Goal: Task Accomplishment & Management: Manage account settings

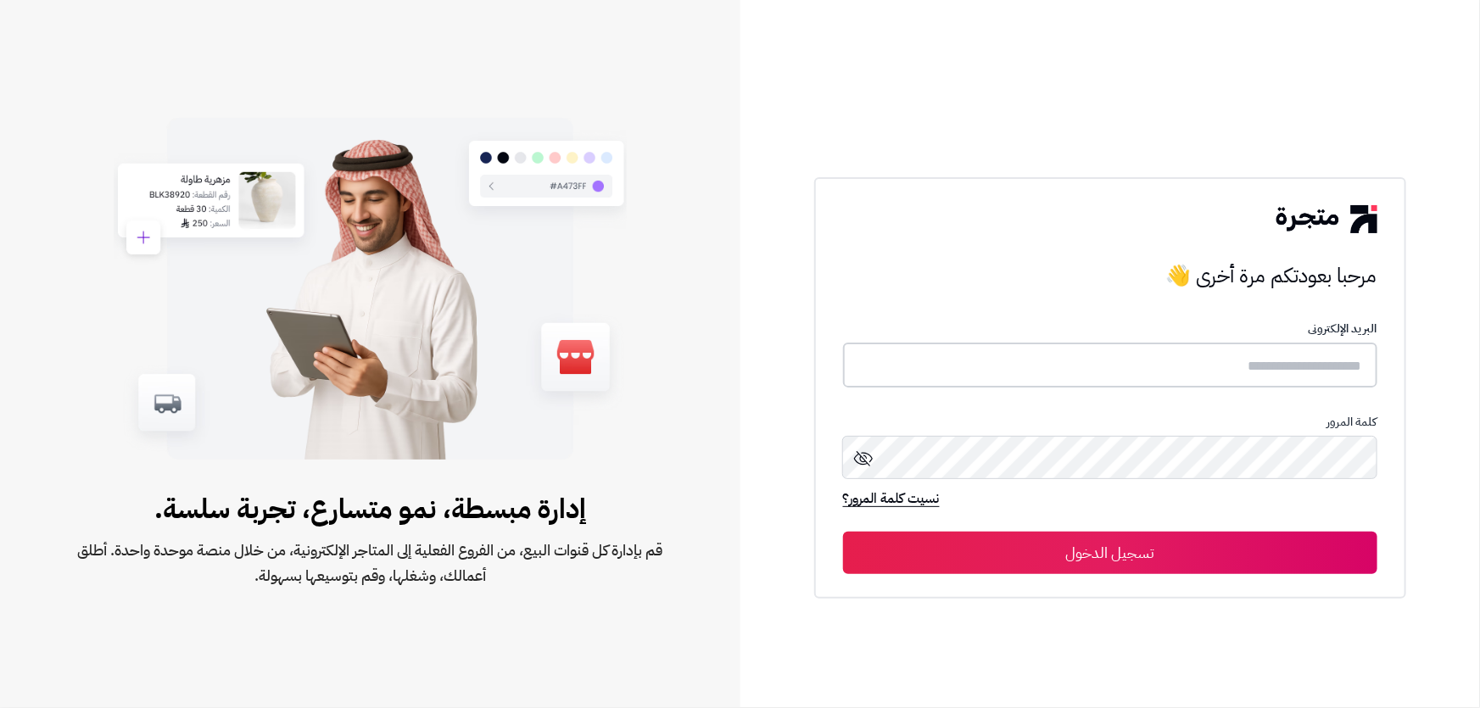
type input "*****"
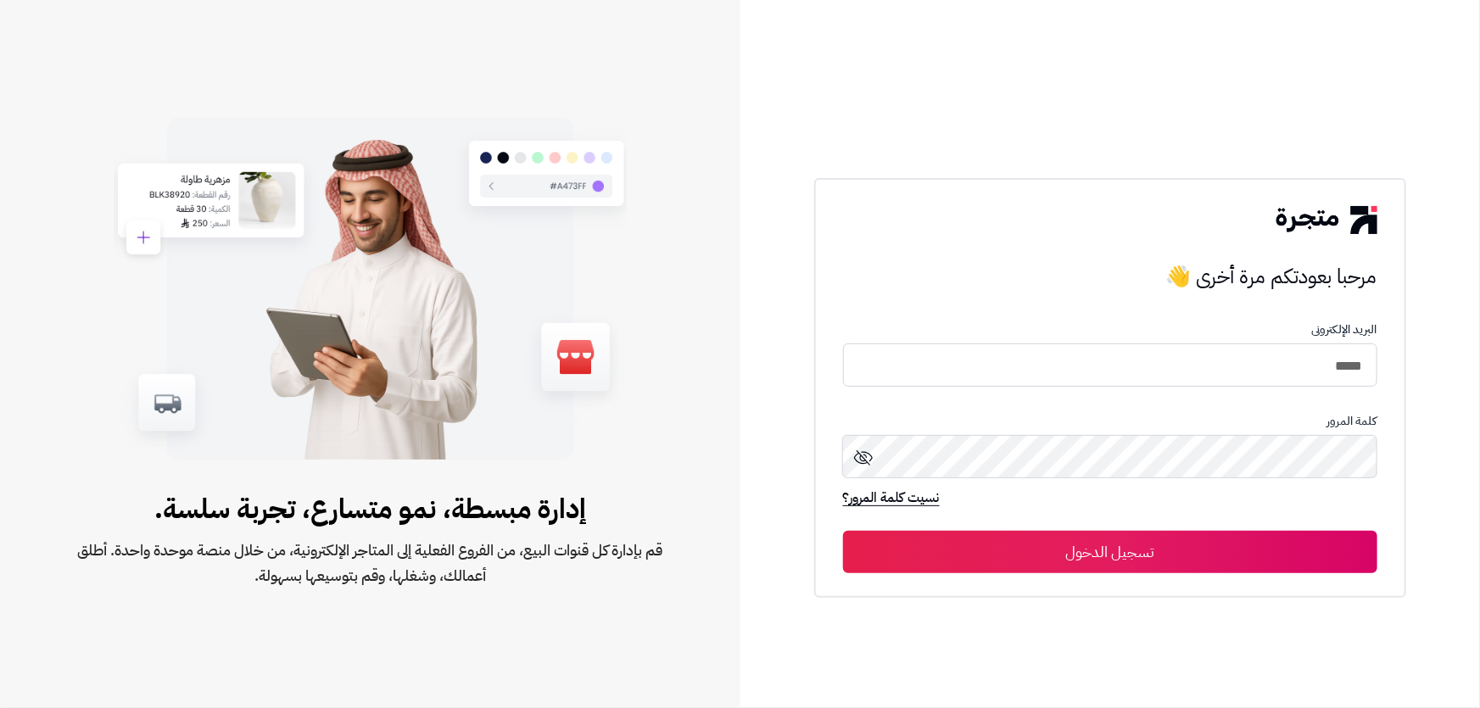
click at [881, 545] on button "تسجيل الدخول" at bounding box center [1110, 552] width 534 height 42
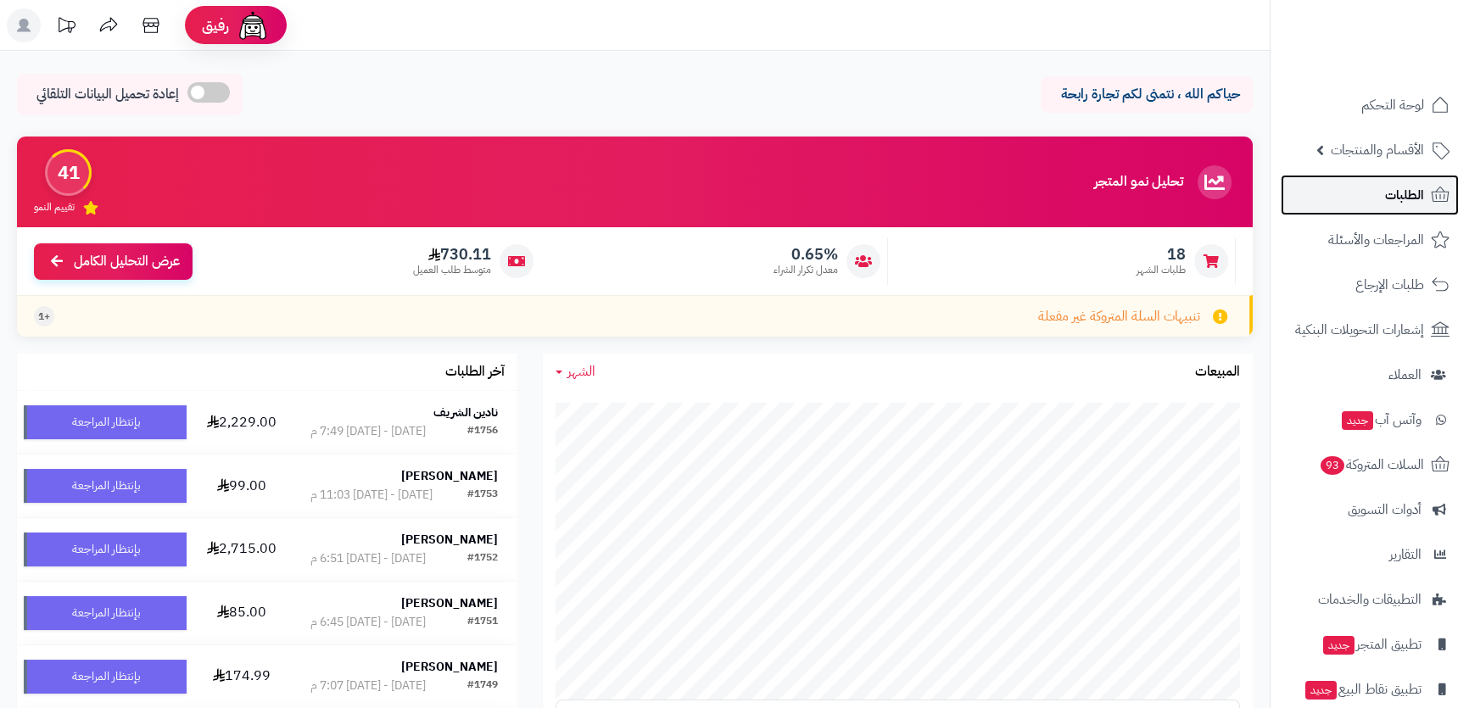
click at [1394, 183] on span "الطلبات" at bounding box center [1404, 195] width 39 height 24
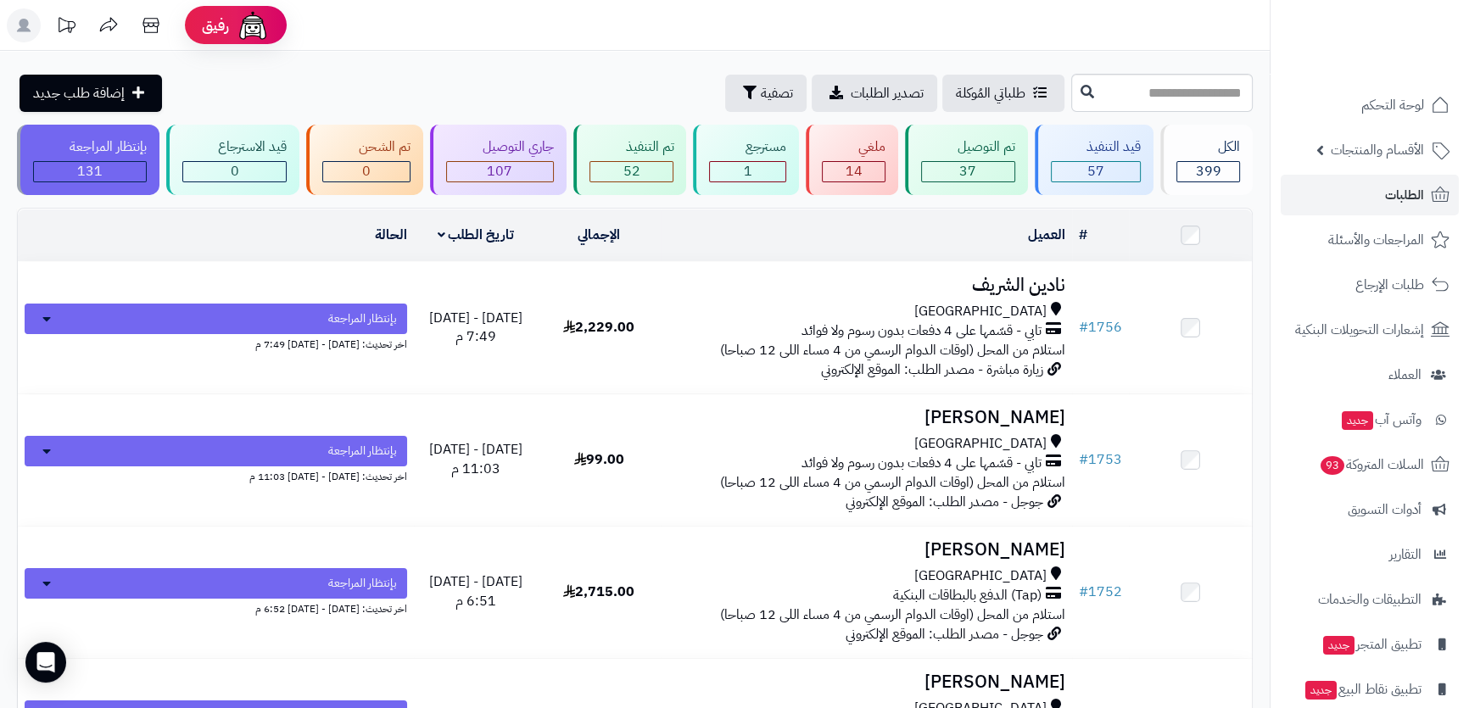
click at [1068, 25] on header "رفيق ! الطلبات معالجة مكتمل إرجاع المنتجات العملاء المتواجدون الان 1590 عملاء م…" at bounding box center [734, 25] width 1469 height 51
click at [1372, 197] on link "الطلبات" at bounding box center [1370, 195] width 178 height 41
click at [1365, 478] on link "السلات المتروكة 93" at bounding box center [1370, 464] width 178 height 41
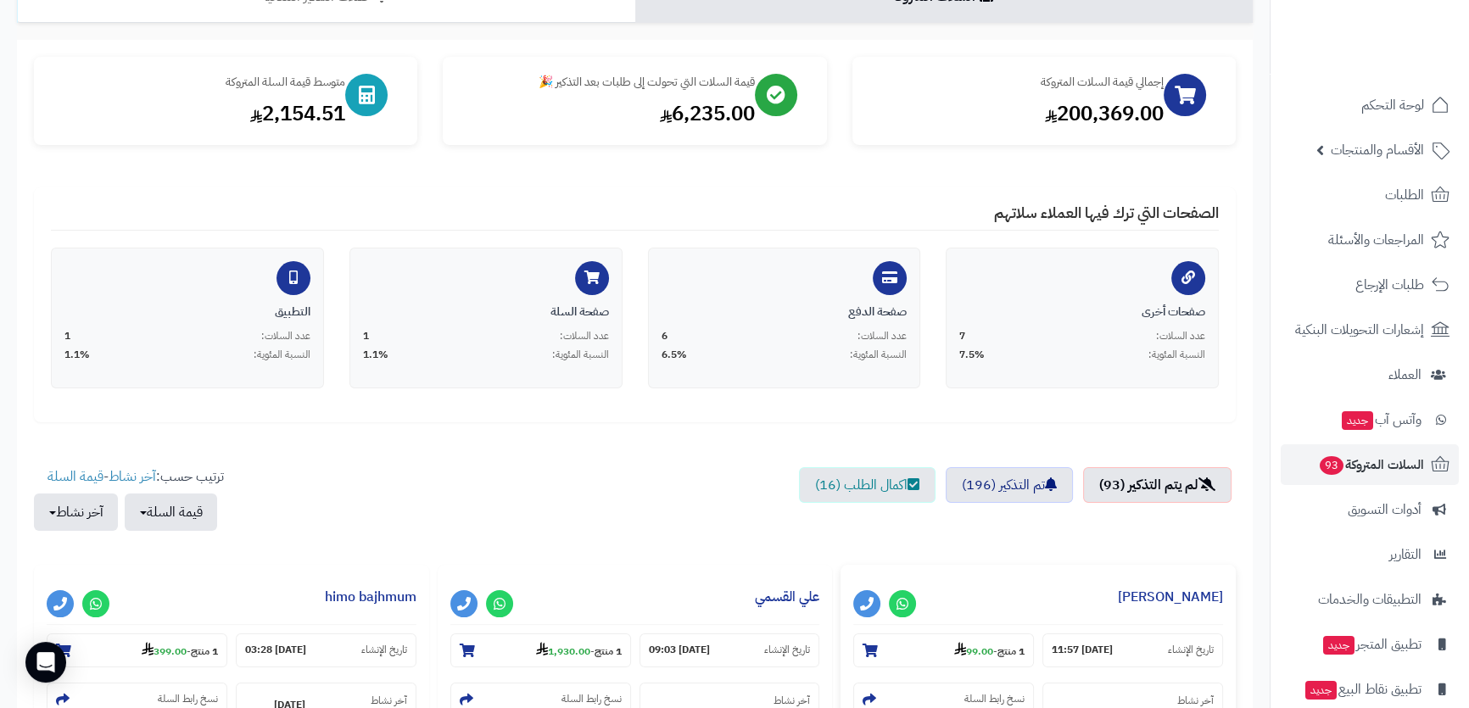
scroll to position [308, 0]
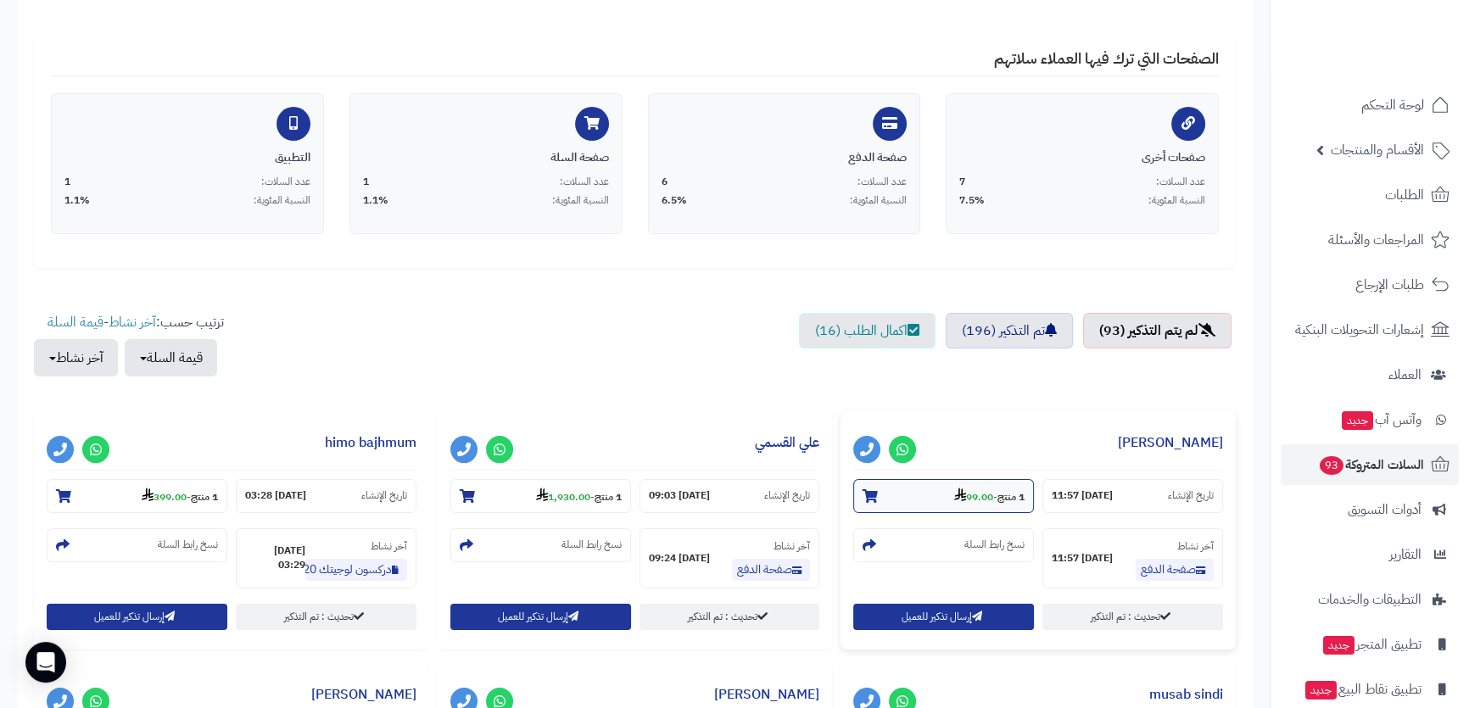
click at [981, 494] on strong "99.00" at bounding box center [973, 496] width 39 height 15
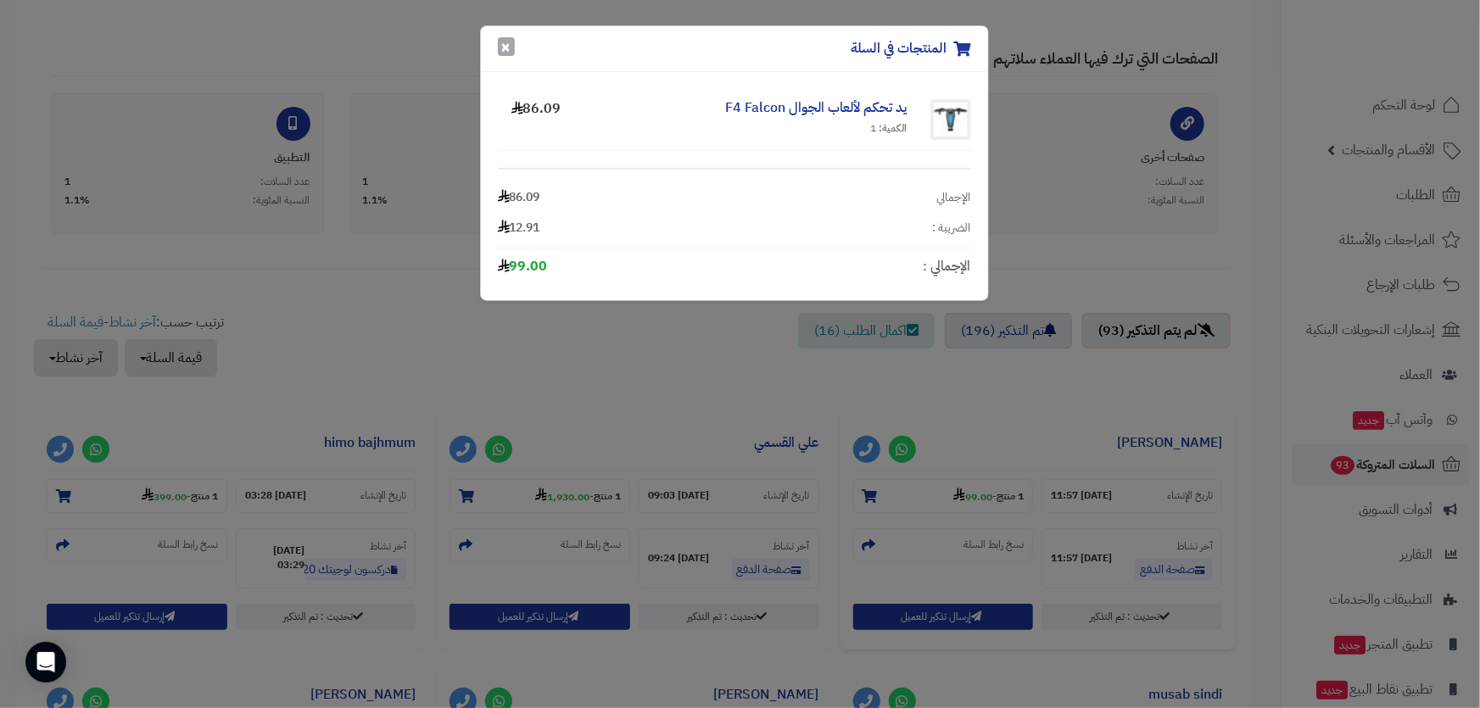
click at [500, 53] on button "×" at bounding box center [506, 46] width 17 height 19
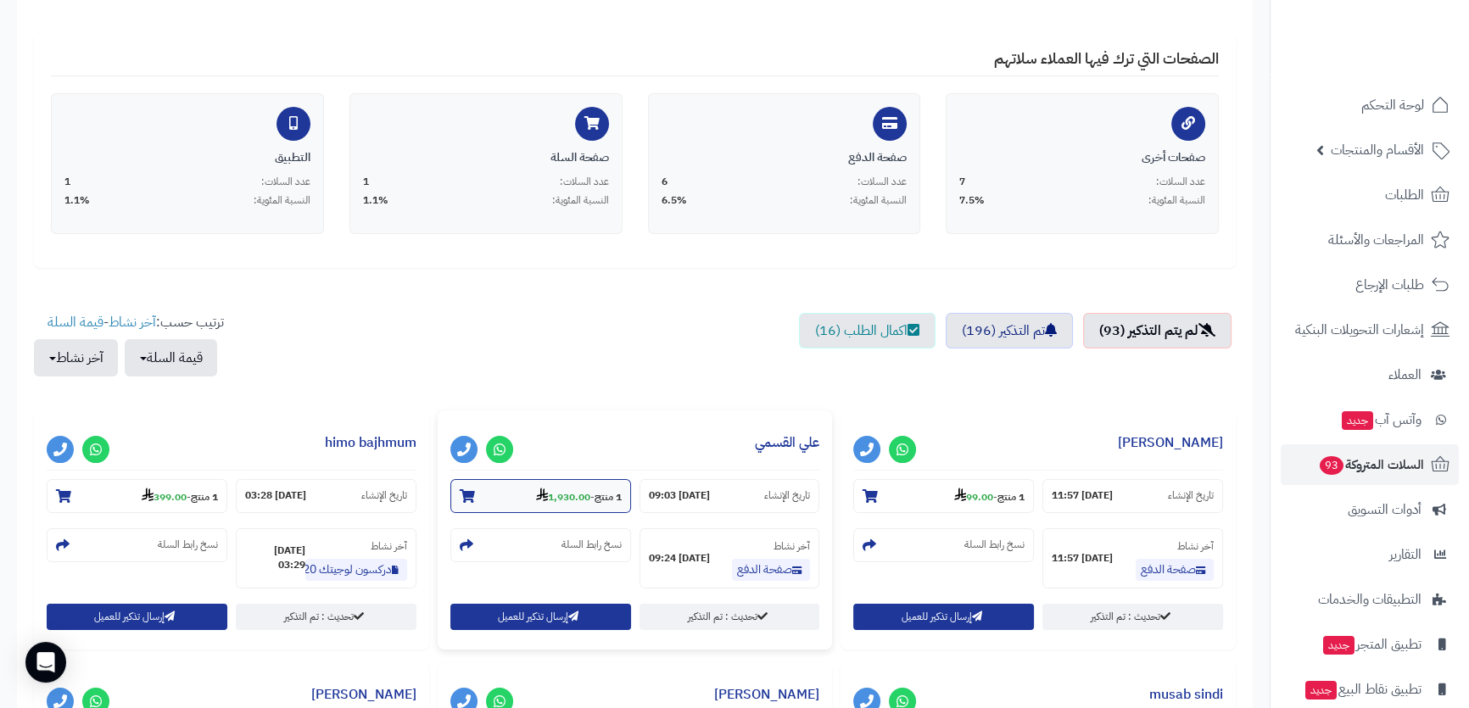
click at [614, 491] on strong "1 منتج" at bounding box center [608, 496] width 27 height 15
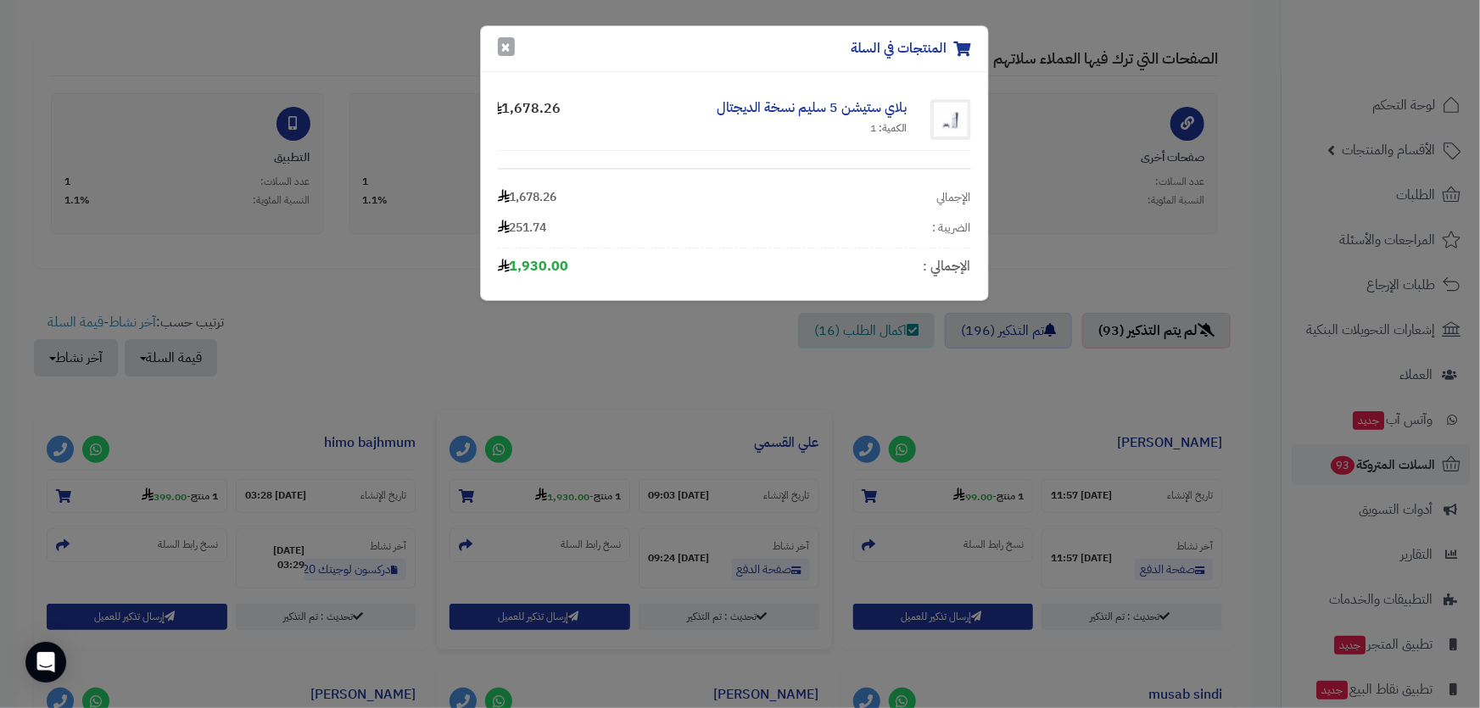
click at [511, 47] on button "×" at bounding box center [506, 46] width 17 height 19
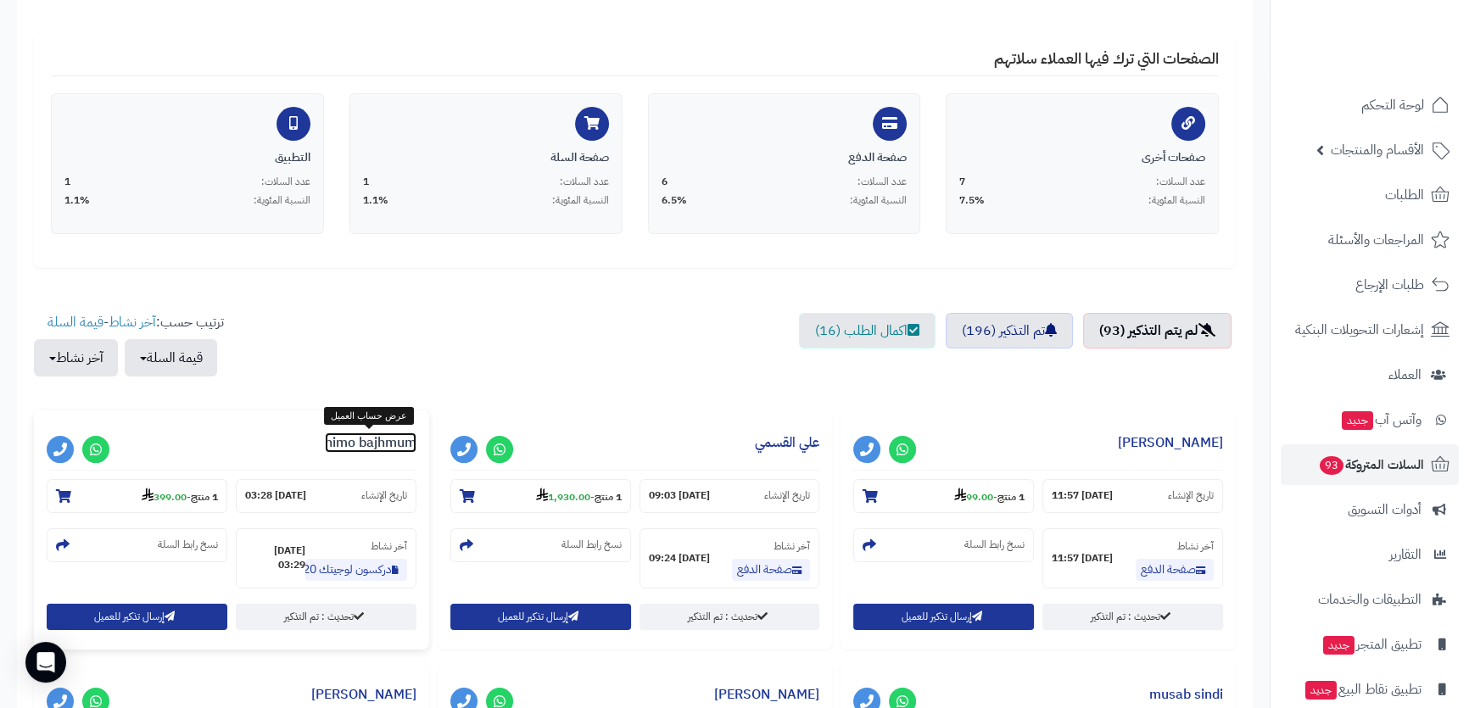
click at [348, 438] on link "himo bajhmum" at bounding box center [371, 443] width 92 height 20
click at [193, 493] on strong "1 منتج" at bounding box center [204, 496] width 27 height 15
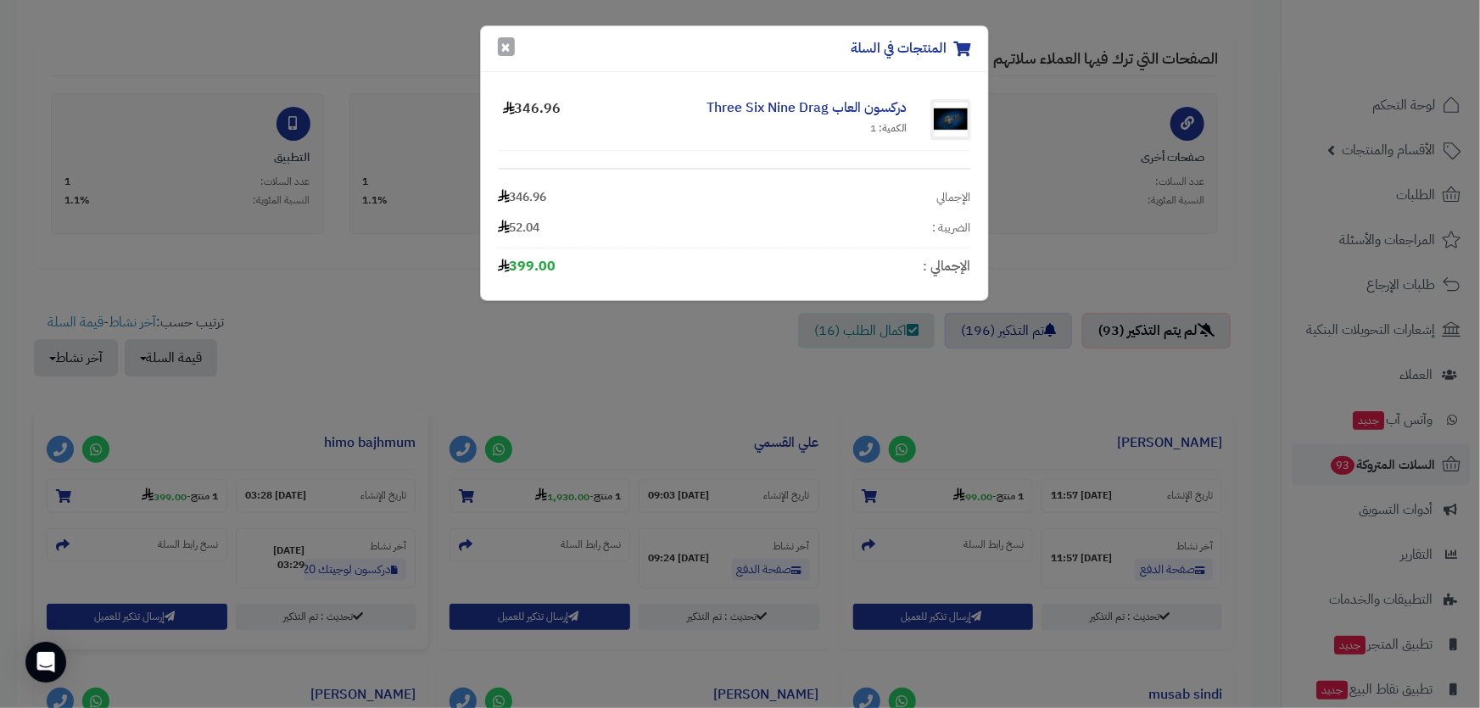
click at [506, 39] on button "×" at bounding box center [506, 46] width 17 height 19
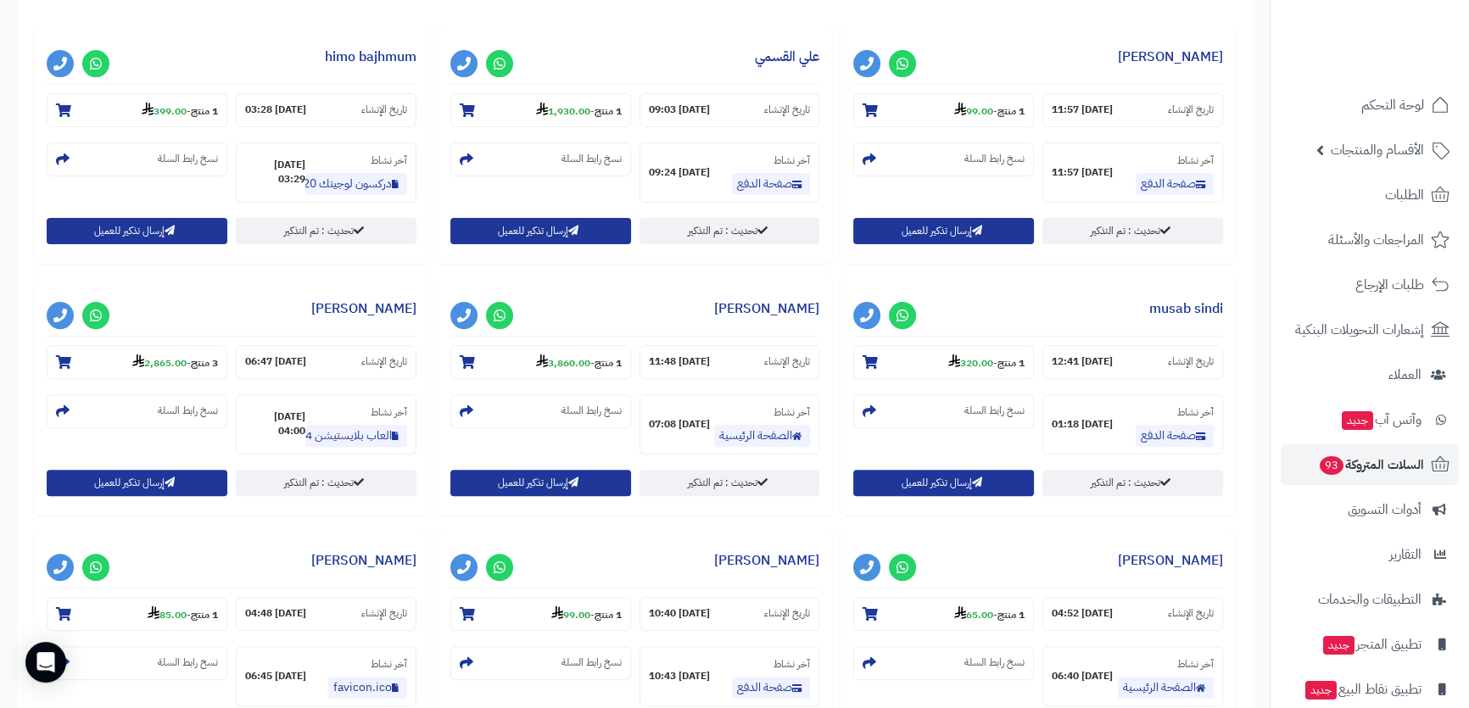
scroll to position [771, 0]
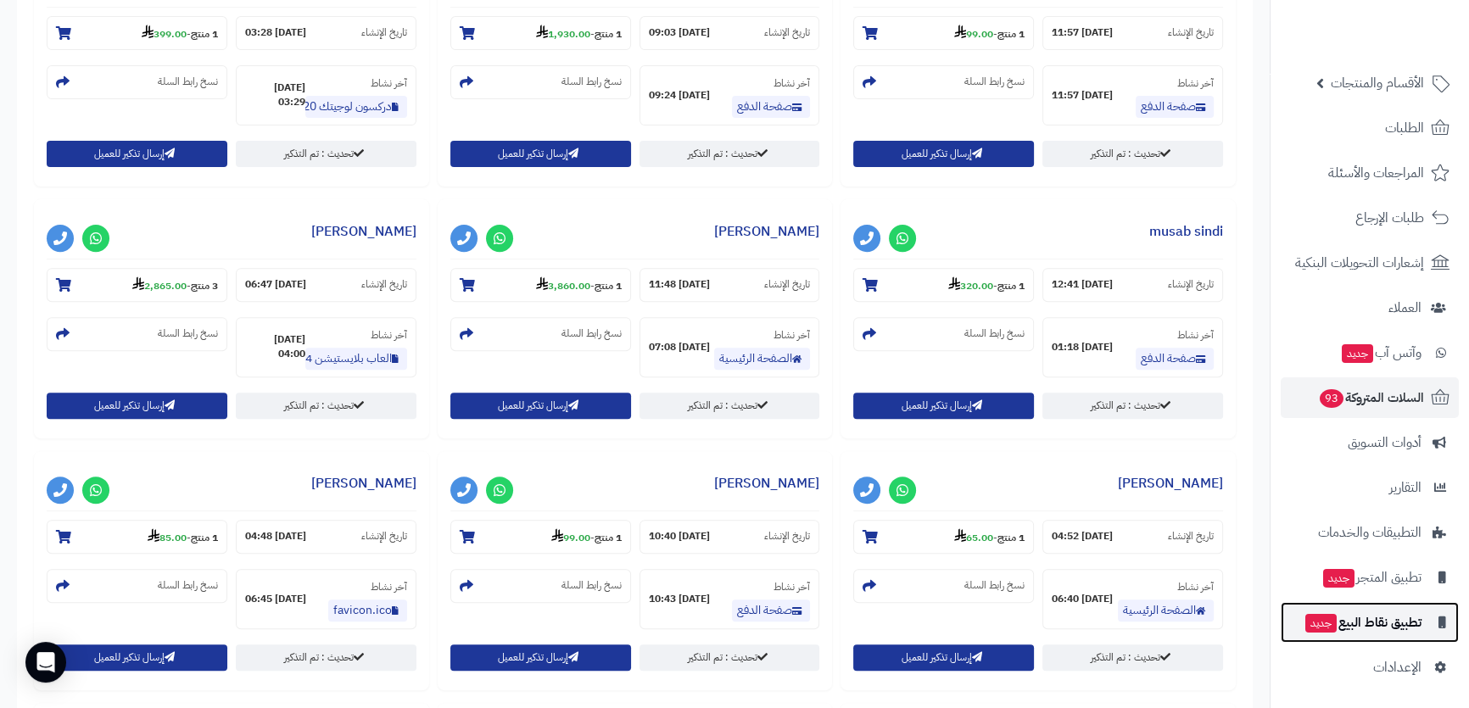
click at [1368, 632] on span "تطبيق نقاط البيع جديد" at bounding box center [1363, 623] width 118 height 24
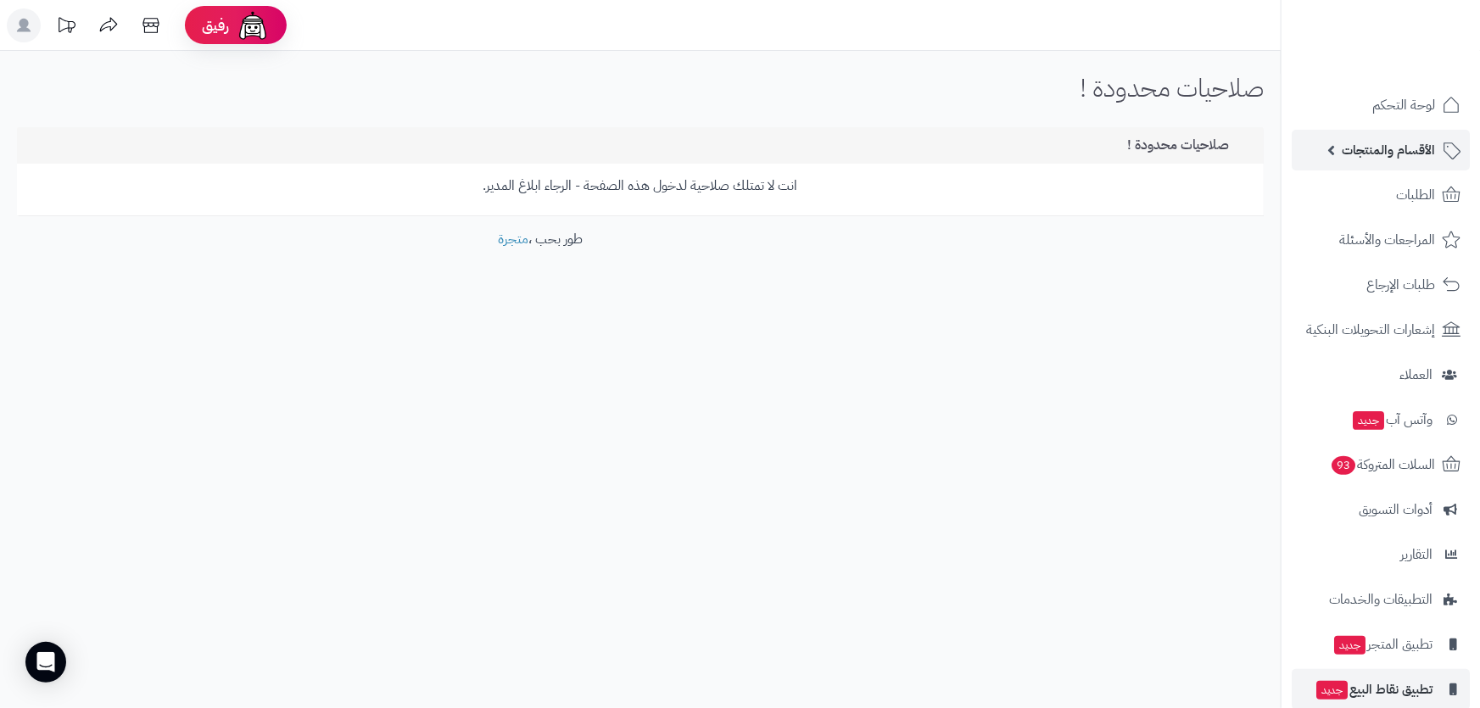
click at [1391, 157] on span "الأقسام والمنتجات" at bounding box center [1388, 150] width 93 height 24
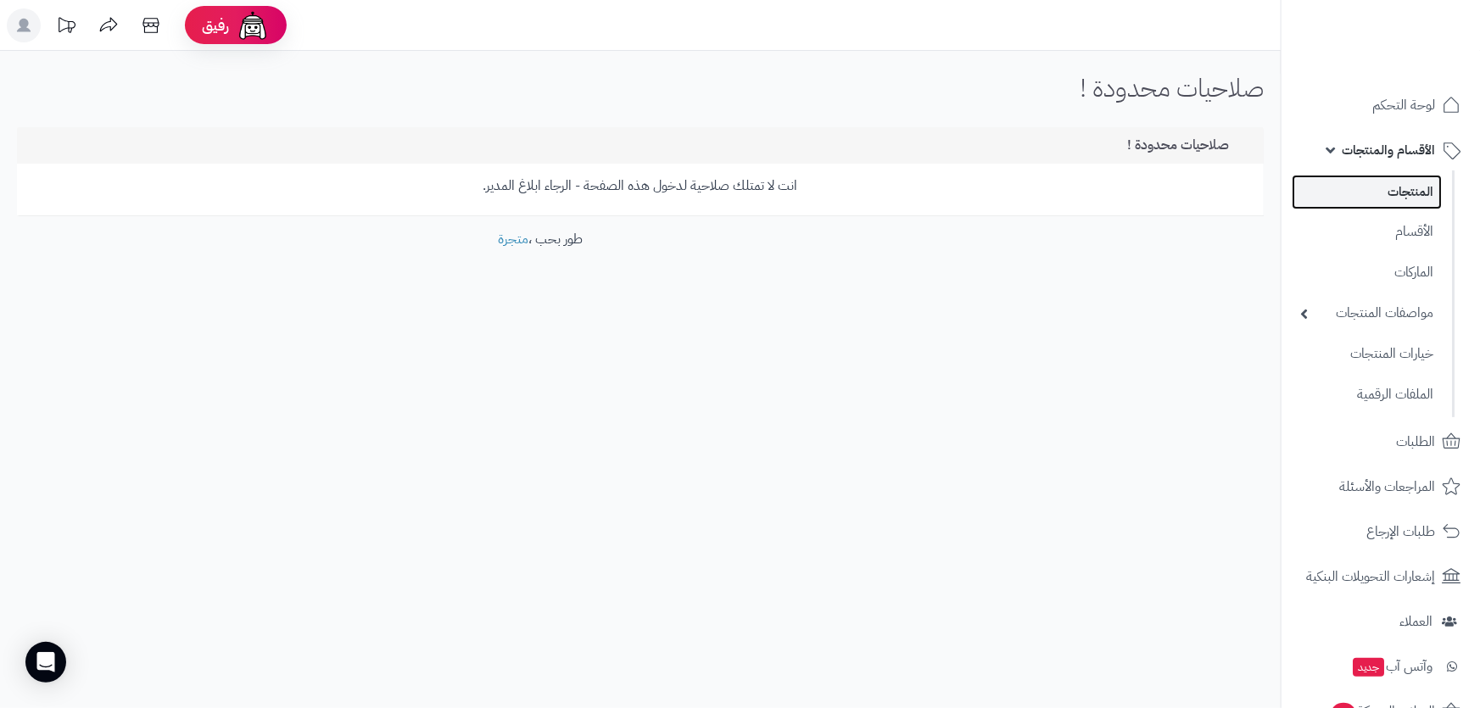
click at [1395, 203] on link "المنتجات" at bounding box center [1367, 192] width 150 height 35
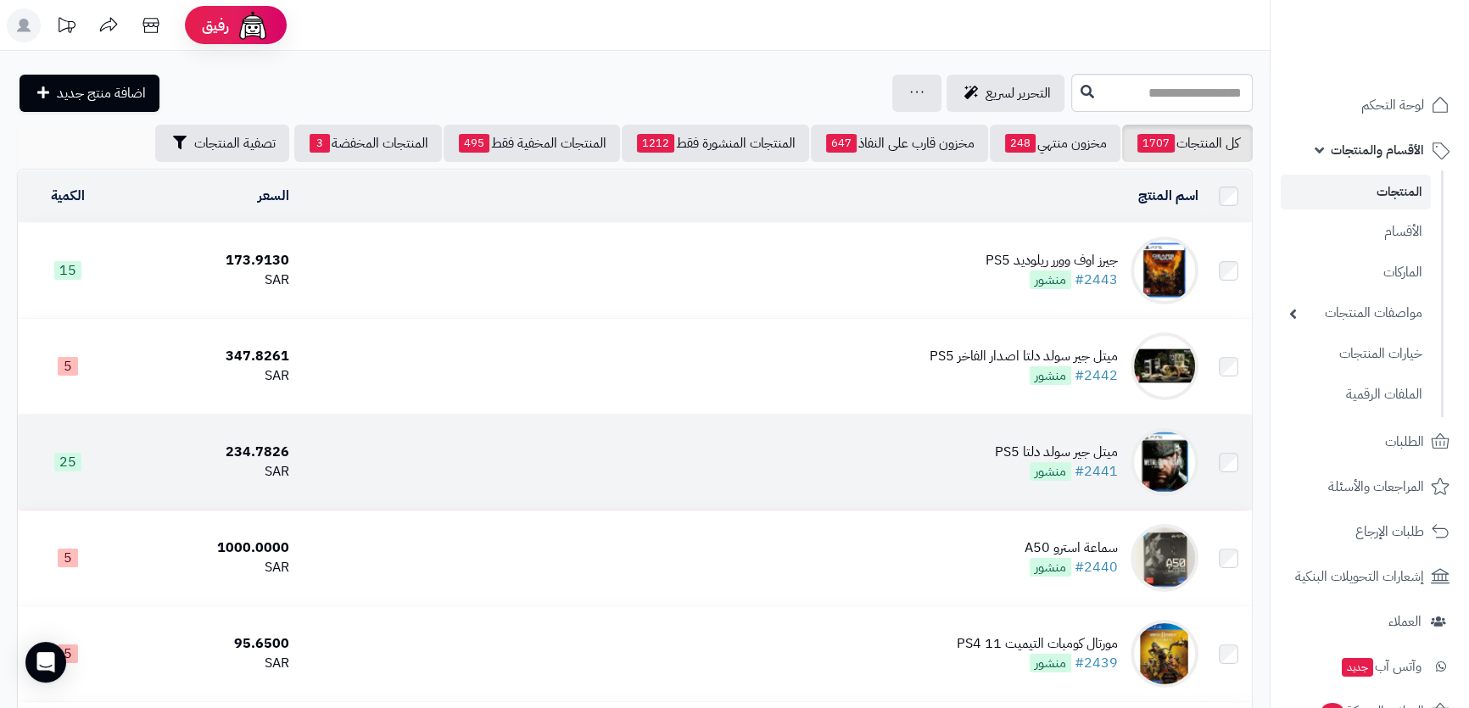
click at [921, 451] on td "ميتل جير سولد دلتا PS5 #2441 منشور" at bounding box center [750, 462] width 909 height 95
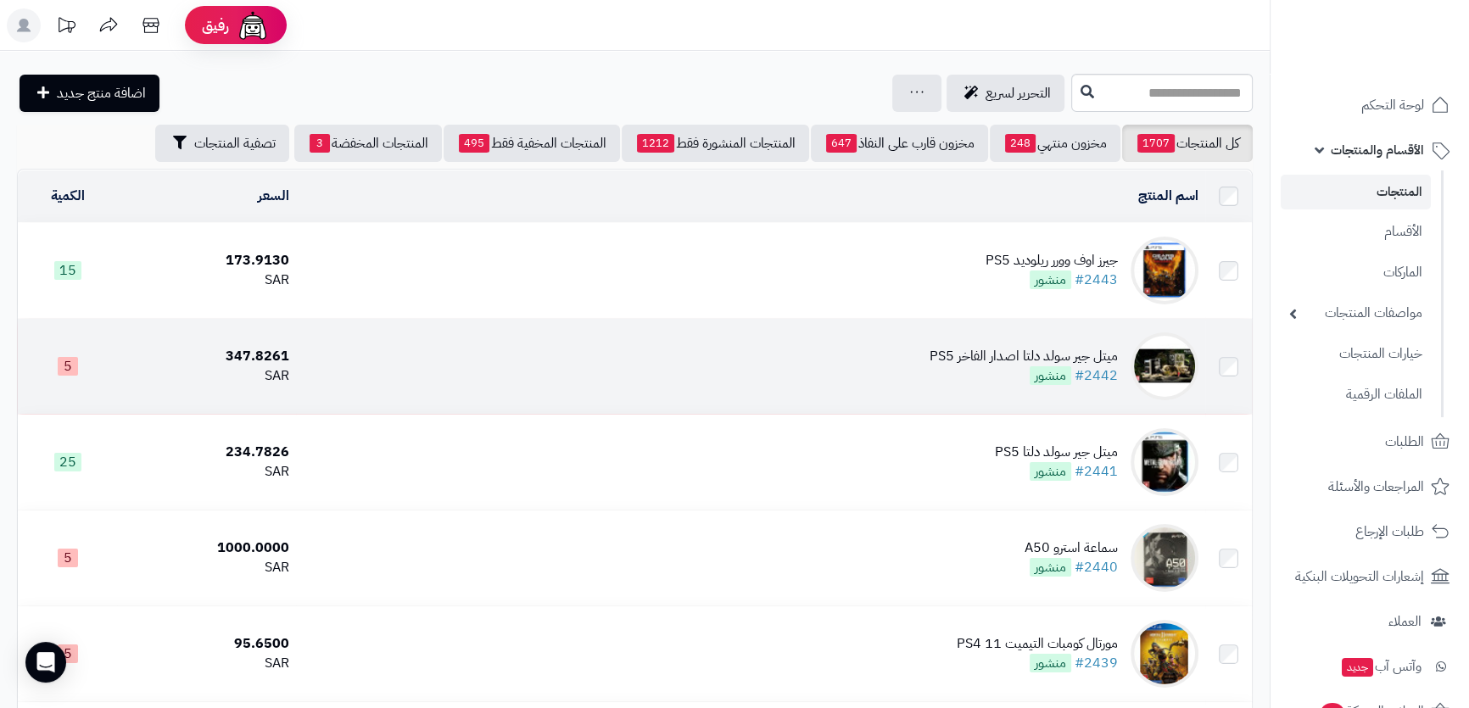
click at [886, 379] on td "ميتل جير سولد دلتا اصدار الفاخر PS5 #2442 منشور" at bounding box center [750, 366] width 909 height 95
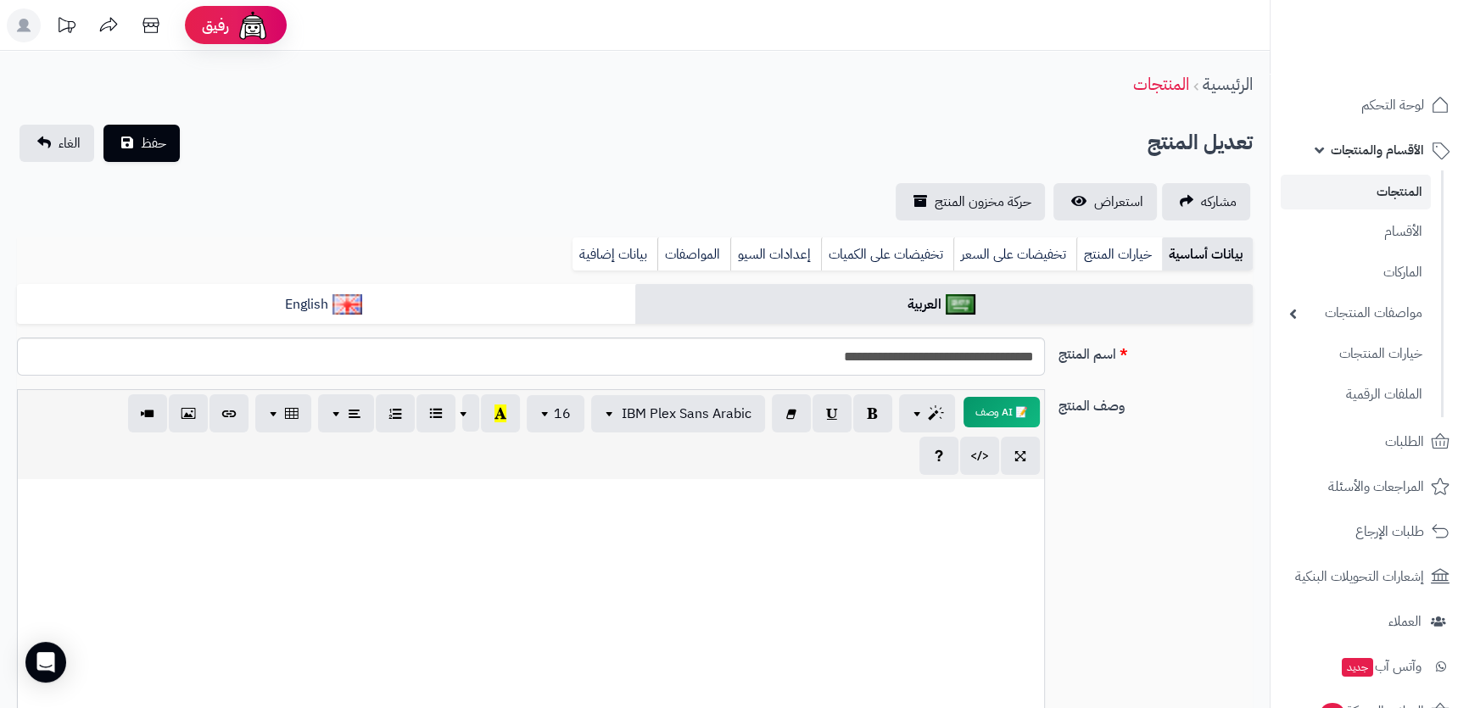
click at [1382, 192] on link "المنتجات" at bounding box center [1356, 192] width 150 height 35
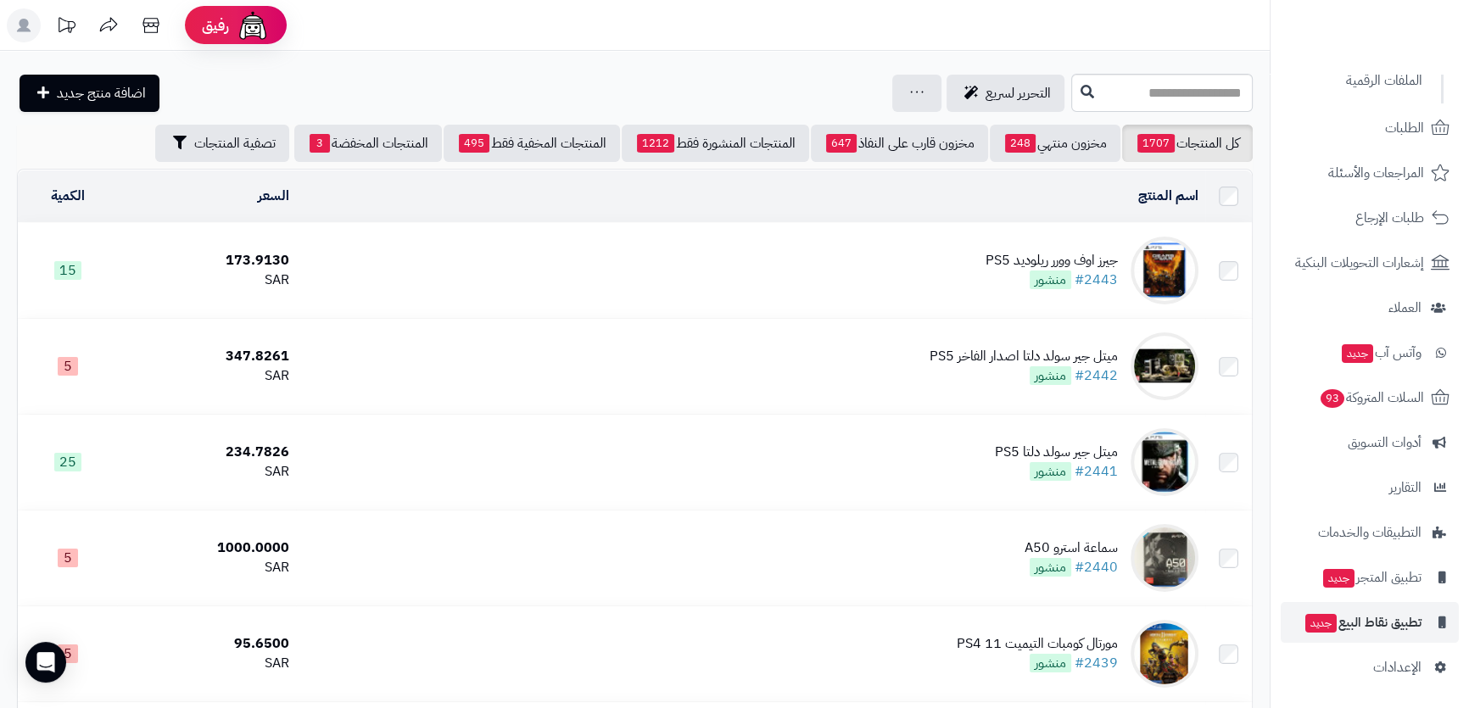
scroll to position [154, 0]
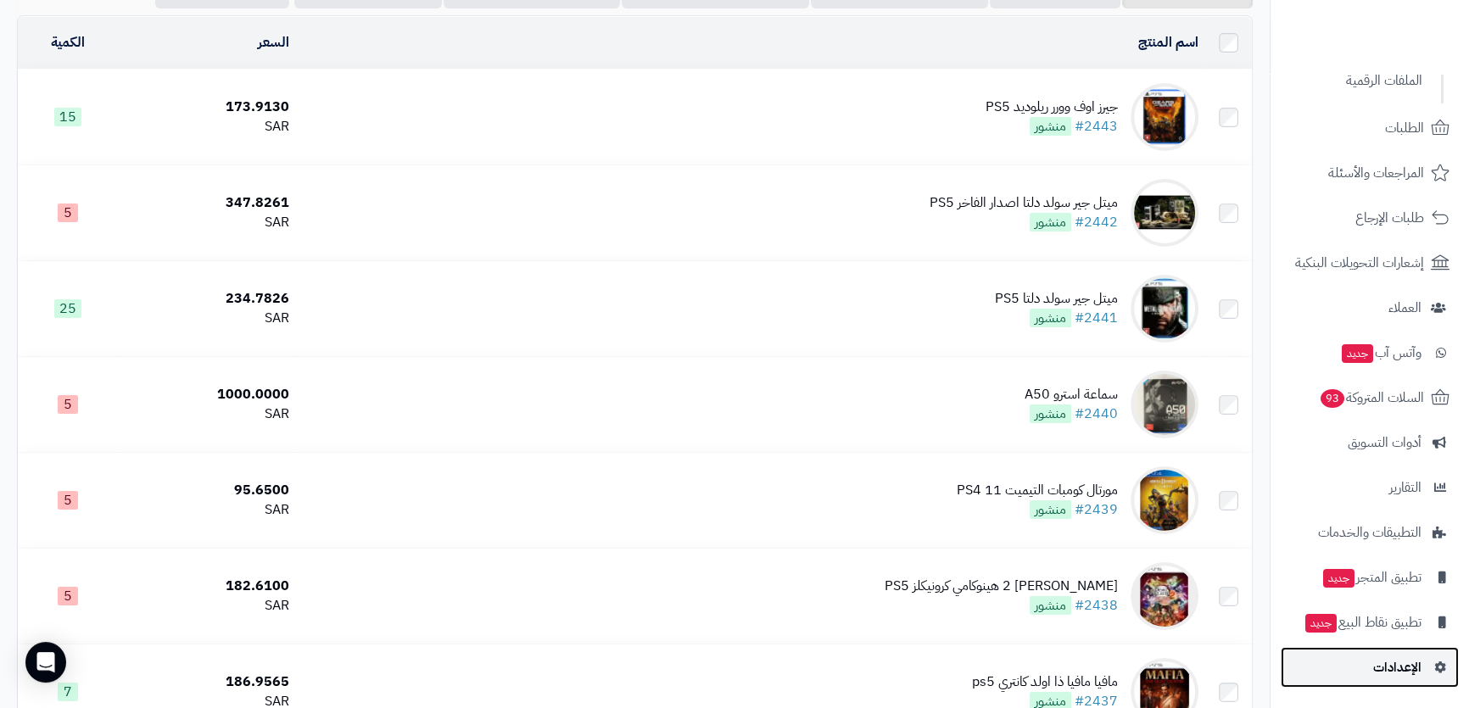
click at [1399, 656] on span "الإعدادات" at bounding box center [1397, 668] width 48 height 24
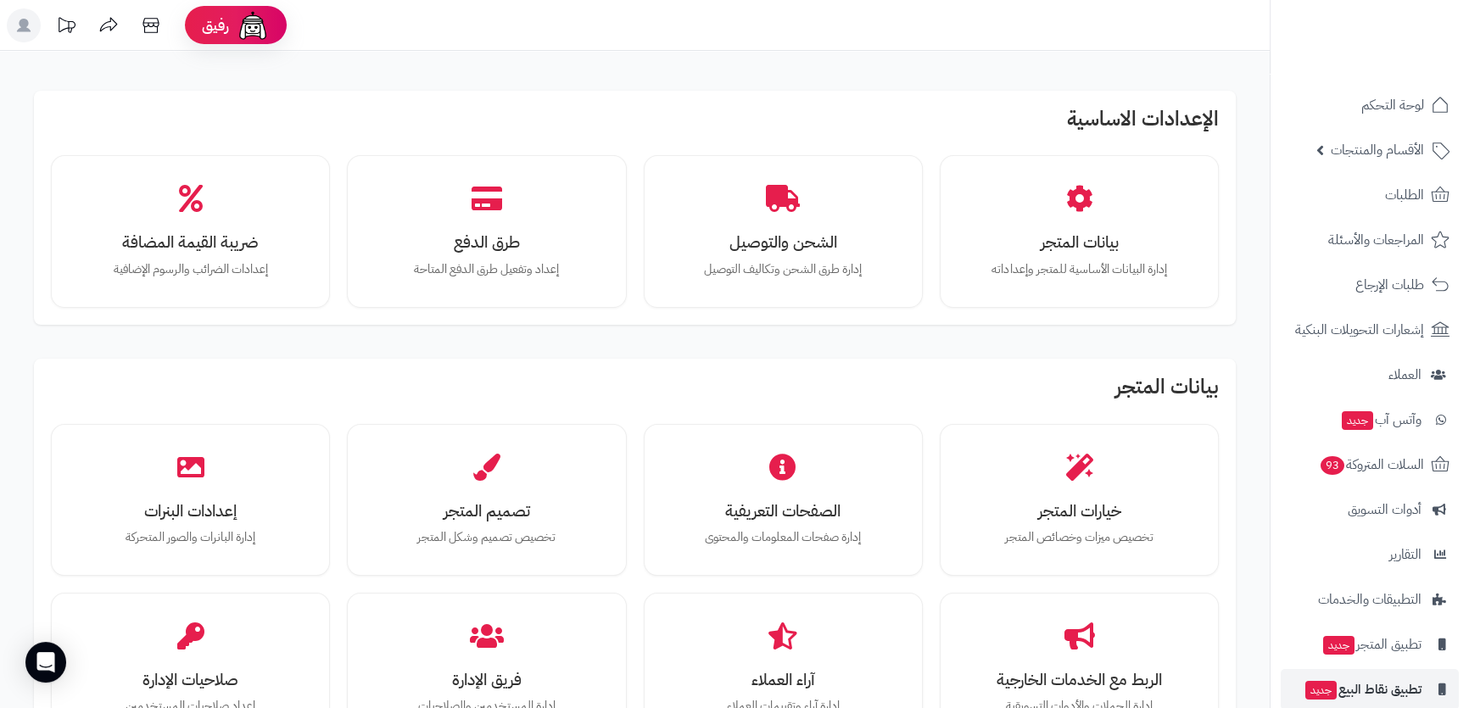
scroll to position [67, 0]
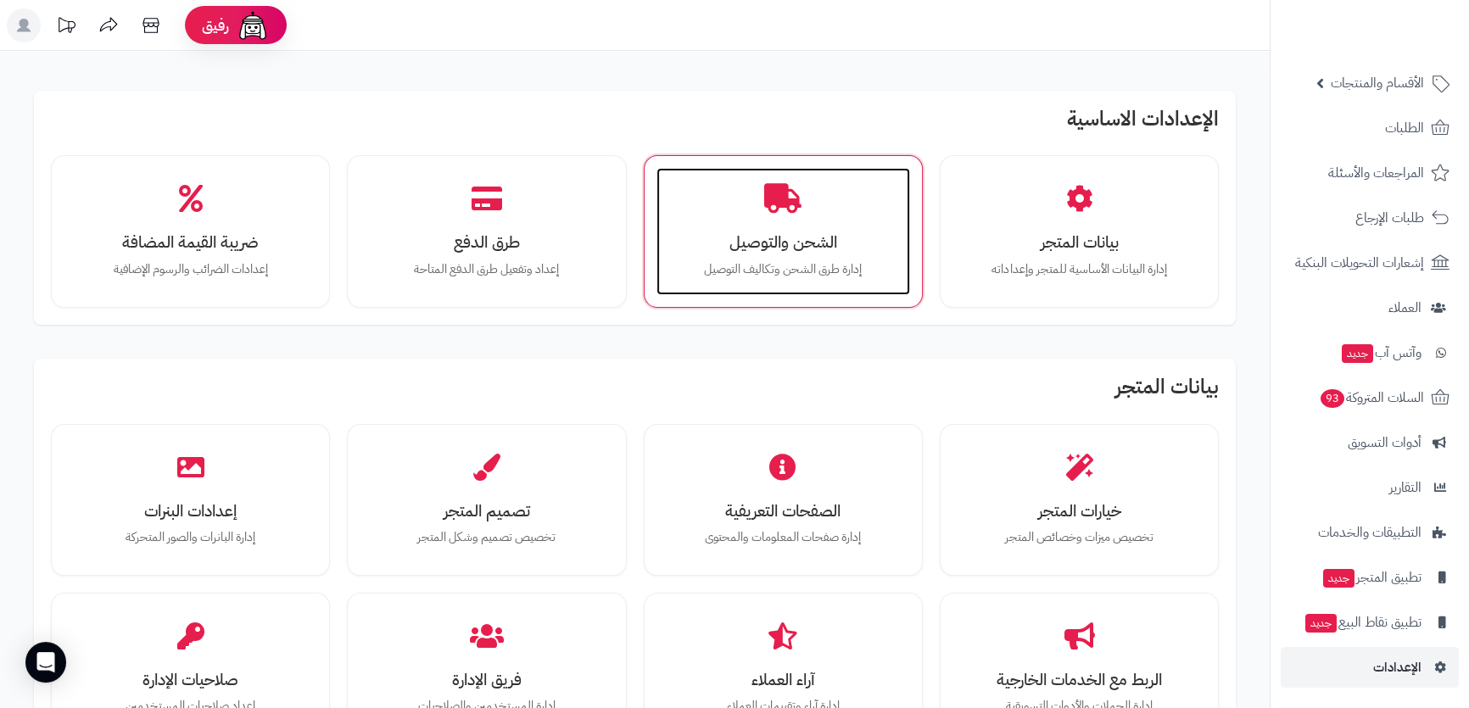
click at [764, 243] on h3 "الشحن والتوصيل" at bounding box center [783, 242] width 220 height 18
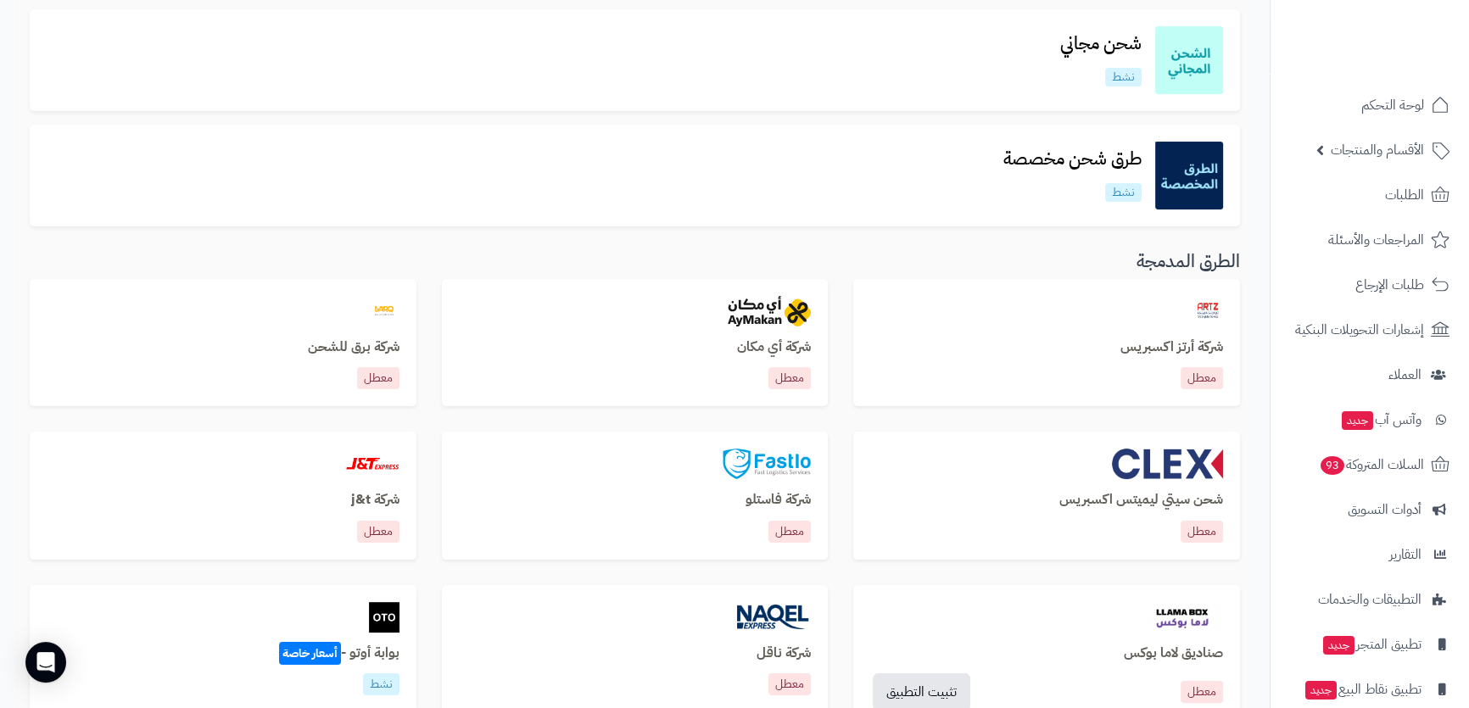
scroll to position [617, 0]
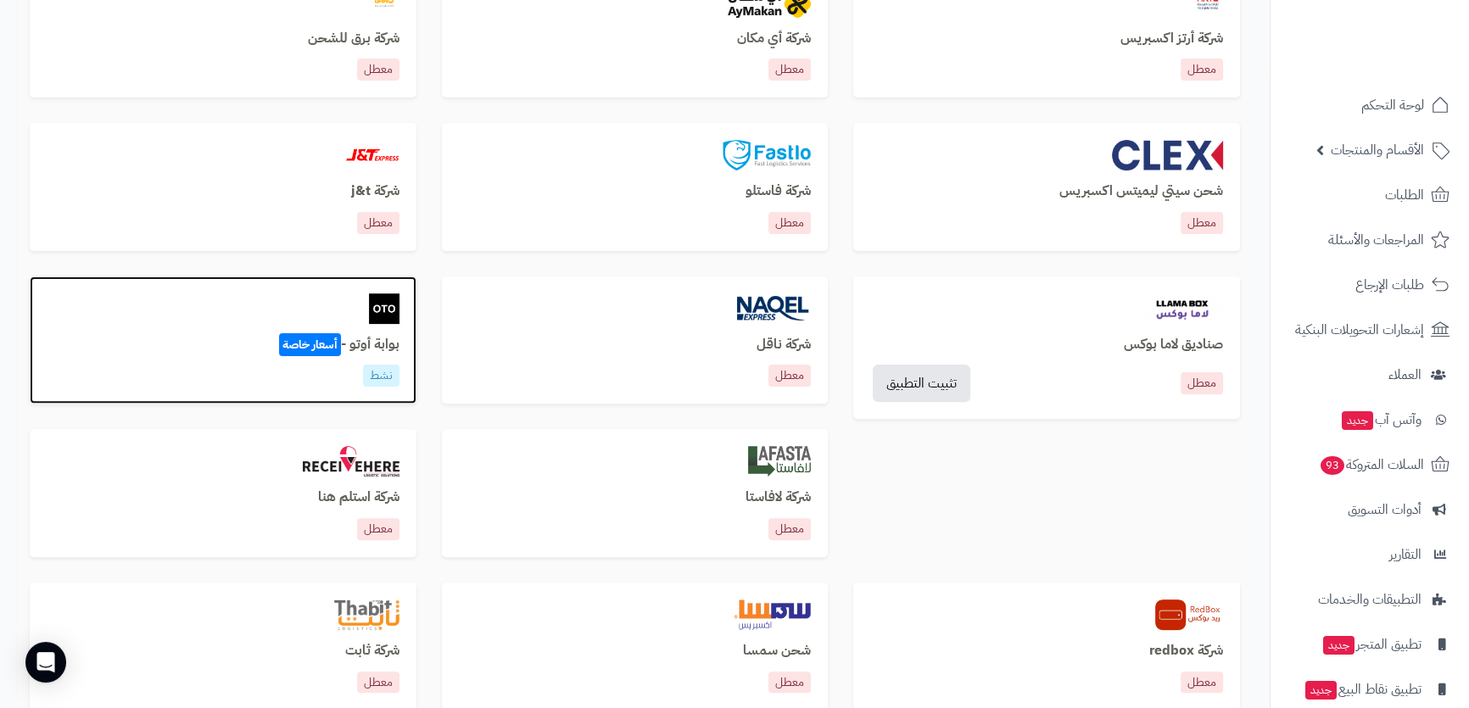
click at [259, 327] on div "بوابة أوتو - أسعار خاصة نشط" at bounding box center [223, 341] width 387 height 128
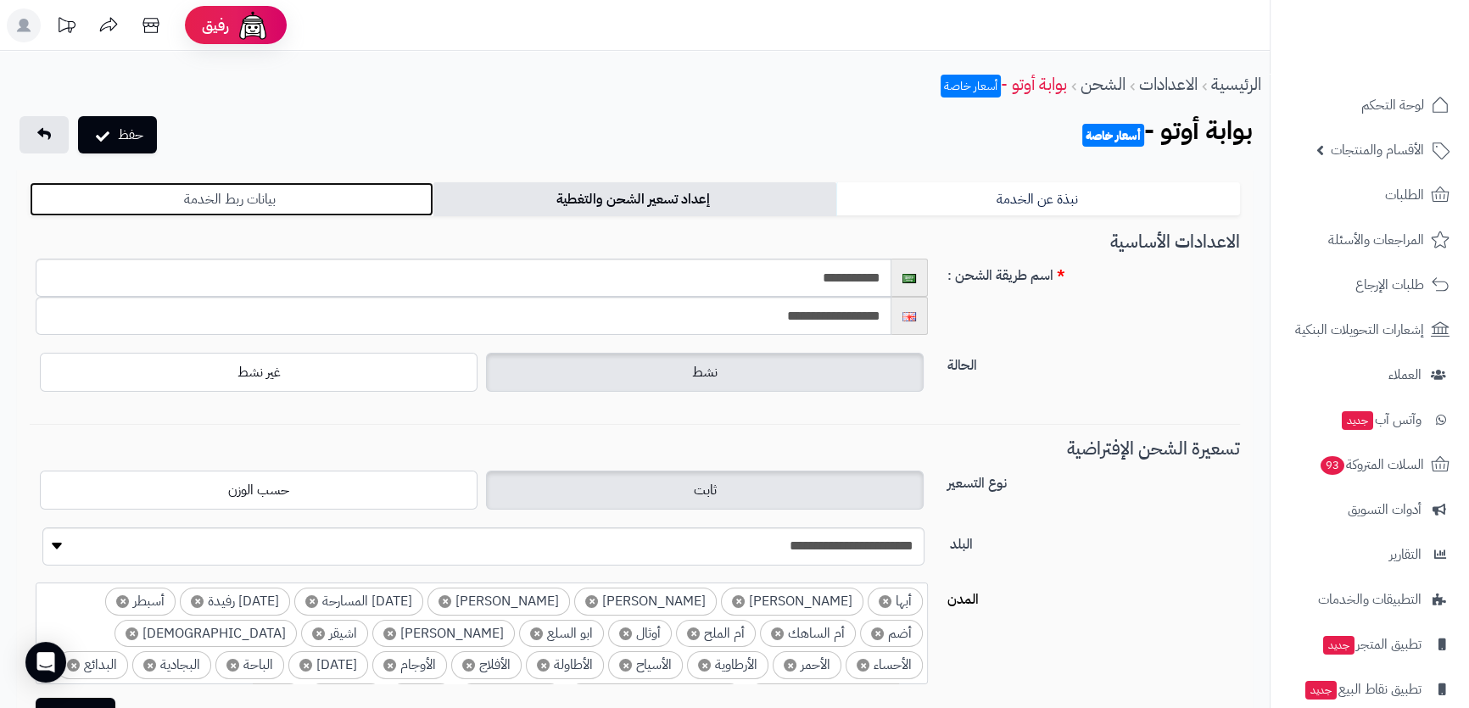
click at [383, 199] on link "بيانات ربط الخدمة" at bounding box center [232, 199] width 404 height 34
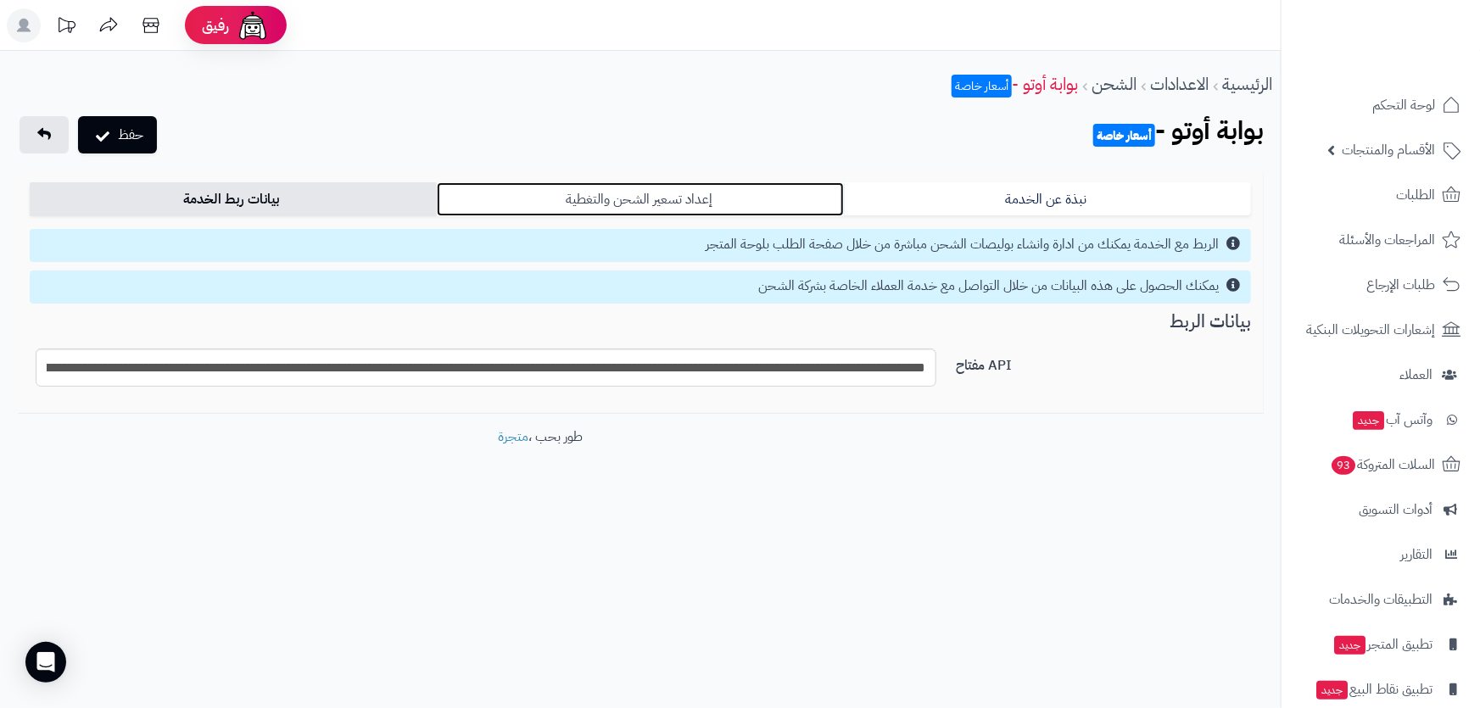
click at [543, 193] on link "إعداد تسعير الشحن والتغطية" at bounding box center [640, 199] width 407 height 34
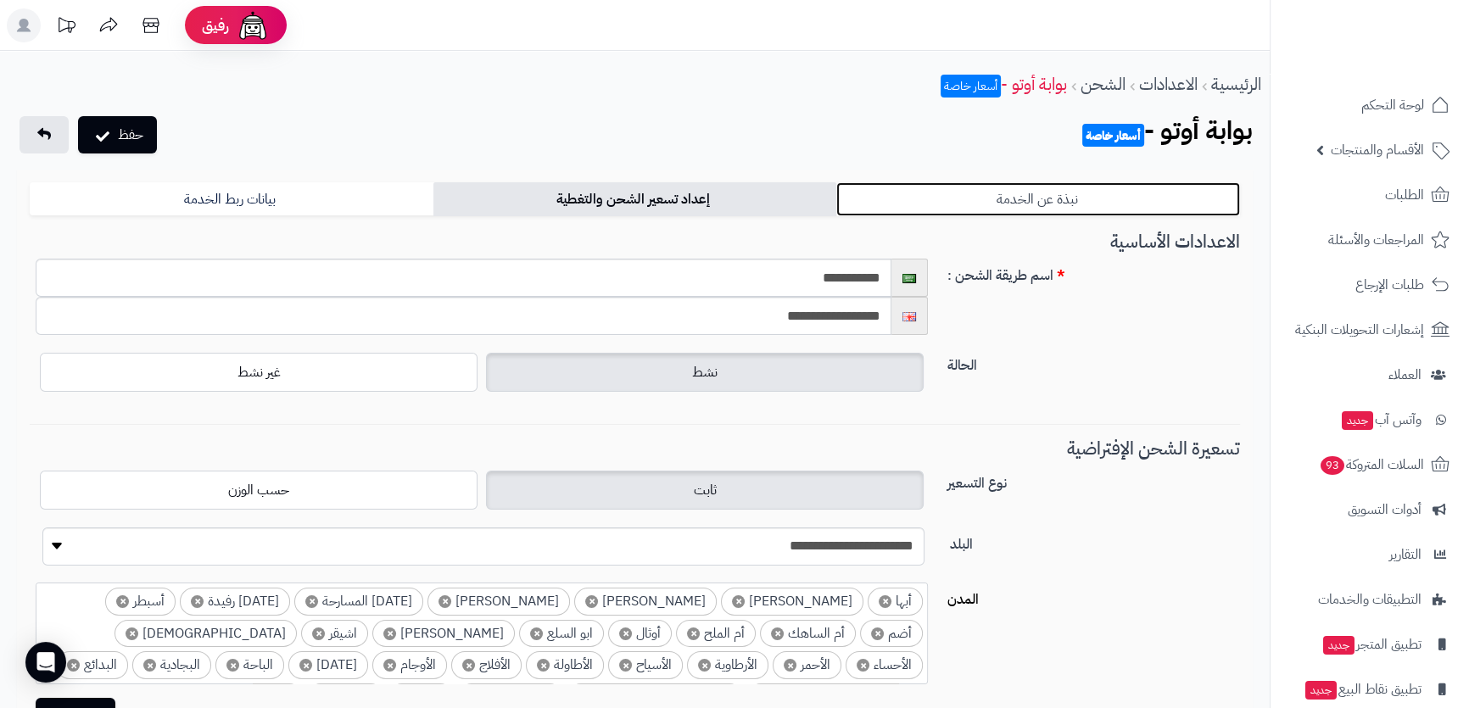
click at [870, 204] on link "نبذة عن الخدمة" at bounding box center [1038, 199] width 404 height 34
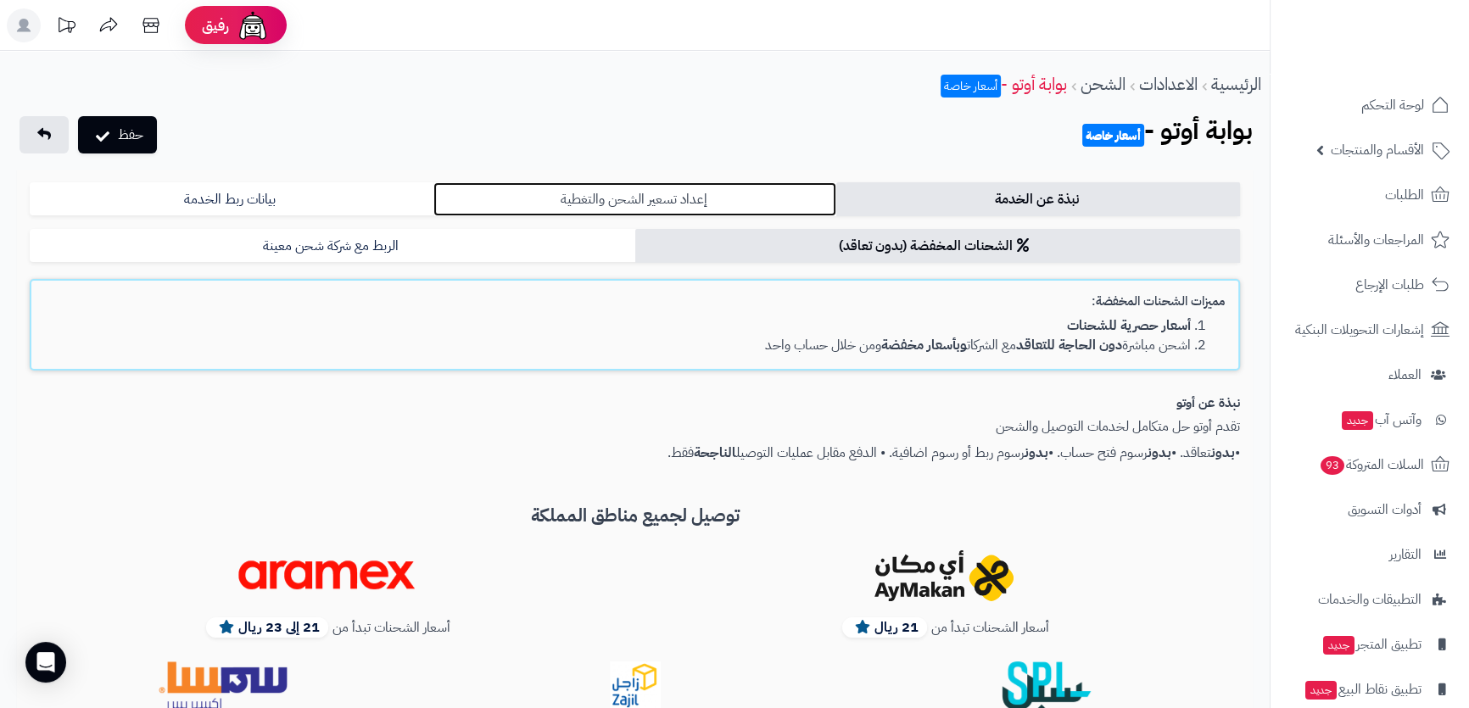
click at [601, 198] on link "إعداد تسعير الشحن والتغطية" at bounding box center [635, 199] width 404 height 34
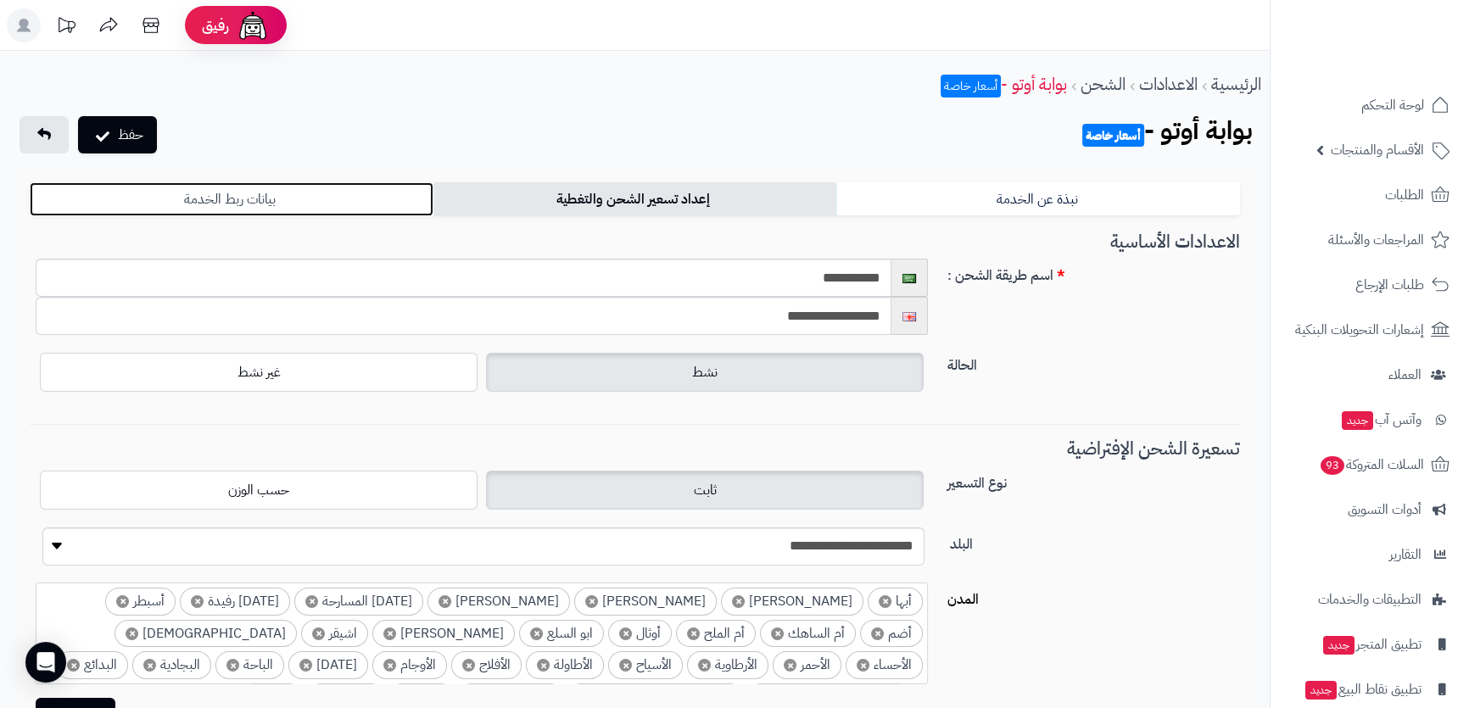
click at [397, 190] on link "بيانات ربط الخدمة" at bounding box center [232, 199] width 404 height 34
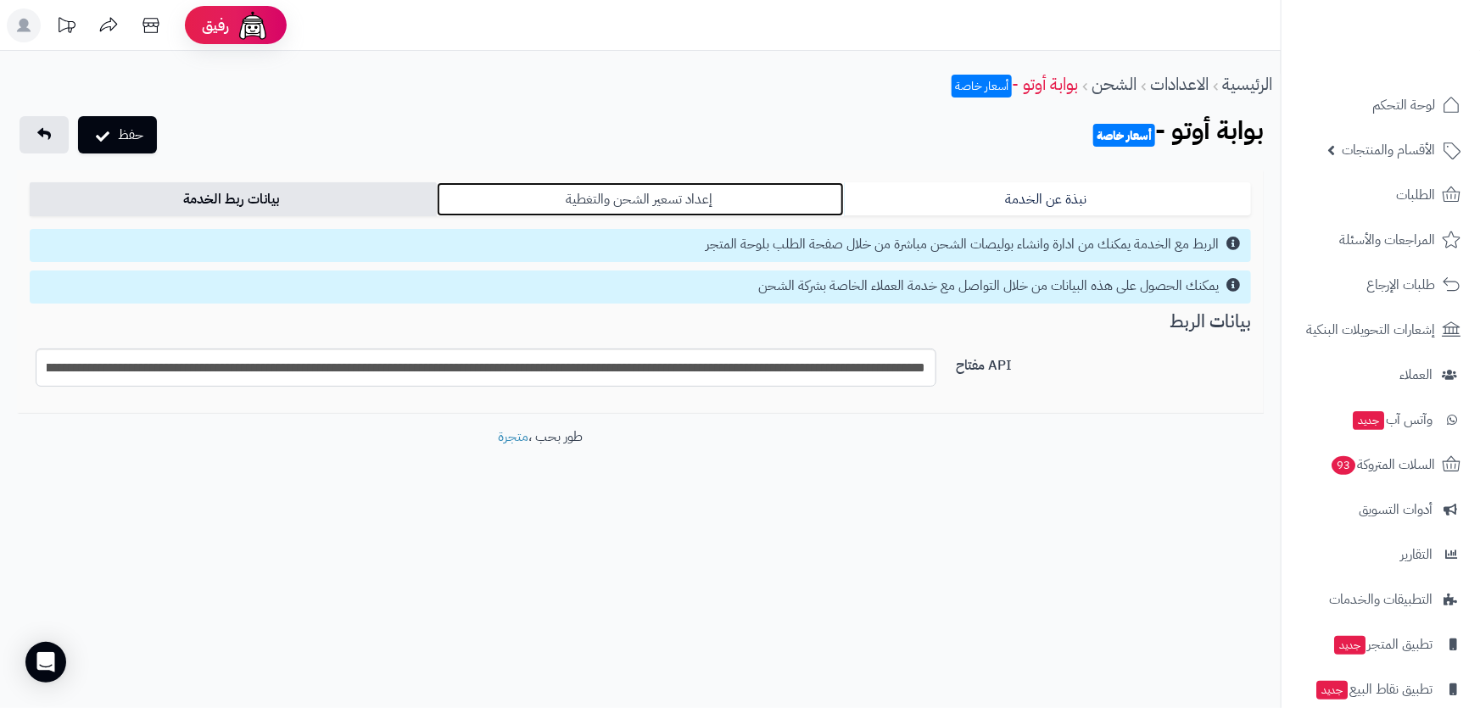
click at [488, 187] on link "إعداد تسعير الشحن والتغطية" at bounding box center [640, 199] width 407 height 34
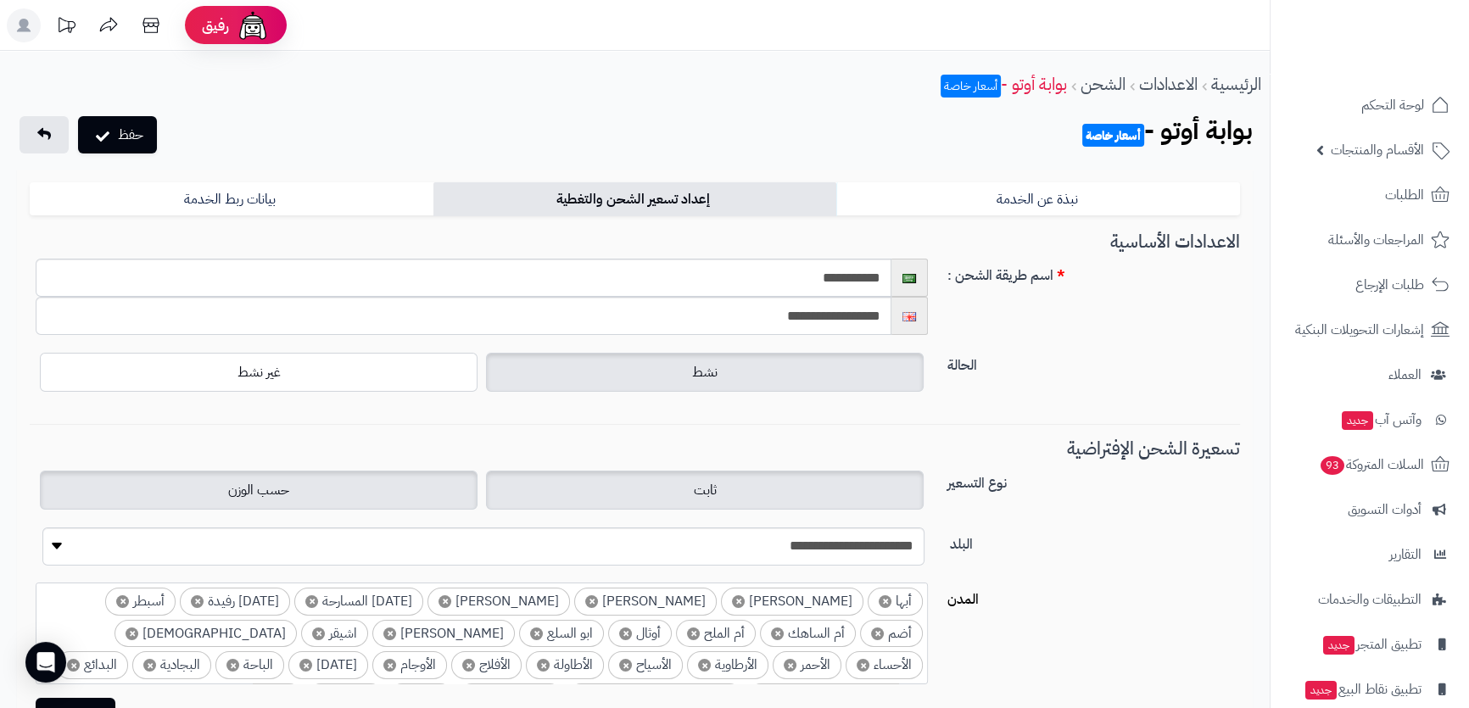
click at [436, 488] on label "حسب الوزن" at bounding box center [259, 490] width 438 height 39
click at [555, 476] on label "ثابت" at bounding box center [705, 490] width 438 height 39
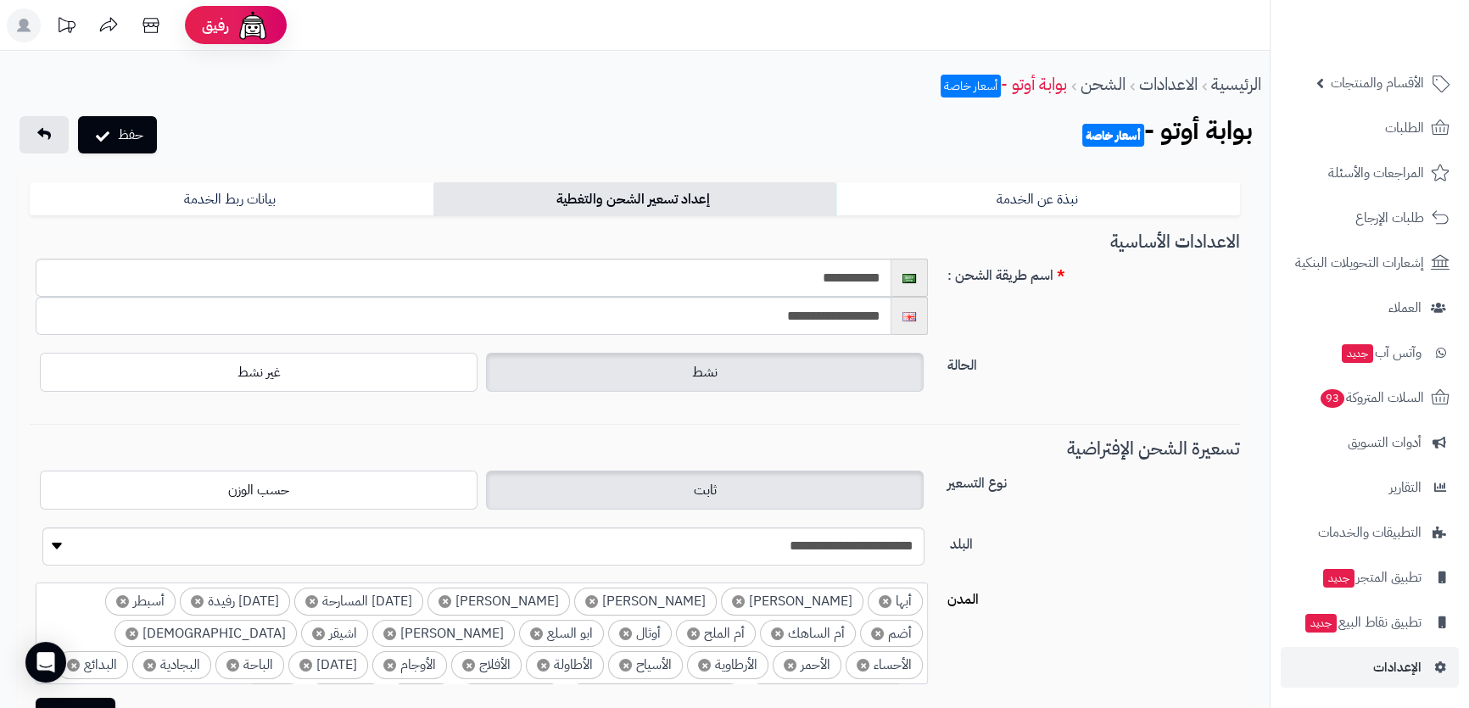
scroll to position [76, 0]
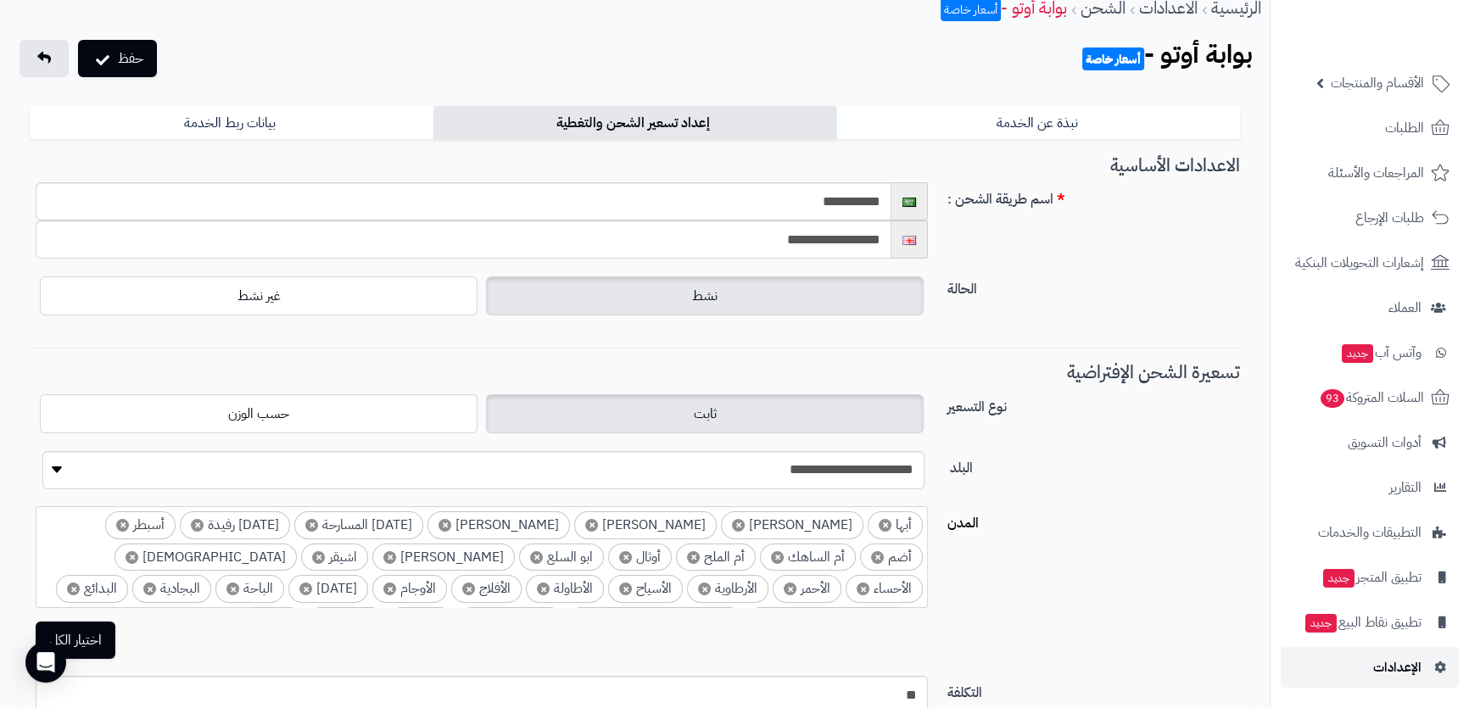
click at [1365, 662] on link "الإعدادات" at bounding box center [1370, 667] width 178 height 41
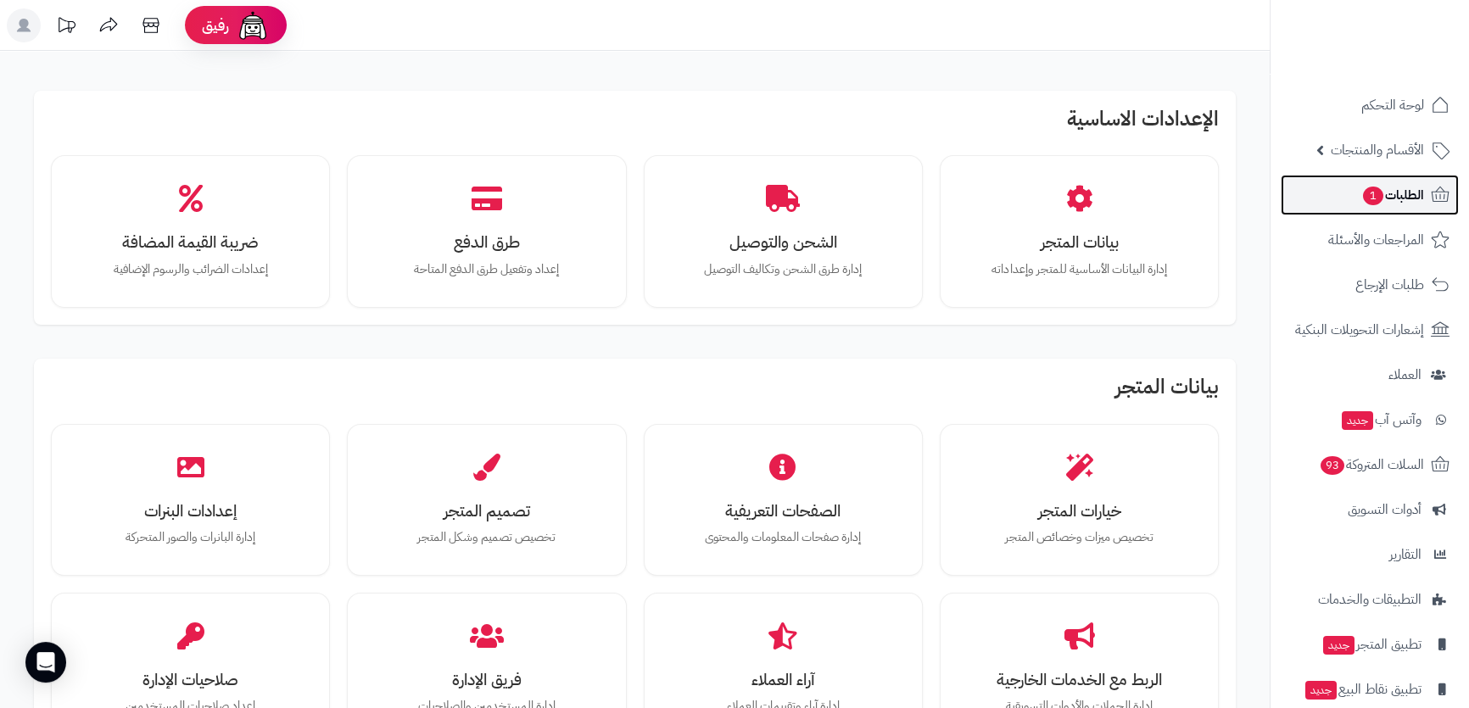
click at [1394, 195] on span "الطلبات 1" at bounding box center [1392, 195] width 63 height 24
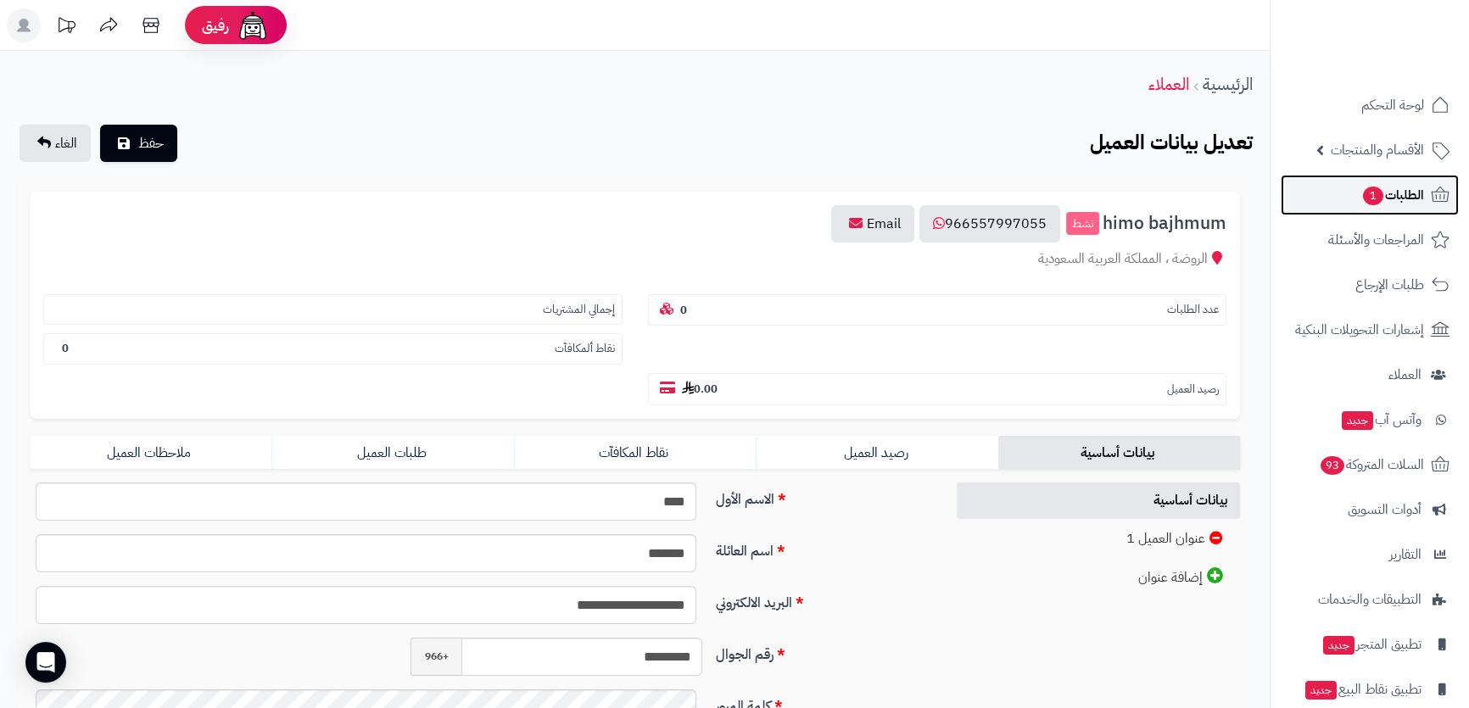
click at [1406, 185] on span "الطلبات 1" at bounding box center [1392, 195] width 63 height 24
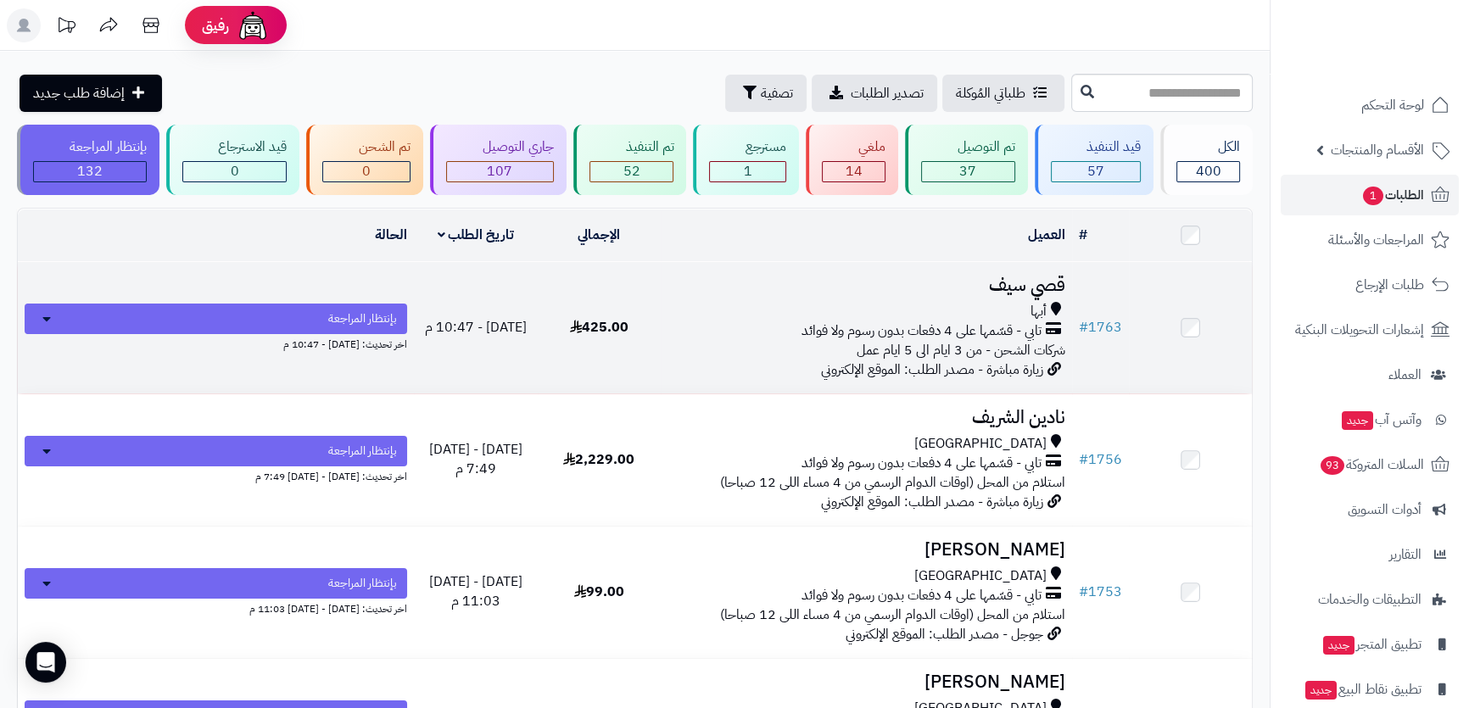
click at [714, 317] on div "أبها" at bounding box center [867, 312] width 398 height 20
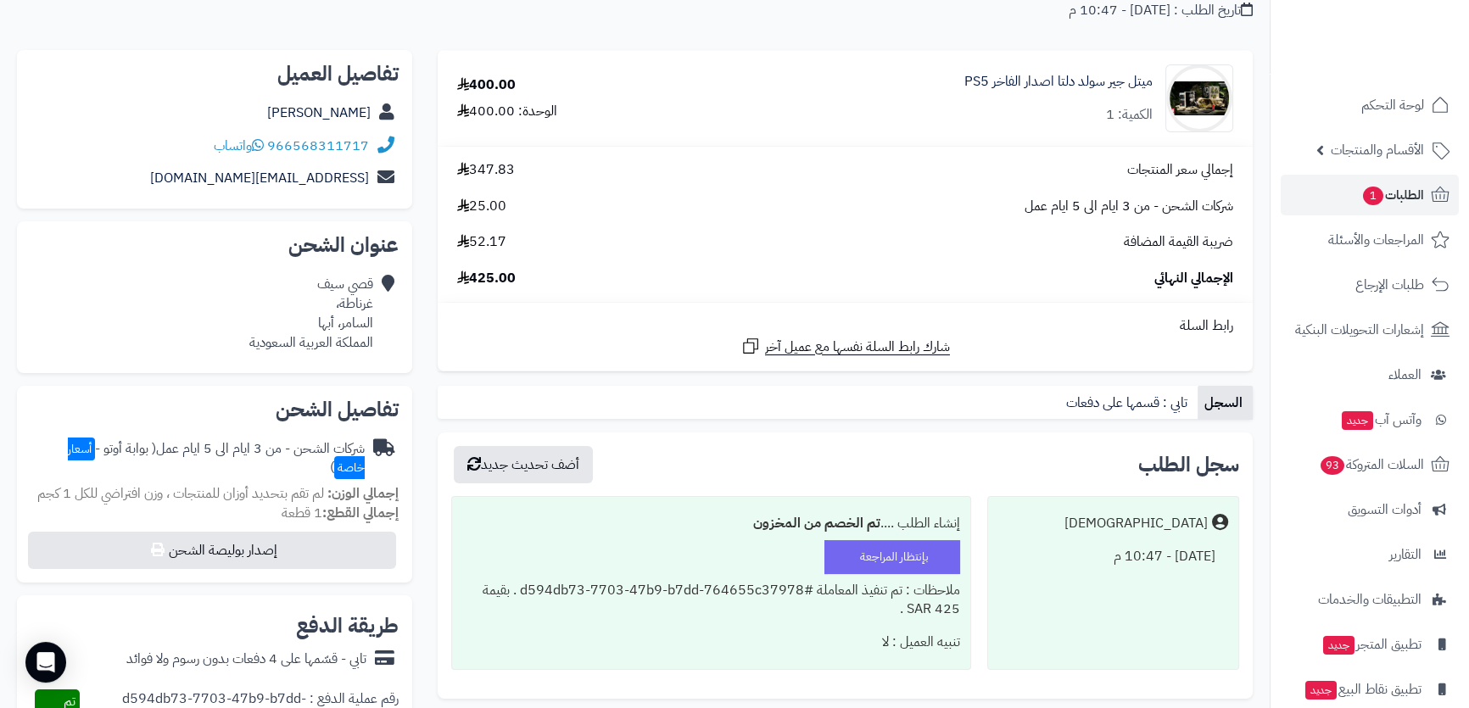
scroll to position [231, 0]
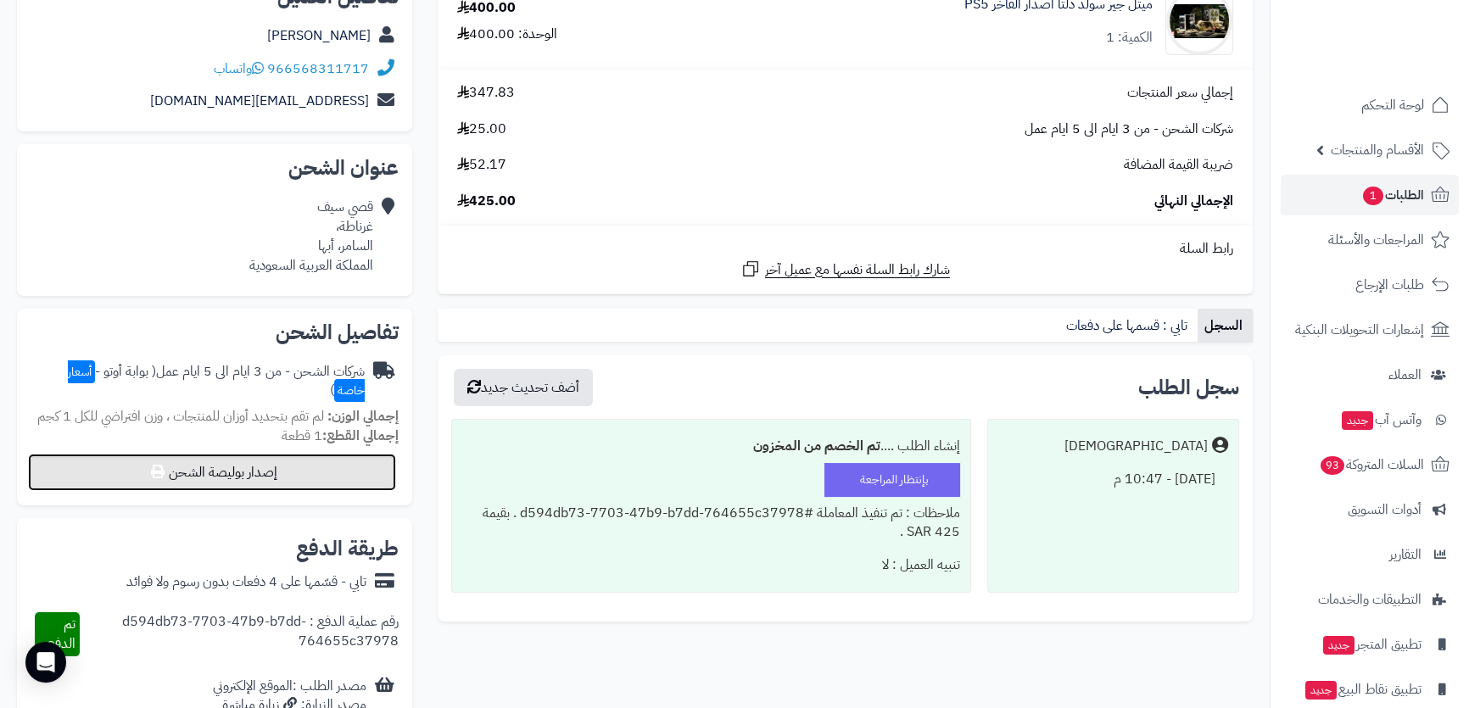
click at [302, 474] on button "إصدار بوليصة الشحن" at bounding box center [212, 472] width 368 height 37
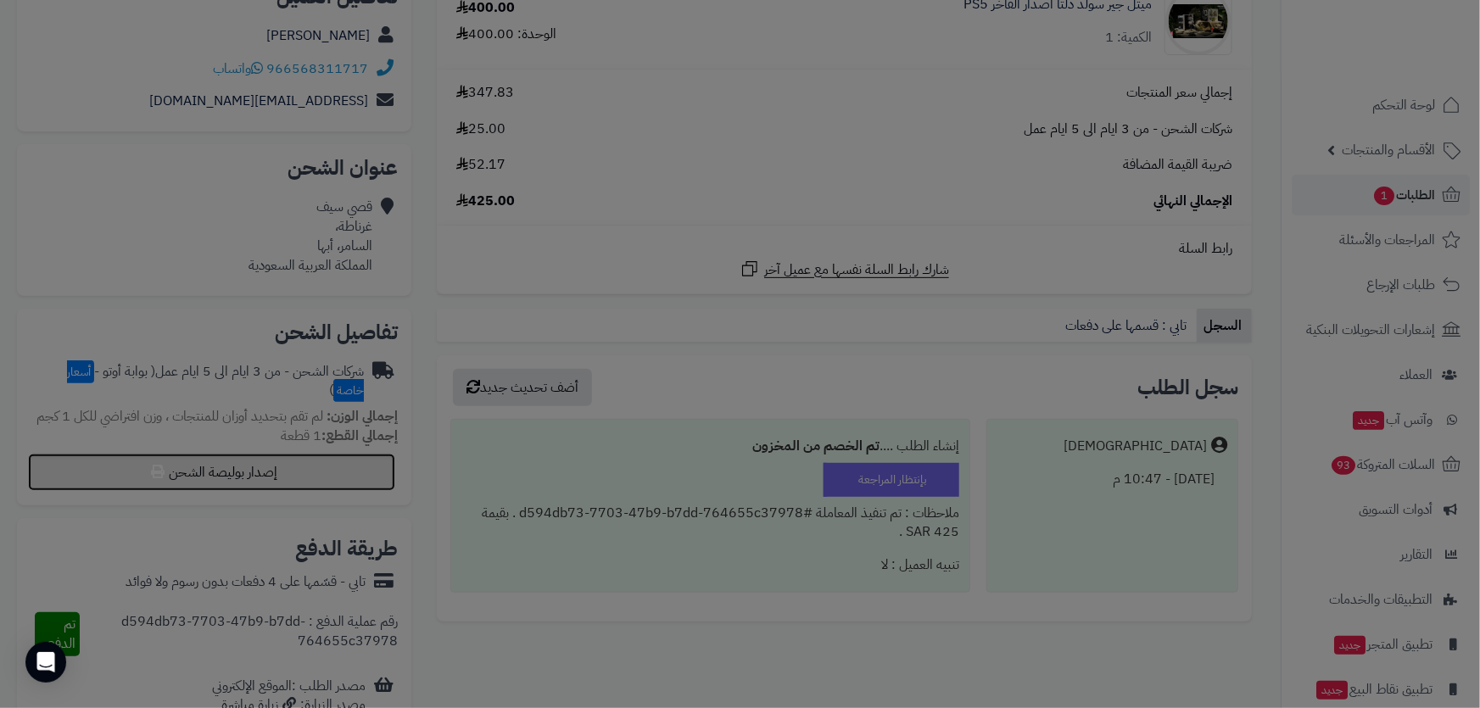
select select "***"
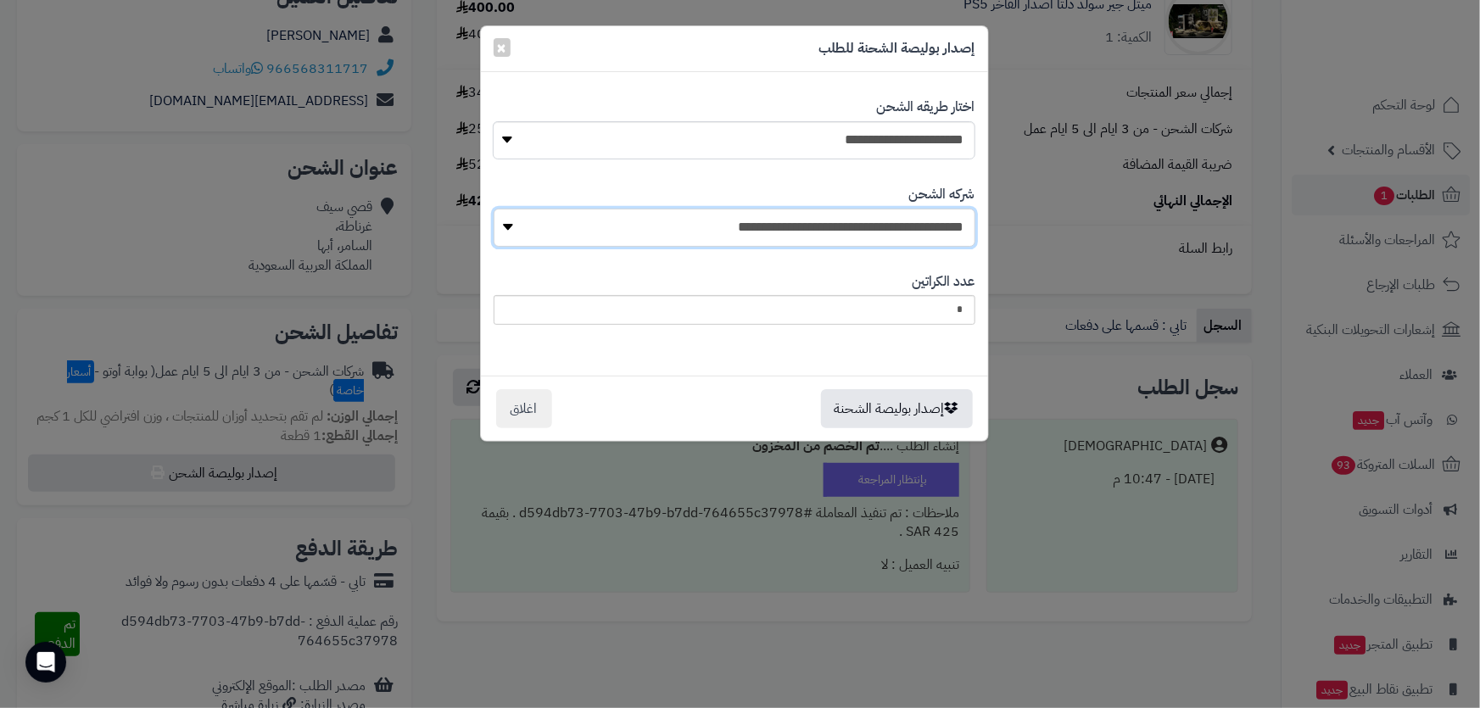
click at [918, 227] on select "**********" at bounding box center [735, 228] width 482 height 38
drag, startPoint x: 918, startPoint y: 227, endPoint x: 921, endPoint y: 169, distance: 58.6
click at [916, 212] on select "**********" at bounding box center [735, 228] width 482 height 38
click at [931, 131] on select "**********" at bounding box center [734, 140] width 482 height 38
click at [493, 121] on select "**********" at bounding box center [734, 140] width 482 height 38
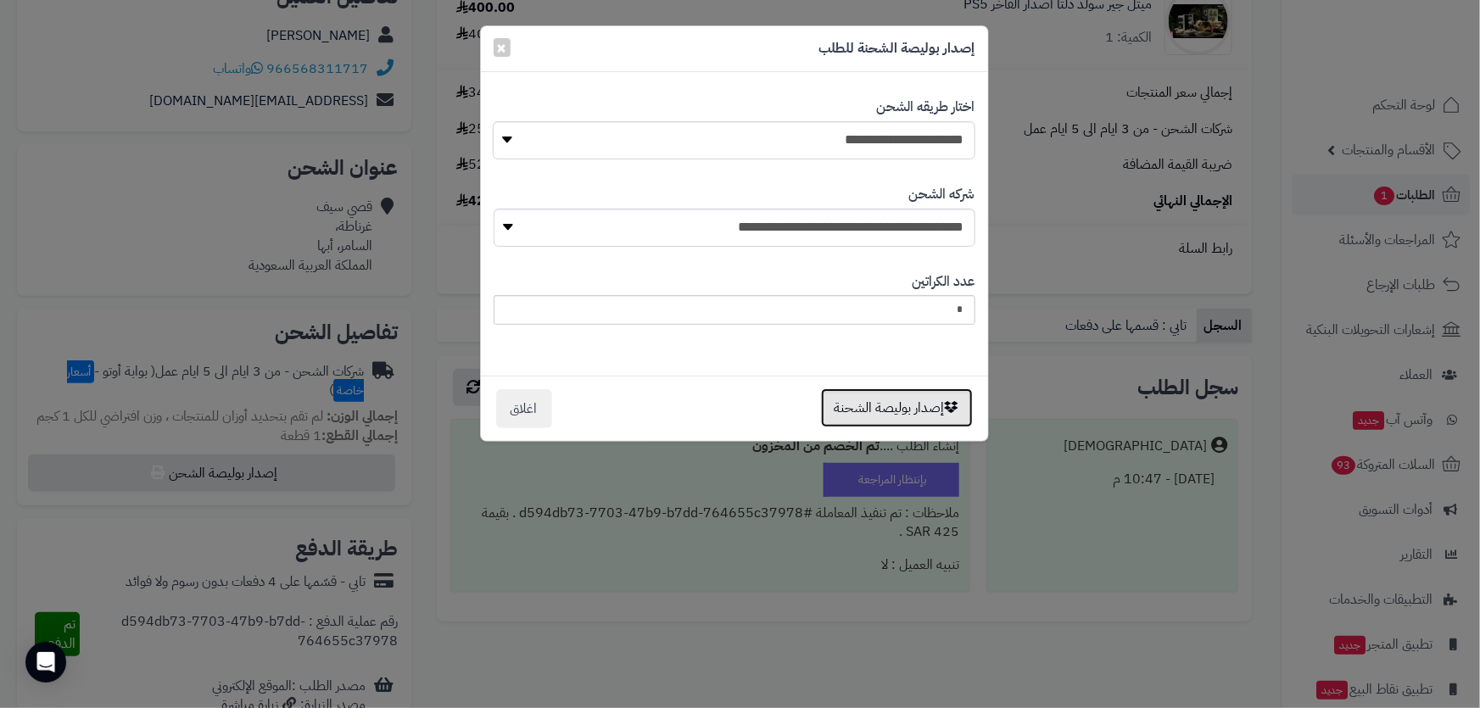
click at [909, 405] on button "إصدار بوليصة الشحنة" at bounding box center [897, 407] width 152 height 39
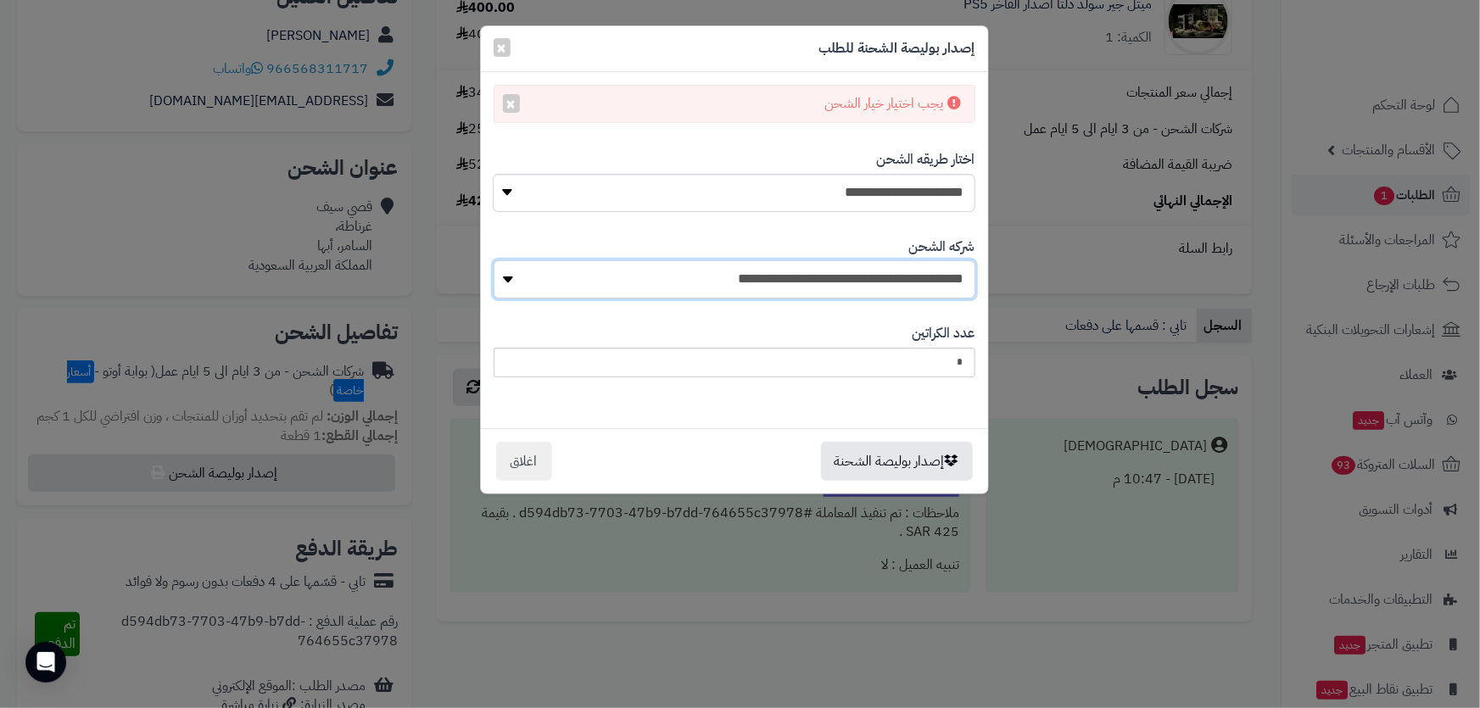
click at [913, 276] on select "**********" at bounding box center [735, 279] width 482 height 38
click at [913, 386] on div "عدد الكراتين *" at bounding box center [735, 350] width 482 height 79
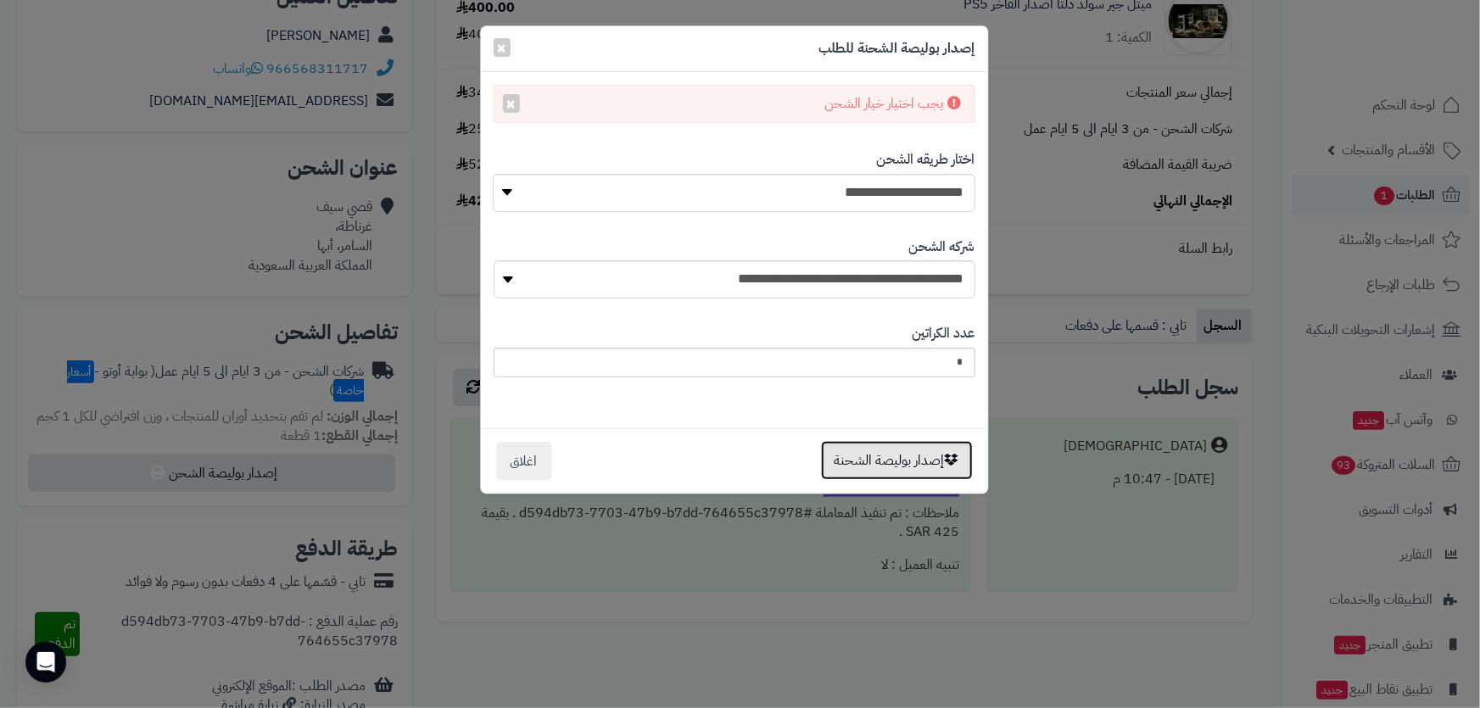
click at [887, 444] on button "إصدار بوليصة الشحنة" at bounding box center [897, 460] width 152 height 39
click at [495, 52] on button "×" at bounding box center [502, 46] width 17 height 19
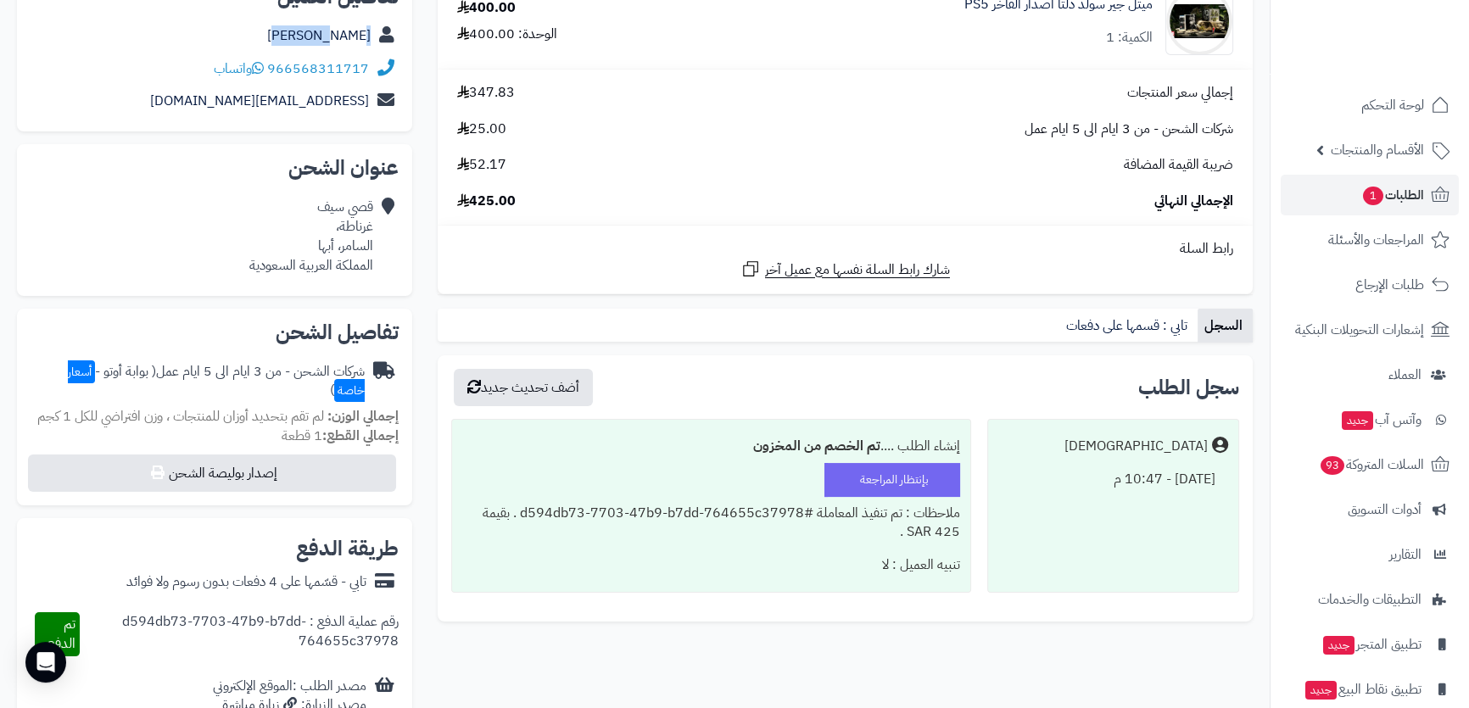
drag, startPoint x: 300, startPoint y: 30, endPoint x: 371, endPoint y: 39, distance: 71.0
click at [371, 39] on div "قصي سيف" at bounding box center [215, 36] width 368 height 33
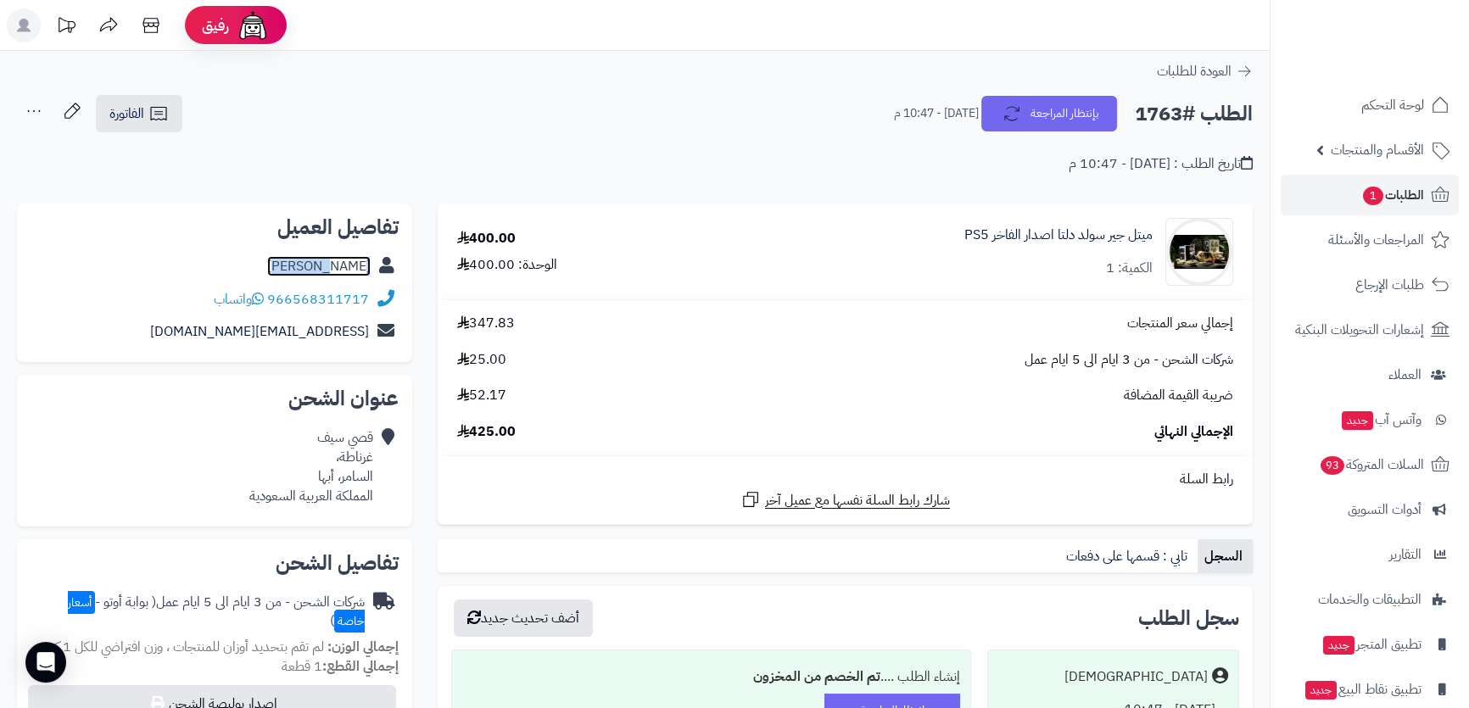
copy link "قصي سيف"
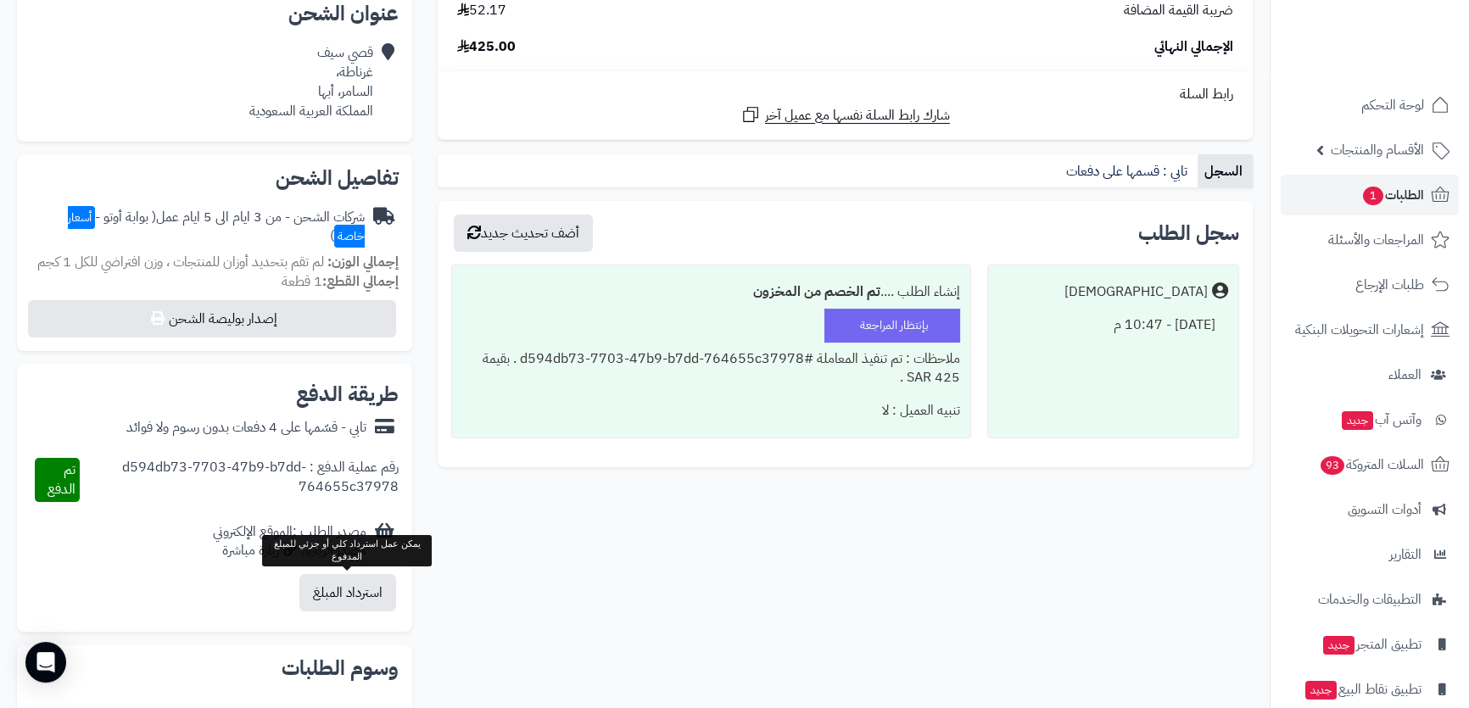
scroll to position [539, 0]
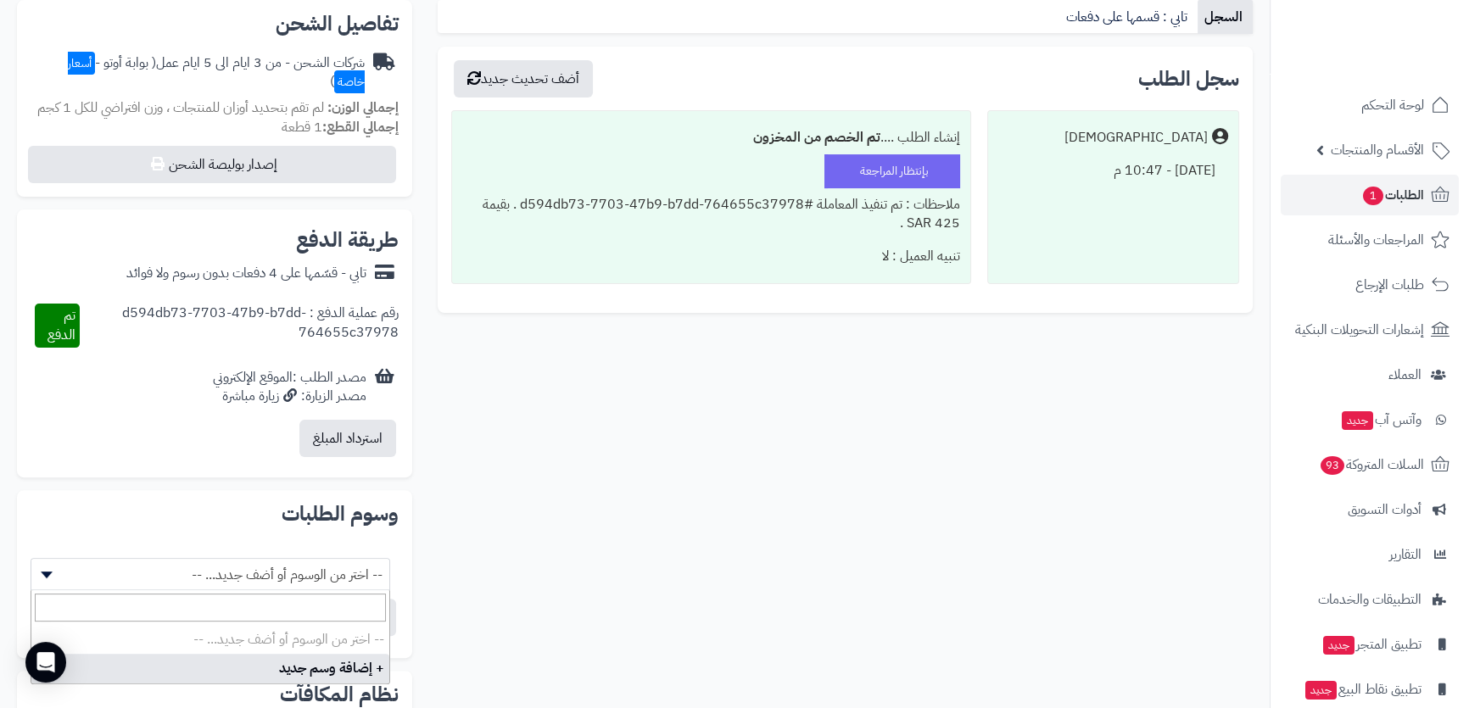
click at [312, 568] on span "-- اختر من الوسوم أو أضف جديد... --" at bounding box center [210, 575] width 358 height 32
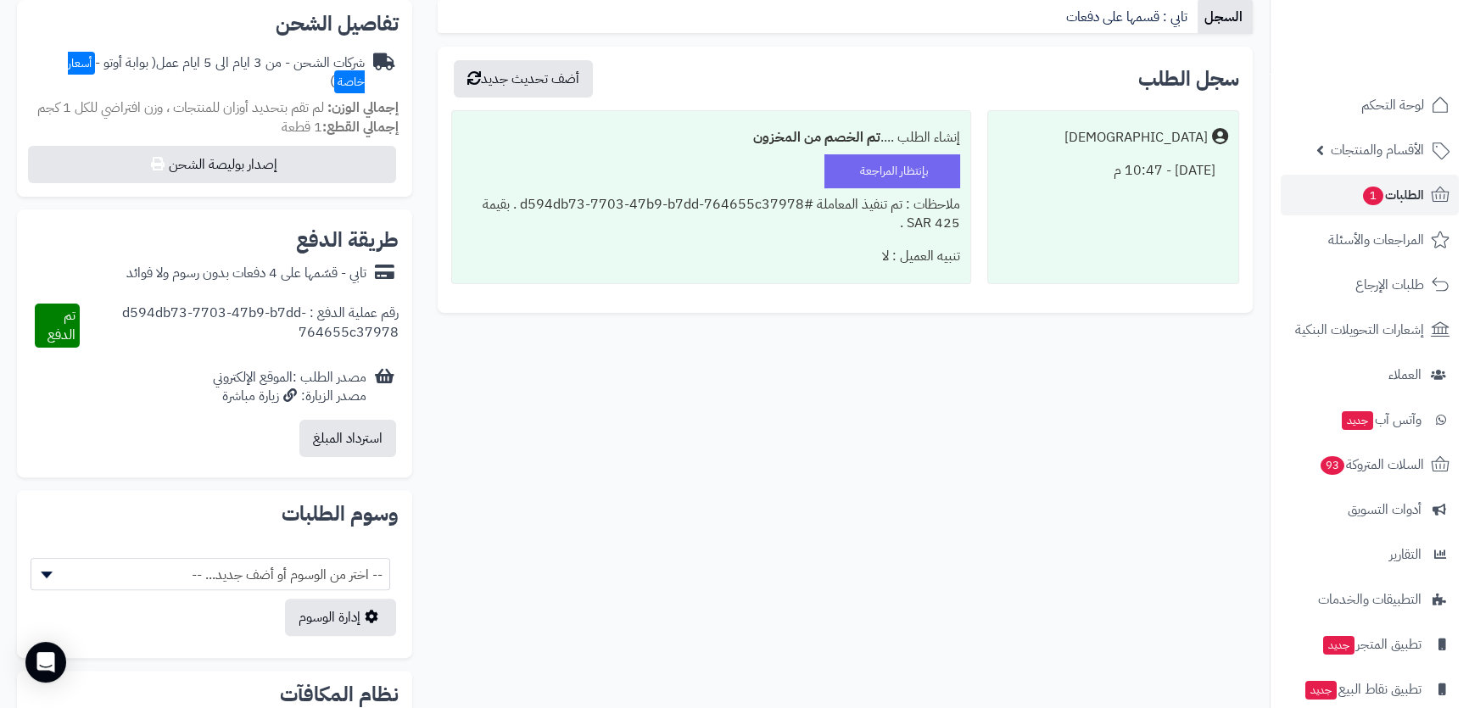
click at [312, 568] on span "-- اختر من الوسوم أو أضف جديد... --" at bounding box center [210, 575] width 358 height 32
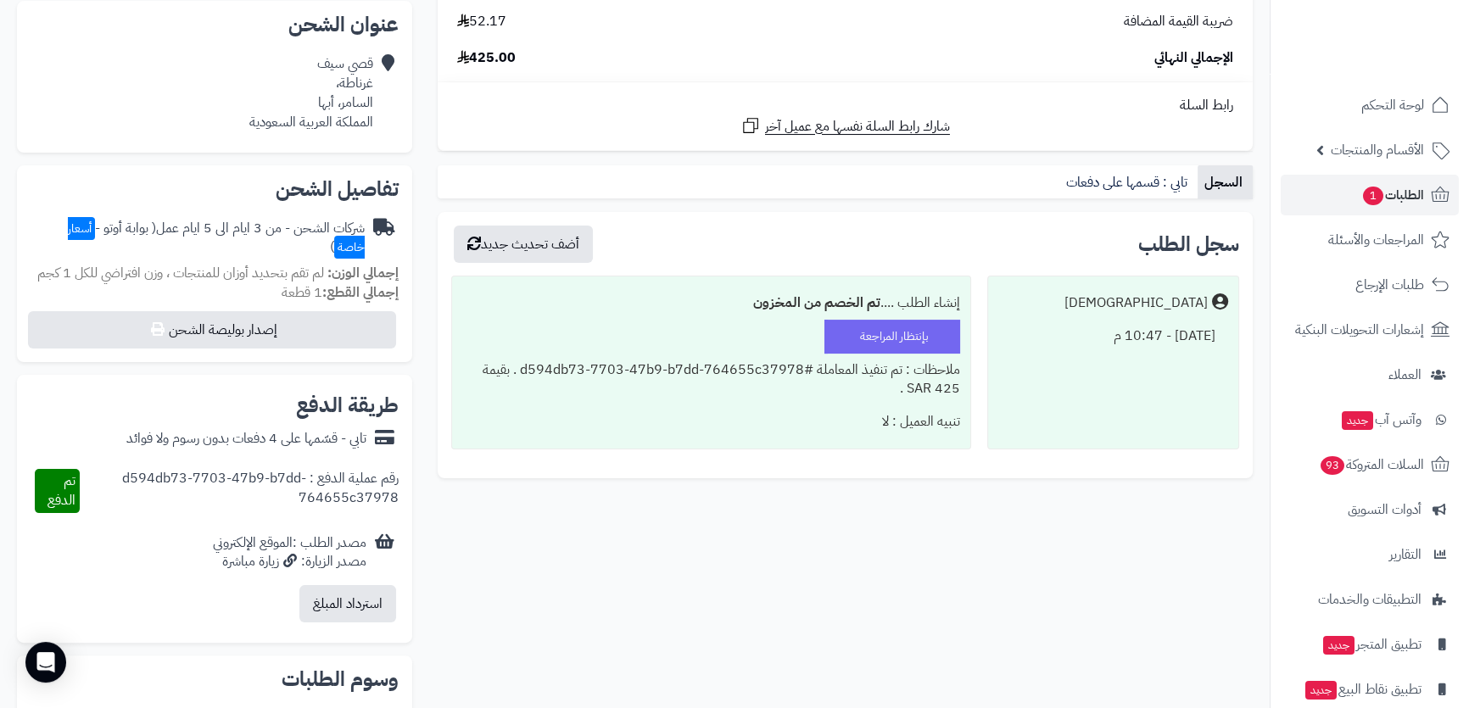
scroll to position [297, 0]
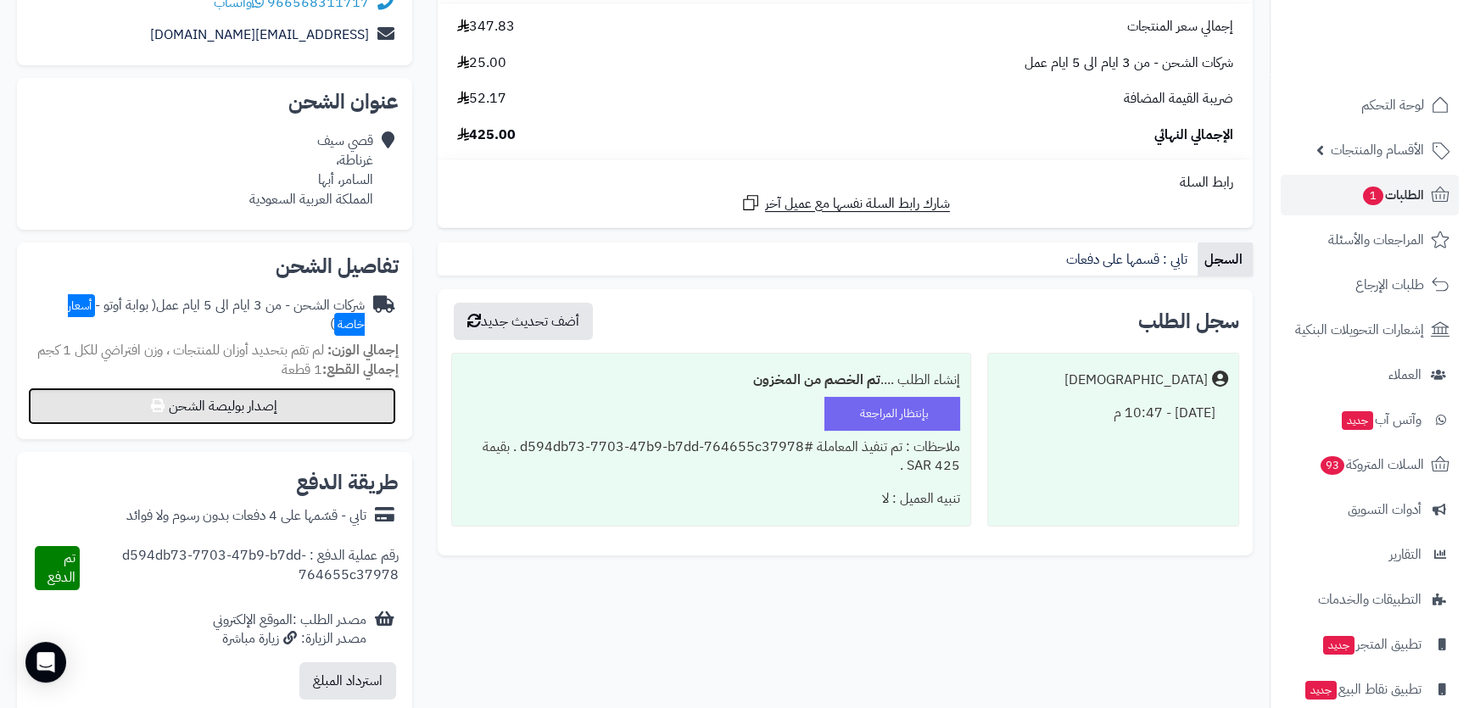
click at [258, 416] on button "إصدار بوليصة الشحن" at bounding box center [212, 406] width 368 height 37
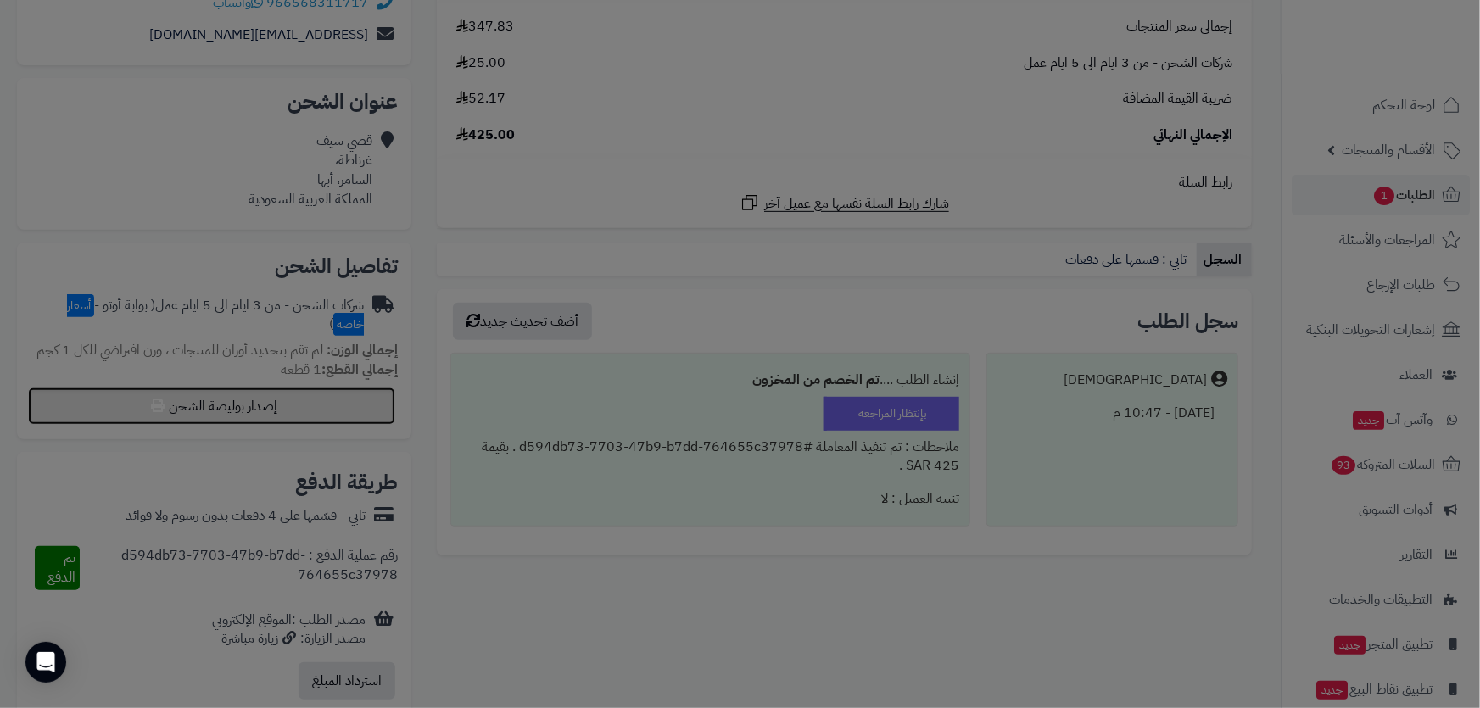
select select "***"
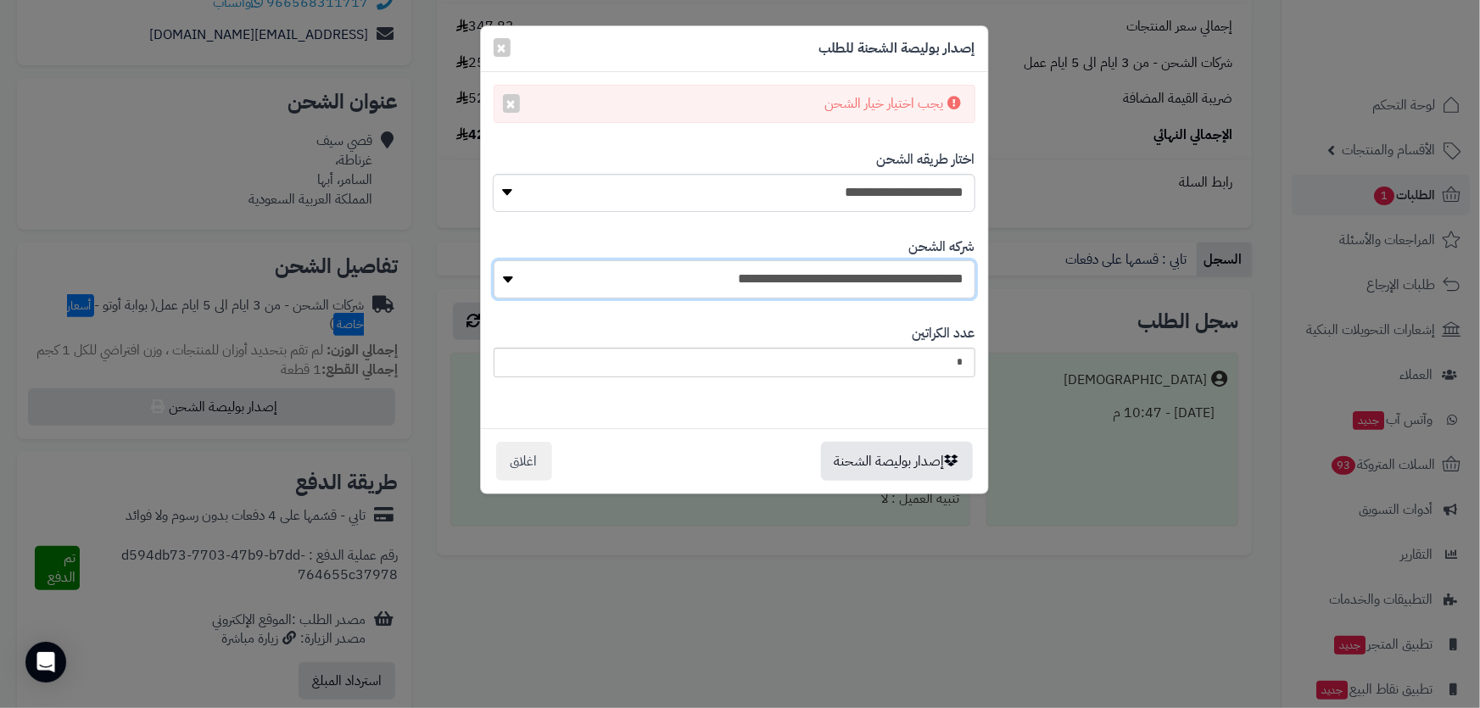
click at [801, 275] on select "**********" at bounding box center [735, 279] width 482 height 38
click at [876, 190] on select "**********" at bounding box center [734, 193] width 482 height 38
click at [493, 174] on select "**********" at bounding box center [734, 193] width 482 height 38
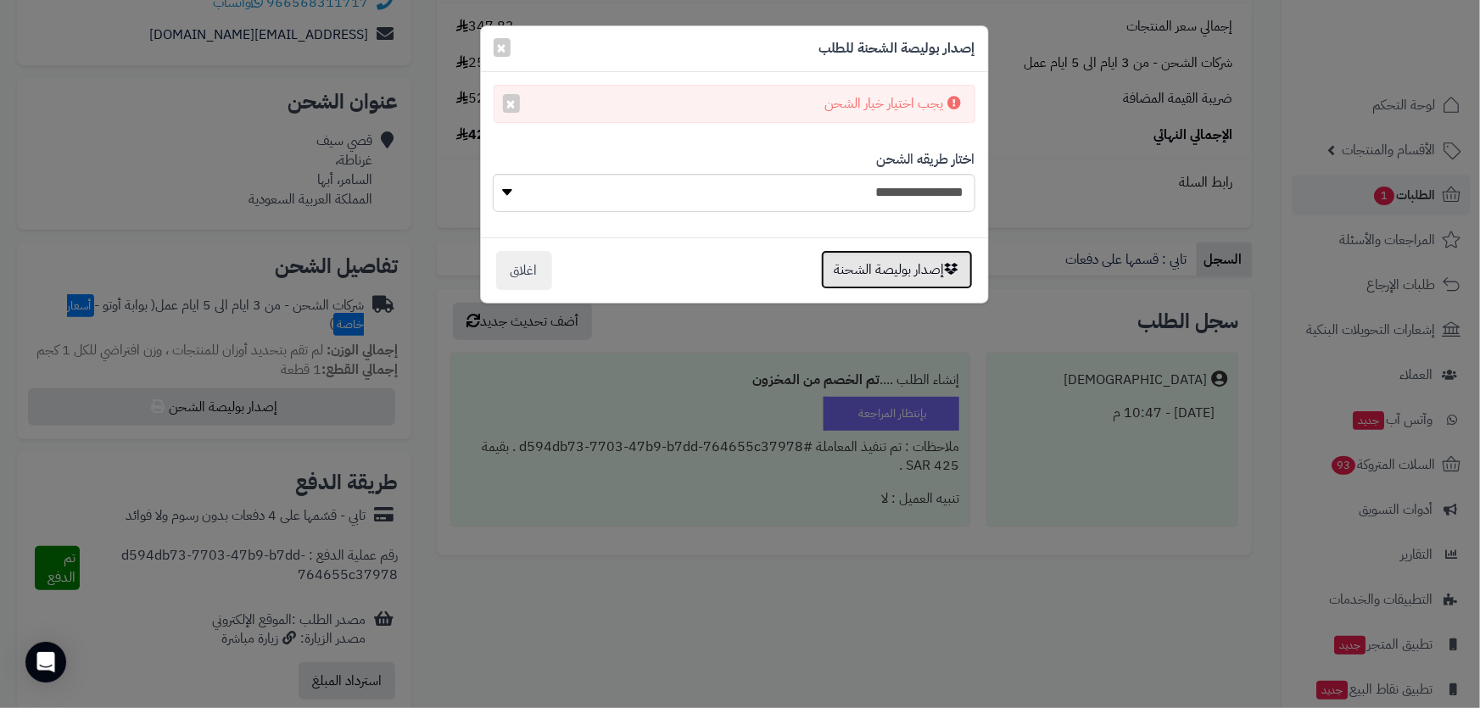
click at [864, 268] on button "إصدار بوليصة الشحنة" at bounding box center [897, 269] width 152 height 39
click at [853, 192] on select "**********" at bounding box center [734, 193] width 482 height 38
select select "***"
click at [493, 174] on select "**********" at bounding box center [734, 193] width 482 height 38
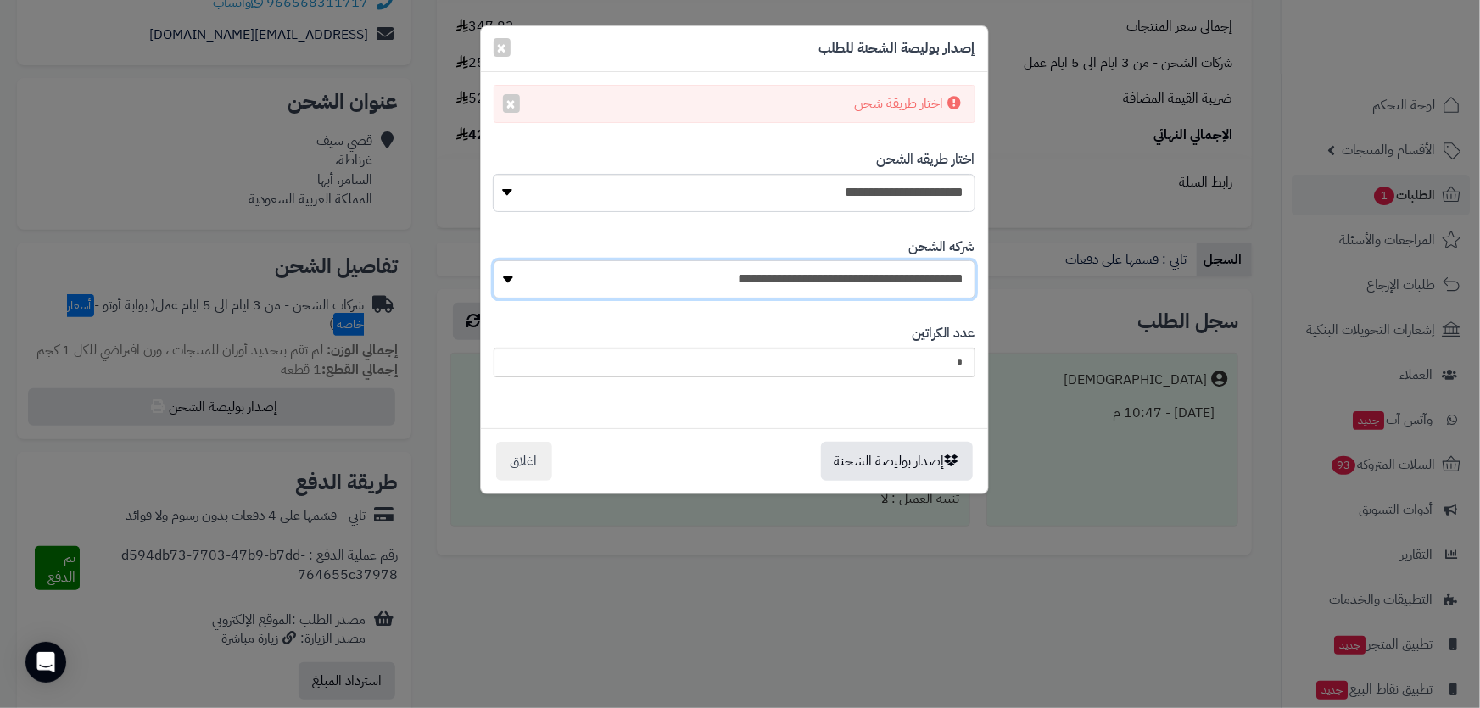
click at [631, 280] on select "**********" at bounding box center [735, 279] width 482 height 38
click at [631, 279] on select "**********" at bounding box center [735, 279] width 482 height 38
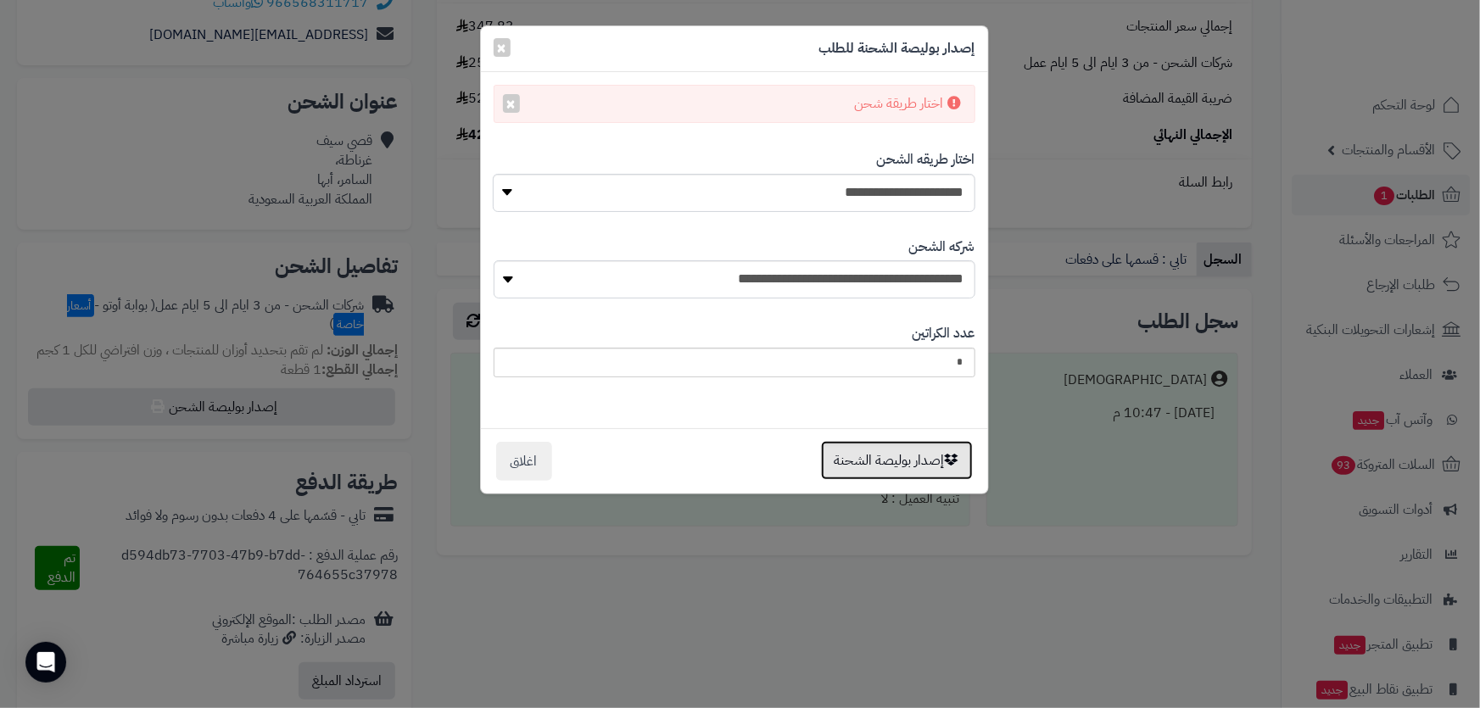
click at [850, 455] on button "إصدار بوليصة الشحنة" at bounding box center [897, 460] width 152 height 39
click at [502, 47] on span "×" at bounding box center [502, 46] width 10 height 25
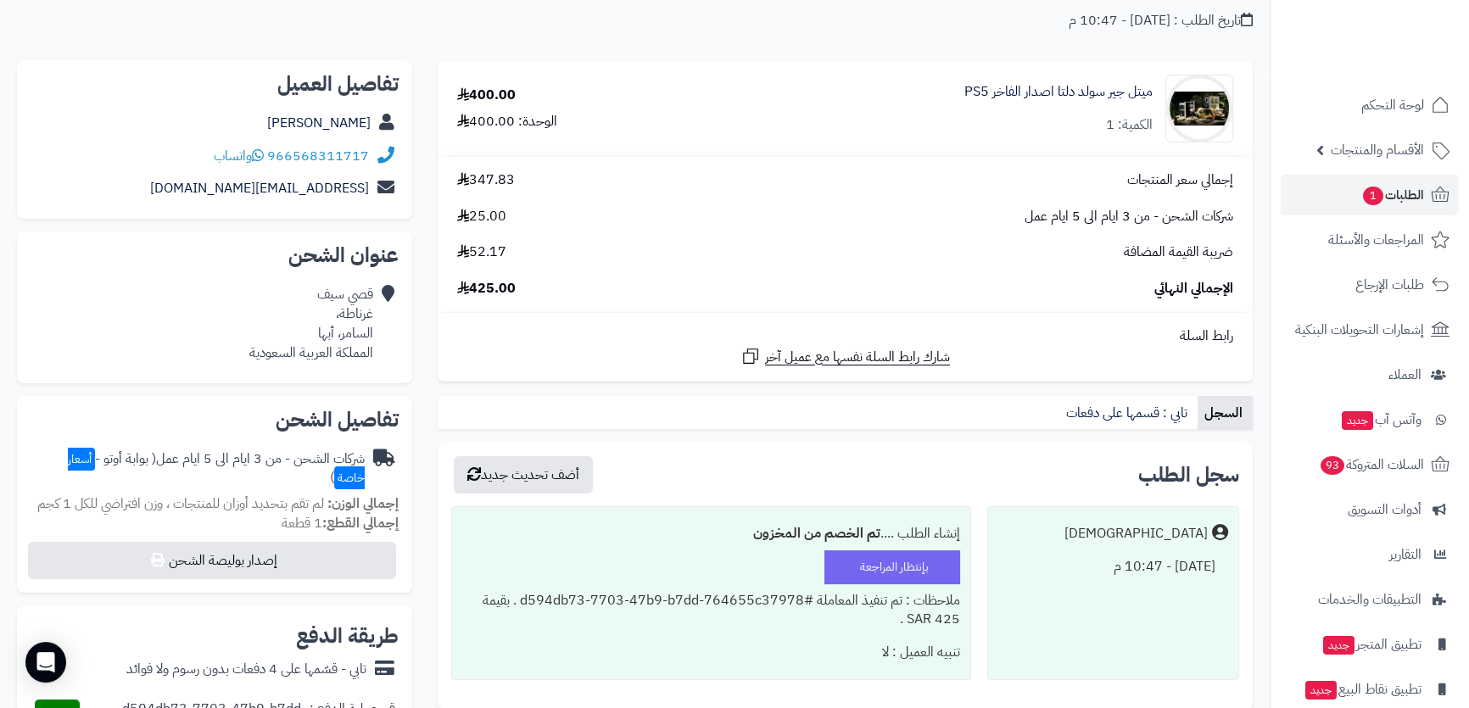
scroll to position [66, 0]
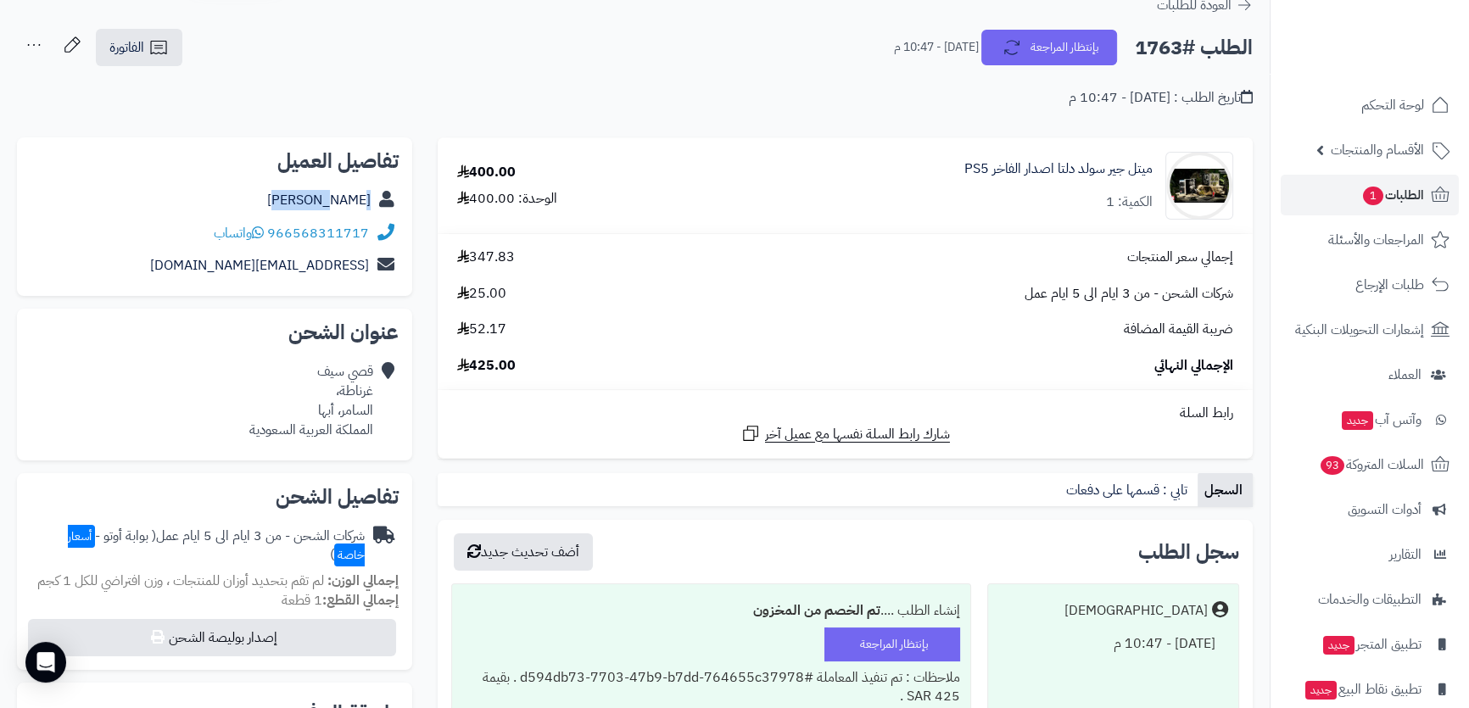
drag, startPoint x: 299, startPoint y: 194, endPoint x: 380, endPoint y: 194, distance: 81.4
click at [380, 194] on div "[PERSON_NAME]" at bounding box center [215, 200] width 368 height 33
copy div "[PERSON_NAME]"
click at [361, 199] on link "[PERSON_NAME]" at bounding box center [318, 200] width 103 height 20
click at [356, 414] on div "قصي سيف غرناطة، السامر، أبها المملكة العربية السعودية" at bounding box center [311, 400] width 124 height 77
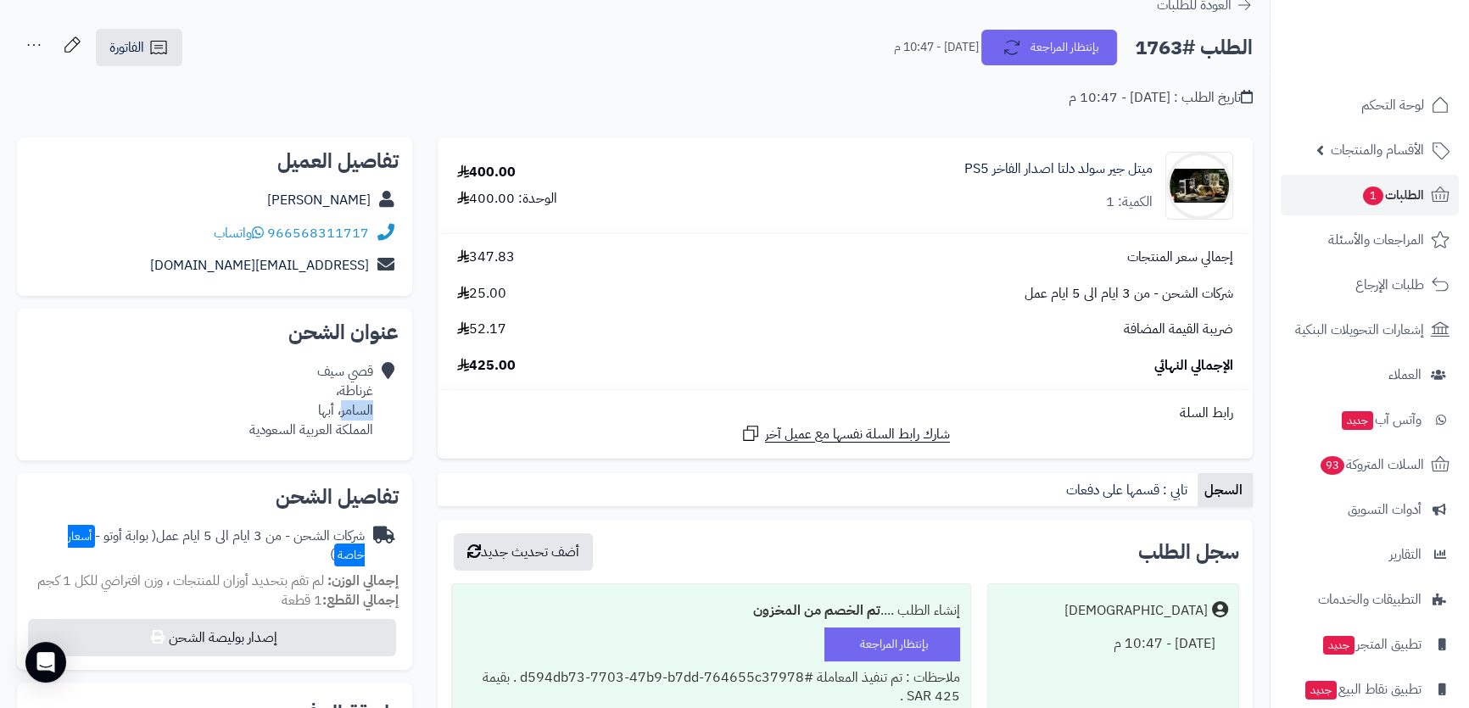
click at [356, 414] on div "قصي سيف غرناطة، السامر، أبها المملكة العربية السعودية" at bounding box center [311, 400] width 124 height 77
click at [366, 381] on div "قصي سيف غرناطة، السامر، أبها المملكة العربية السعودية" at bounding box center [311, 400] width 124 height 77
click at [364, 368] on div "قصي سيف غرناطة، السامر، أبها المملكة العربية السعودية" at bounding box center [311, 400] width 124 height 77
drag, startPoint x: 364, startPoint y: 368, endPoint x: 360, endPoint y: 405, distance: 36.7
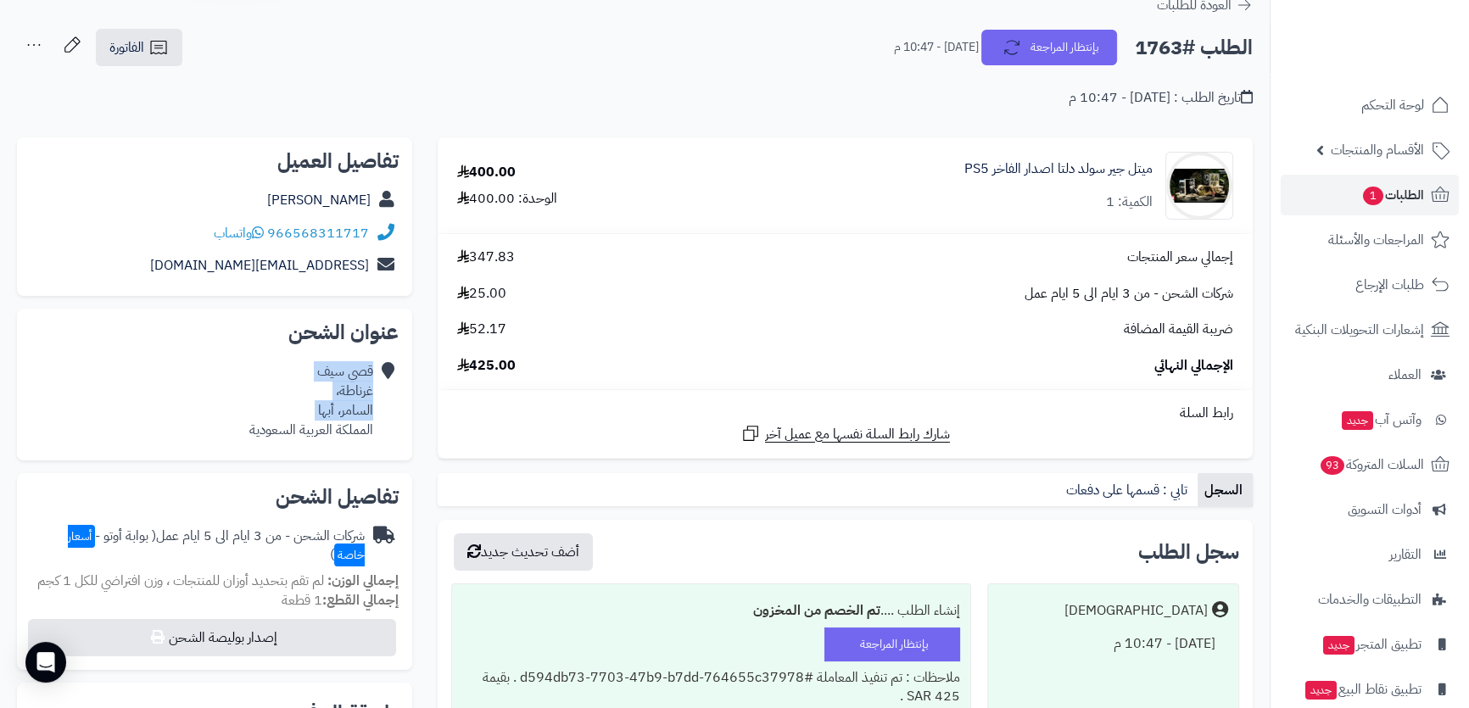
click at [360, 405] on div "قصي سيف غرناطة، السامر، أبها المملكة العربية السعودية" at bounding box center [311, 400] width 124 height 77
copy div "قصي سيف غرناطة، السامر، أبها"
click at [355, 371] on div "قصي سيف غرناطة، السامر، أبها المملكة العربية السعودية" at bounding box center [311, 400] width 124 height 77
click at [375, 391] on div "قصي سيف غرناطة، السامر، أبها المملكة العربية السعودية" at bounding box center [215, 400] width 368 height 91
drag, startPoint x: 375, startPoint y: 391, endPoint x: 353, endPoint y: 399, distance: 23.6
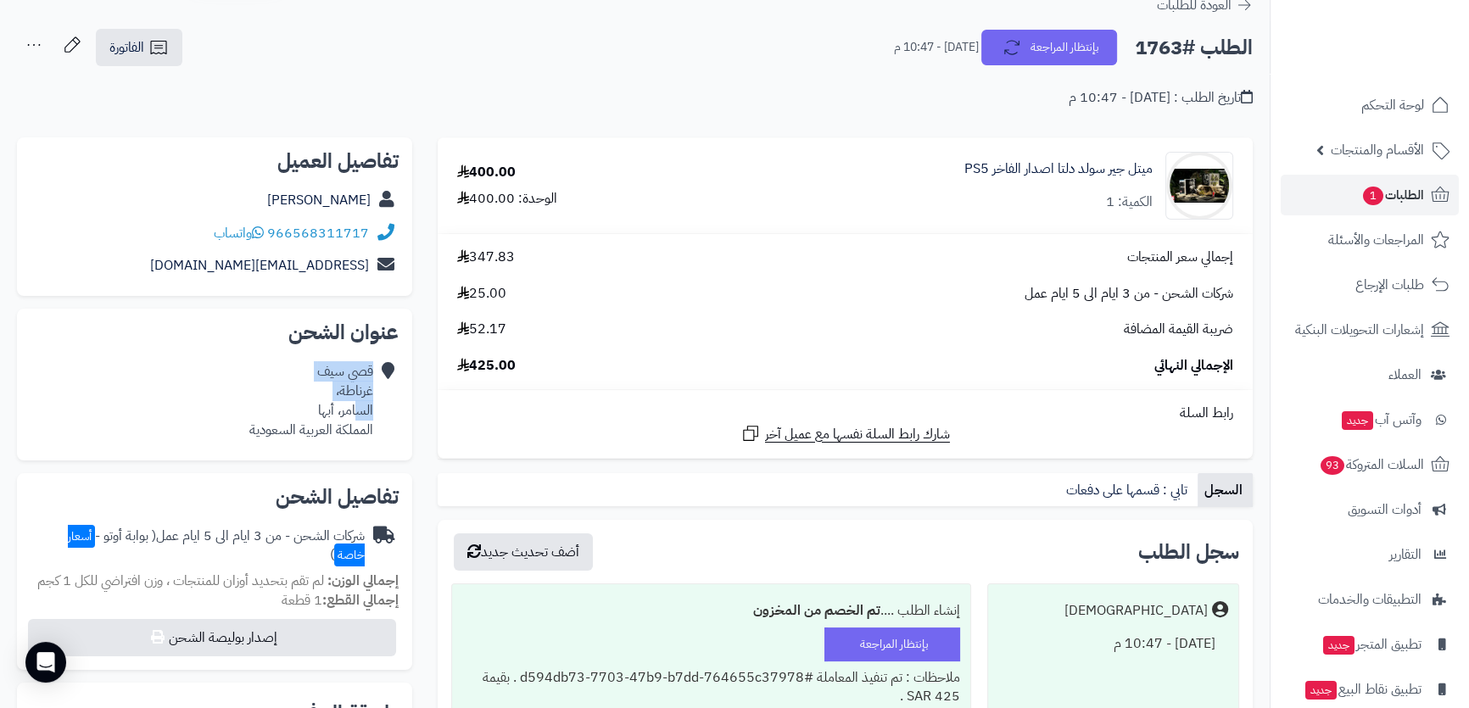
click at [353, 399] on div "قصي سيف غرناطة، السامر، أبها المملكة العربية السعودية" at bounding box center [215, 400] width 368 height 91
click at [353, 399] on div "قصي سيف غرناطة، السامر، أبها المملكة العربية السعودية" at bounding box center [311, 400] width 124 height 77
drag, startPoint x: 371, startPoint y: 391, endPoint x: 377, endPoint y: 408, distance: 17.7
click at [373, 397] on div "قصي سيف غرناطة، السامر، أبها المملكة العربية السعودية" at bounding box center [215, 400] width 368 height 91
drag, startPoint x: 374, startPoint y: 406, endPoint x: 331, endPoint y: 407, distance: 43.3
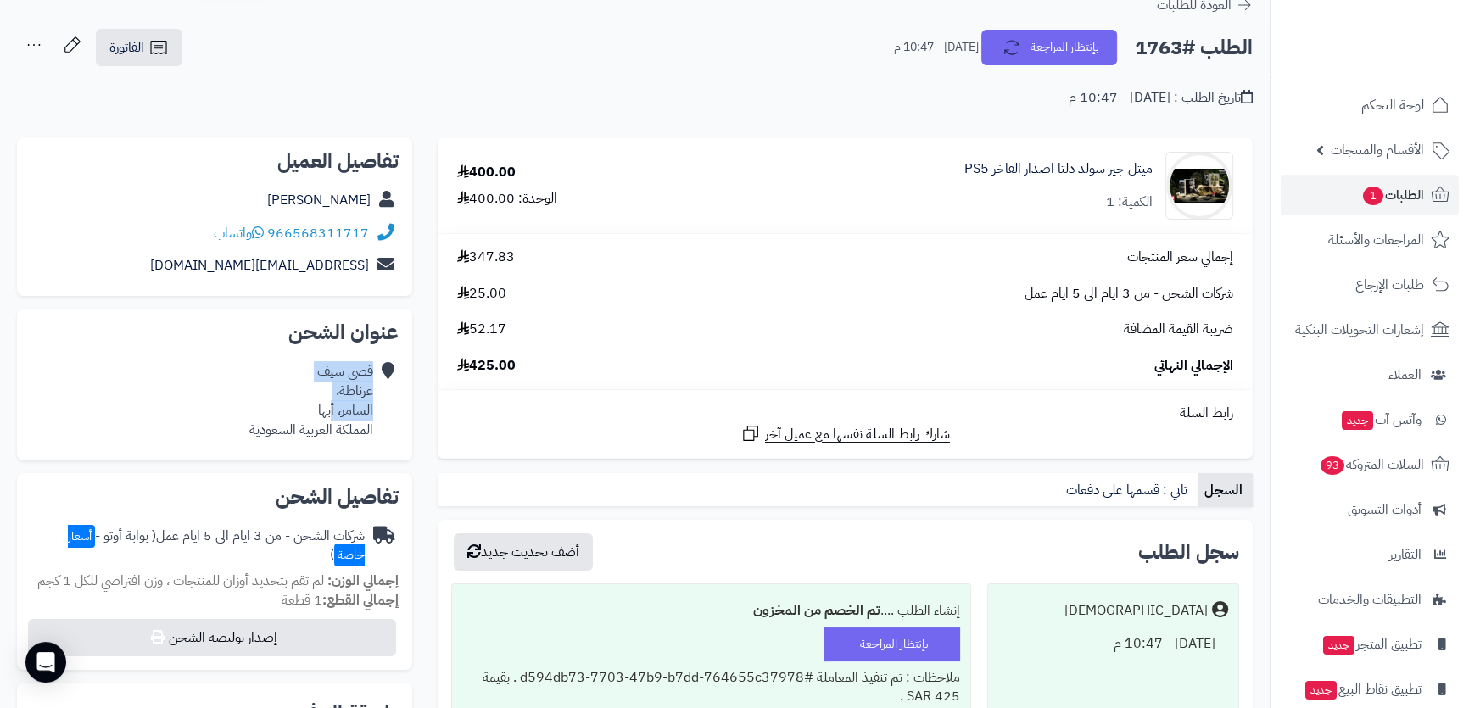
click at [331, 407] on div "قصي سيف غرناطة، السامر، أبها المملكة العربية السعودية" at bounding box center [215, 400] width 368 height 91
click at [331, 406] on div "قصي سيف غرناطة، السامر، أبها المملكة العربية السعودية" at bounding box center [311, 400] width 124 height 77
drag, startPoint x: 310, startPoint y: 410, endPoint x: 378, endPoint y: 422, distance: 68.9
click at [387, 427] on div "قصي سيف غرناطة، السامر، أبها المملكة العربية السعودية" at bounding box center [215, 400] width 368 height 91
click at [381, 407] on icon at bounding box center [385, 400] width 17 height 77
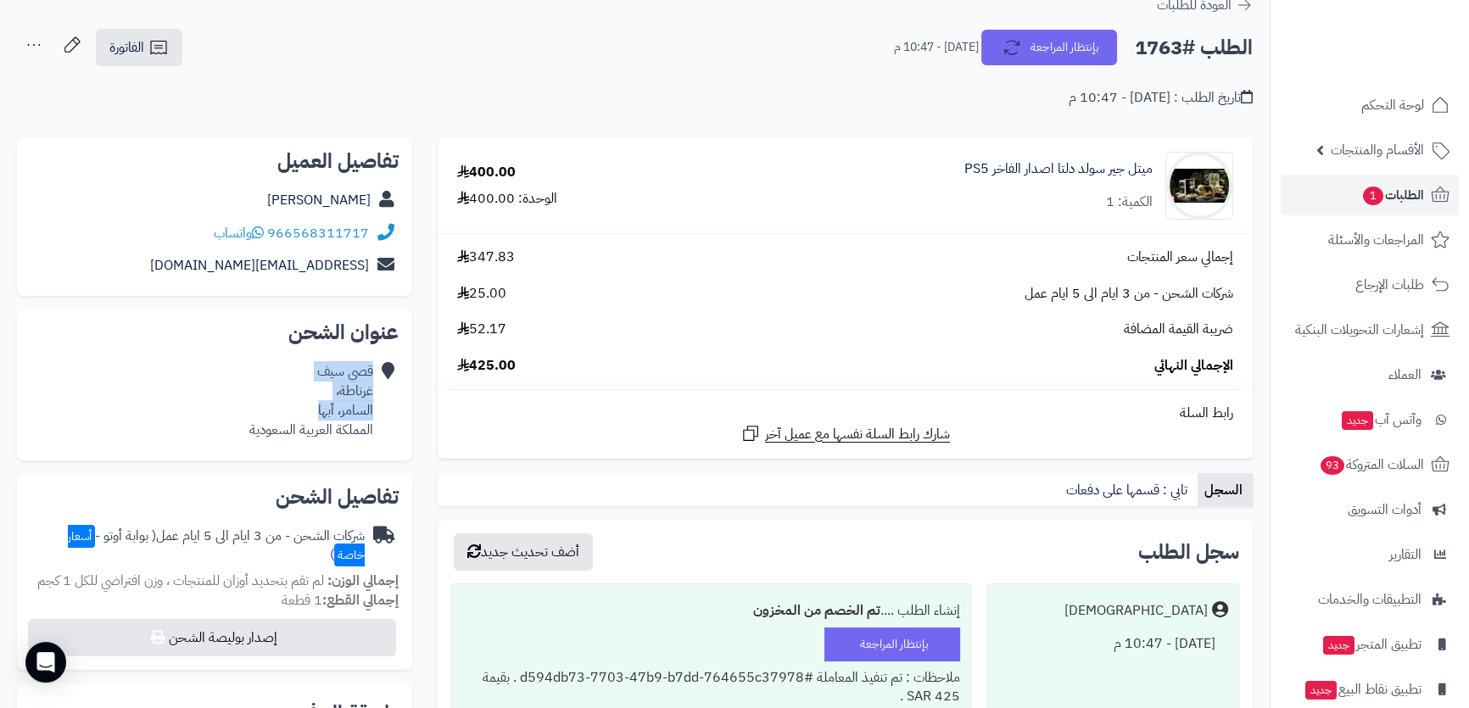
click at [371, 409] on div "قصي سيف غرناطة، السامر، أبها المملكة العربية السعودية" at bounding box center [311, 400] width 124 height 77
drag, startPoint x: 371, startPoint y: 409, endPoint x: 244, endPoint y: 428, distance: 128.7
click at [244, 428] on div "قصي سيف غرناطة، السامر، أبها المملكة العربية السعودية" at bounding box center [215, 400] width 368 height 91
copy div "السامر، أبها المملكة العربية السعودية"
click at [375, 385] on div "قصي سيف غرناطة، السامر، أبها المملكة العربية السعودية" at bounding box center [215, 400] width 368 height 91
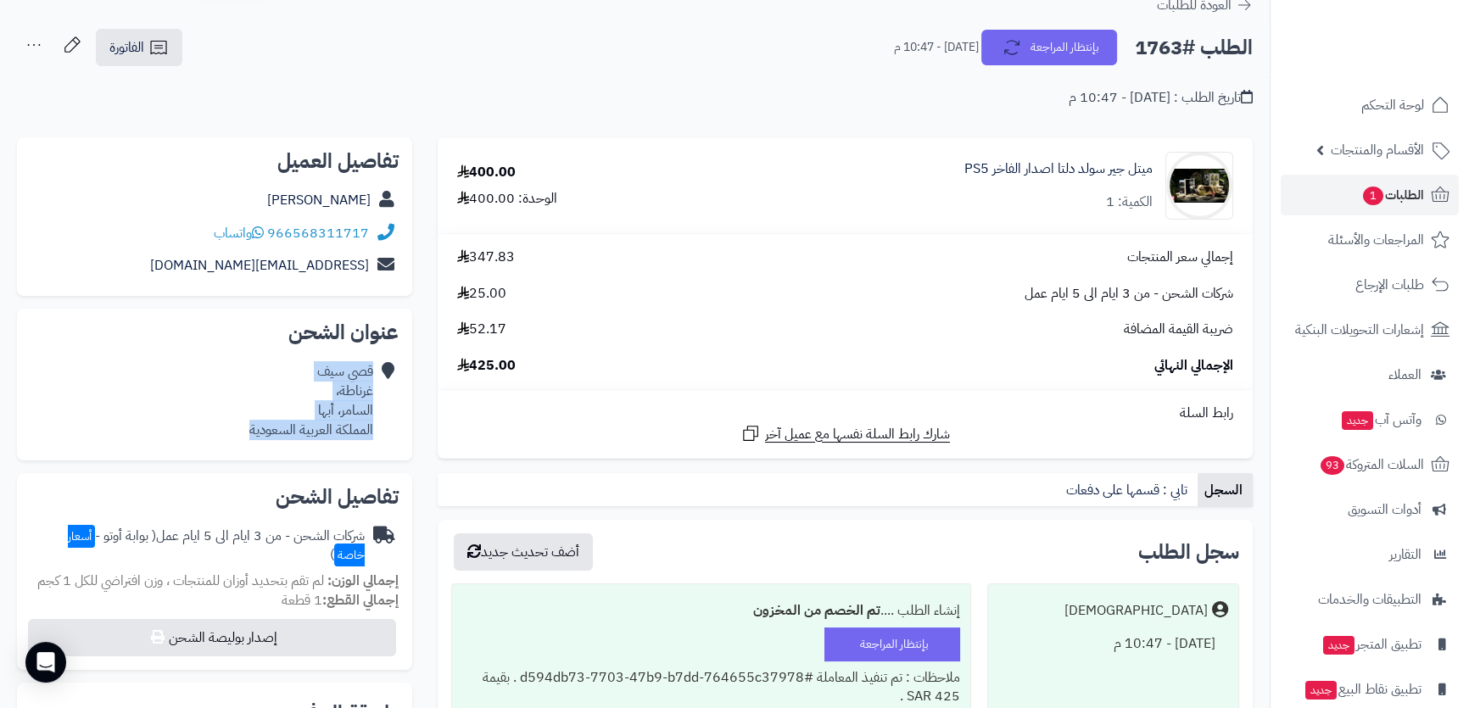
drag, startPoint x: 375, startPoint y: 385, endPoint x: 288, endPoint y: 424, distance: 94.9
click at [288, 424] on div "قصي سيف غرناطة، السامر، أبها المملكة العربية السعودية" at bounding box center [215, 400] width 368 height 91
click at [296, 421] on div "قصي سيف غرناطة، السامر، أبها المملكة العربية السعودية" at bounding box center [311, 400] width 124 height 77
click at [372, 375] on div "قصي سيف غرناطة، السامر، أبها المملكة العربية السعودية" at bounding box center [215, 400] width 368 height 91
click at [344, 388] on div "قصي سيف غرناطة، السامر، أبها المملكة العربية السعودية" at bounding box center [311, 400] width 124 height 77
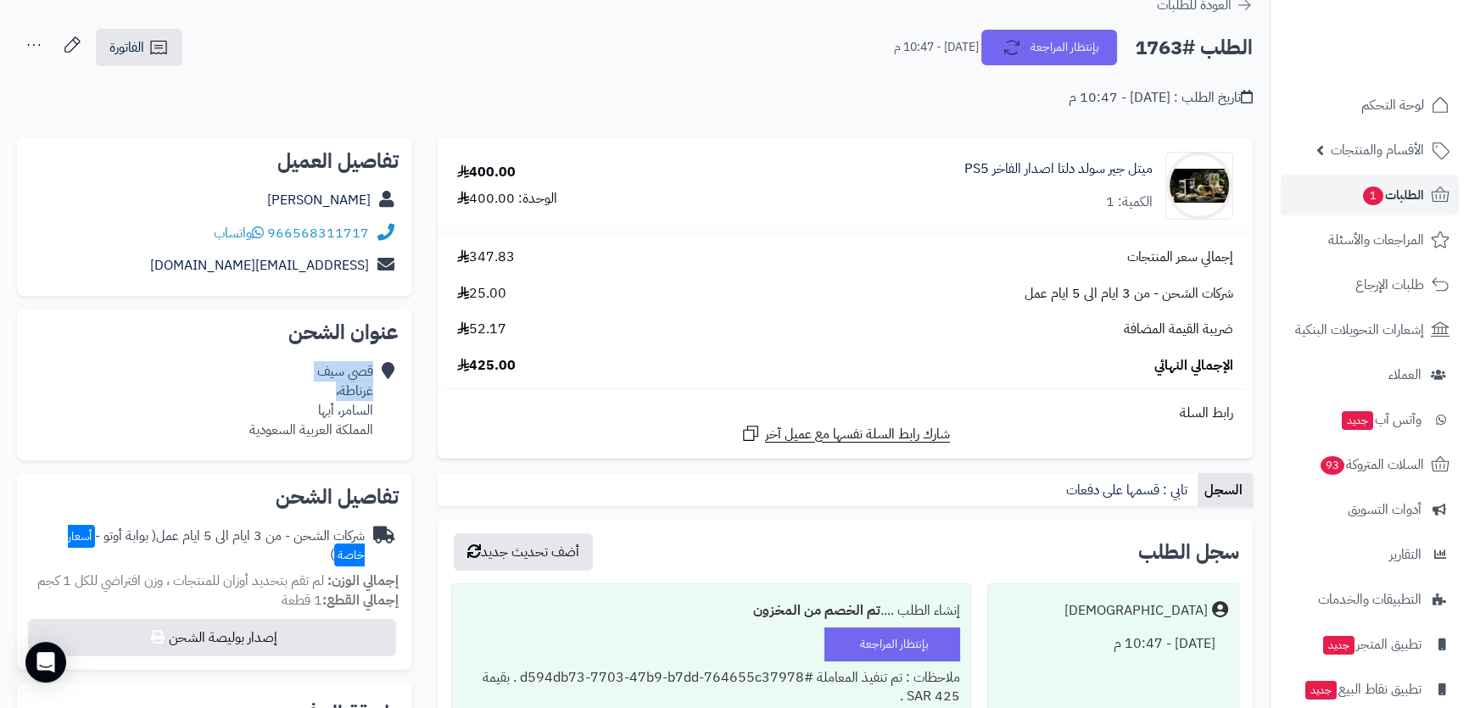
drag, startPoint x: 328, startPoint y: 391, endPoint x: 376, endPoint y: 411, distance: 51.7
click at [388, 428] on div "قصي سيف غرناطة، السامر، أبها المملكة العربية السعودية" at bounding box center [215, 400] width 368 height 91
click at [372, 405] on div "قصي سيف غرناطة، السامر، أبها المملكة العربية السعودية" at bounding box center [311, 400] width 124 height 77
drag, startPoint x: 372, startPoint y: 397, endPoint x: 240, endPoint y: 444, distance: 140.3
click at [237, 442] on div "قصي سيف غرناطة، السامر، أبها المملكة العربية السعودية" at bounding box center [215, 400] width 368 height 91
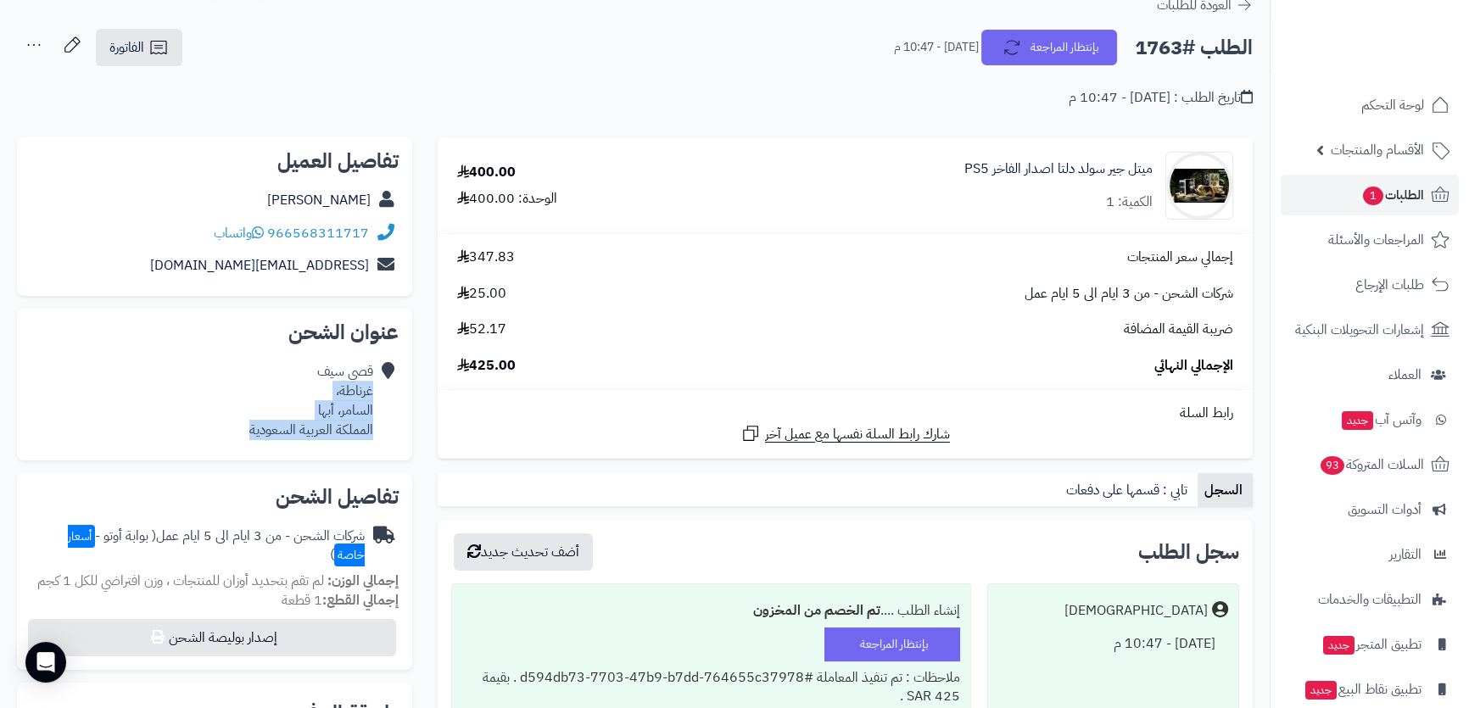
copy div "غرناطة، السامر، أبها المملكة العربية السعودية"
drag, startPoint x: 957, startPoint y: 161, endPoint x: 1154, endPoint y: 161, distance: 196.8
click at [1154, 161] on div "ميتل جير سولد دلتا اصدار الفاخر PS5 الكمية: 1" at bounding box center [972, 186] width 548 height 68
copy link "ميتل جير سولد دلتا اصدار الفاخر PS5"
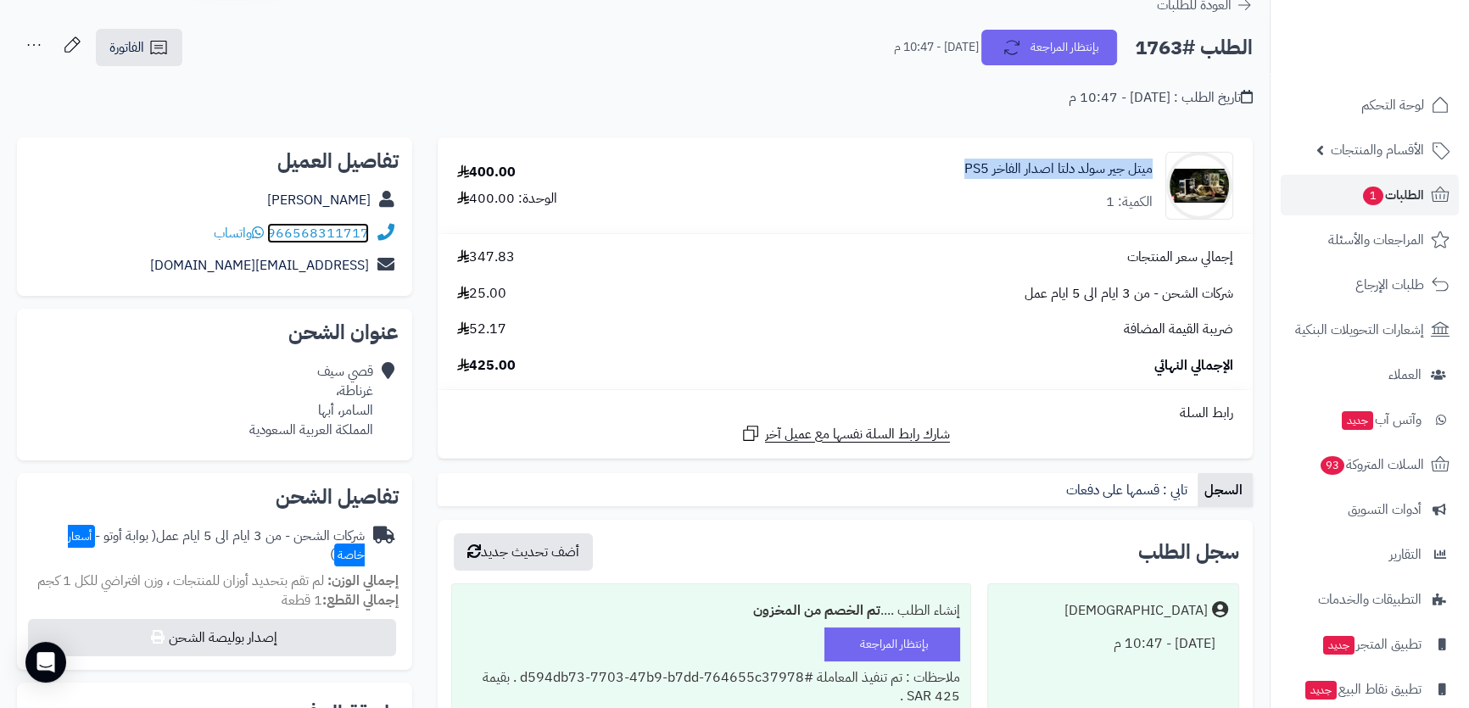
click at [346, 228] on link "966568311717" at bounding box center [318, 233] width 102 height 20
drag, startPoint x: 283, startPoint y: 195, endPoint x: 370, endPoint y: 192, distance: 86.6
click at [370, 192] on div "[PERSON_NAME]" at bounding box center [215, 200] width 368 height 33
copy link "[PERSON_NAME]"
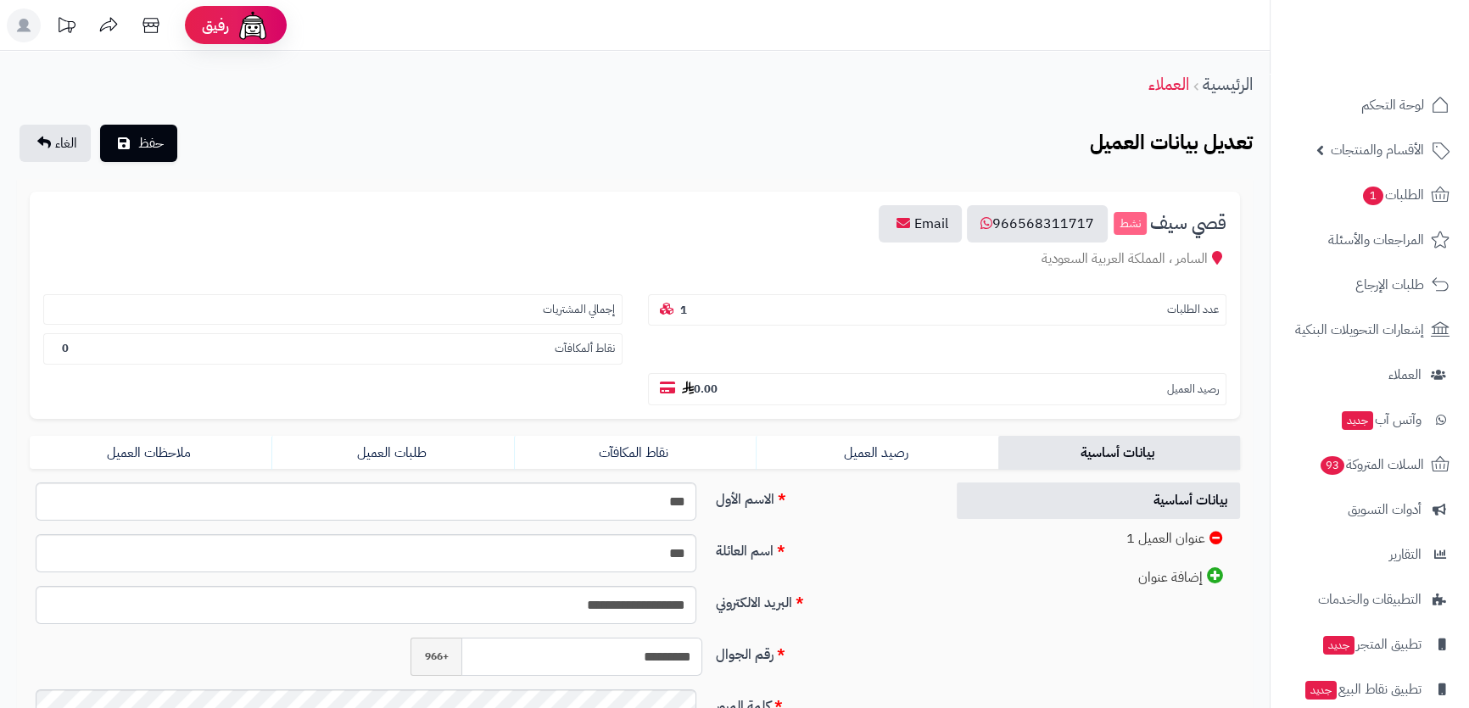
click at [614, 638] on input "*********" at bounding box center [581, 657] width 241 height 38
type input "*********"
click at [600, 638] on input "*********" at bounding box center [581, 657] width 241 height 38
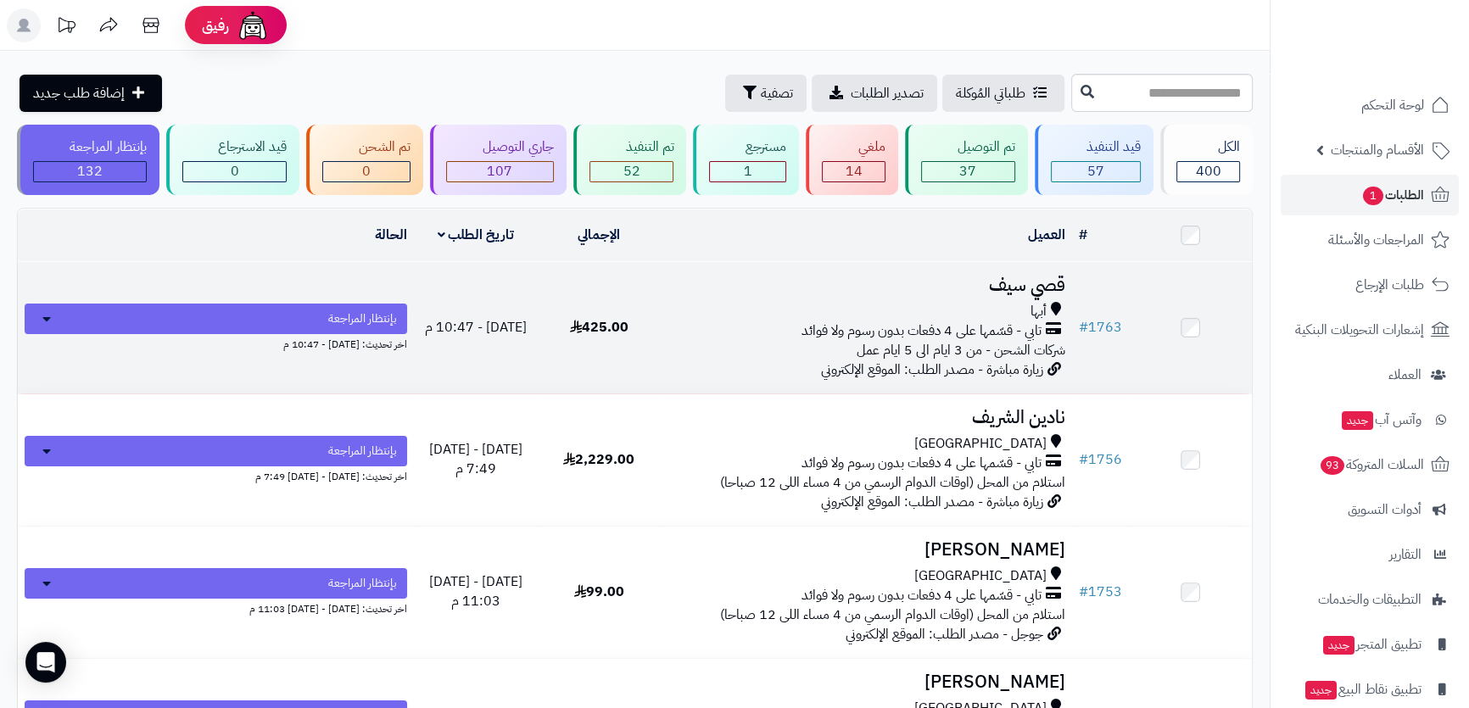
click at [764, 336] on div "تابي - قسّمها على 4 دفعات بدون رسوم ولا فوائد" at bounding box center [867, 331] width 398 height 20
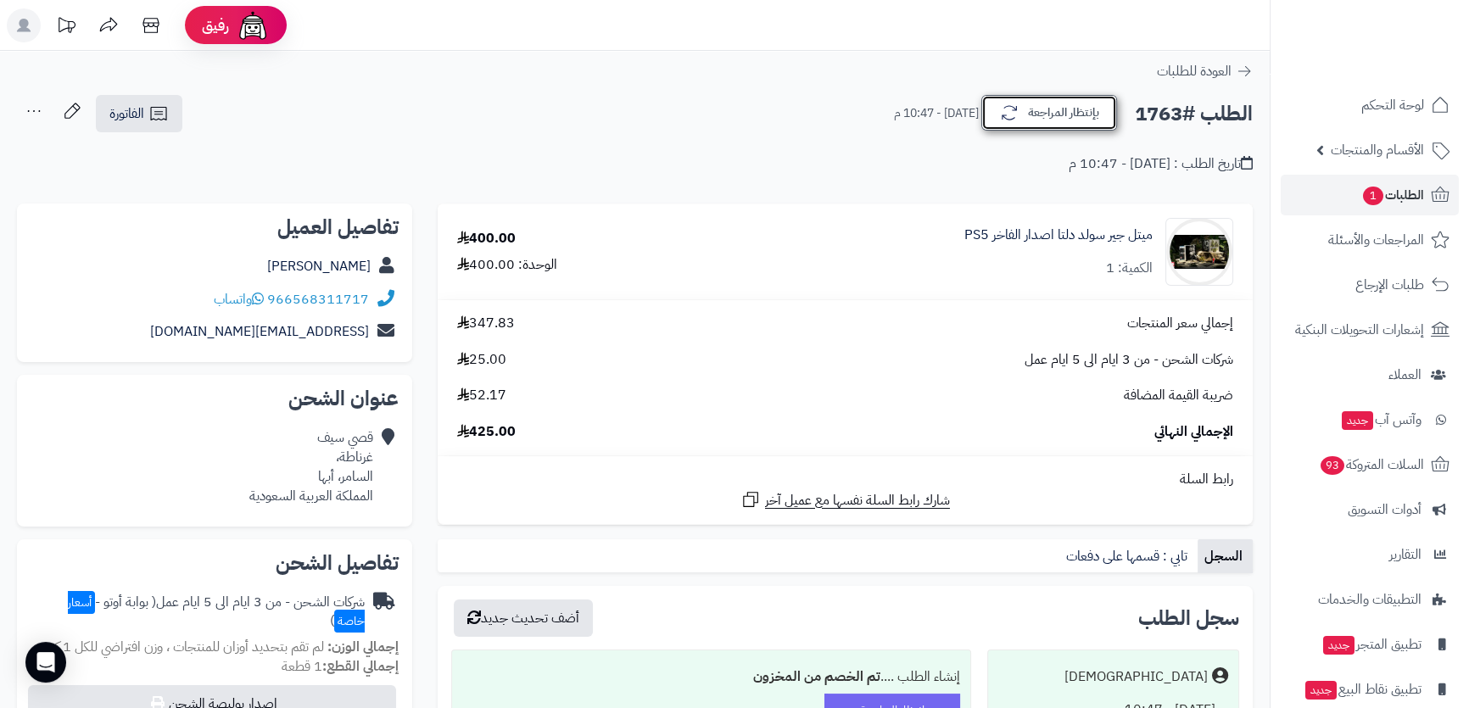
click at [1026, 114] on button "بإنتظار المراجعة" at bounding box center [1049, 113] width 136 height 36
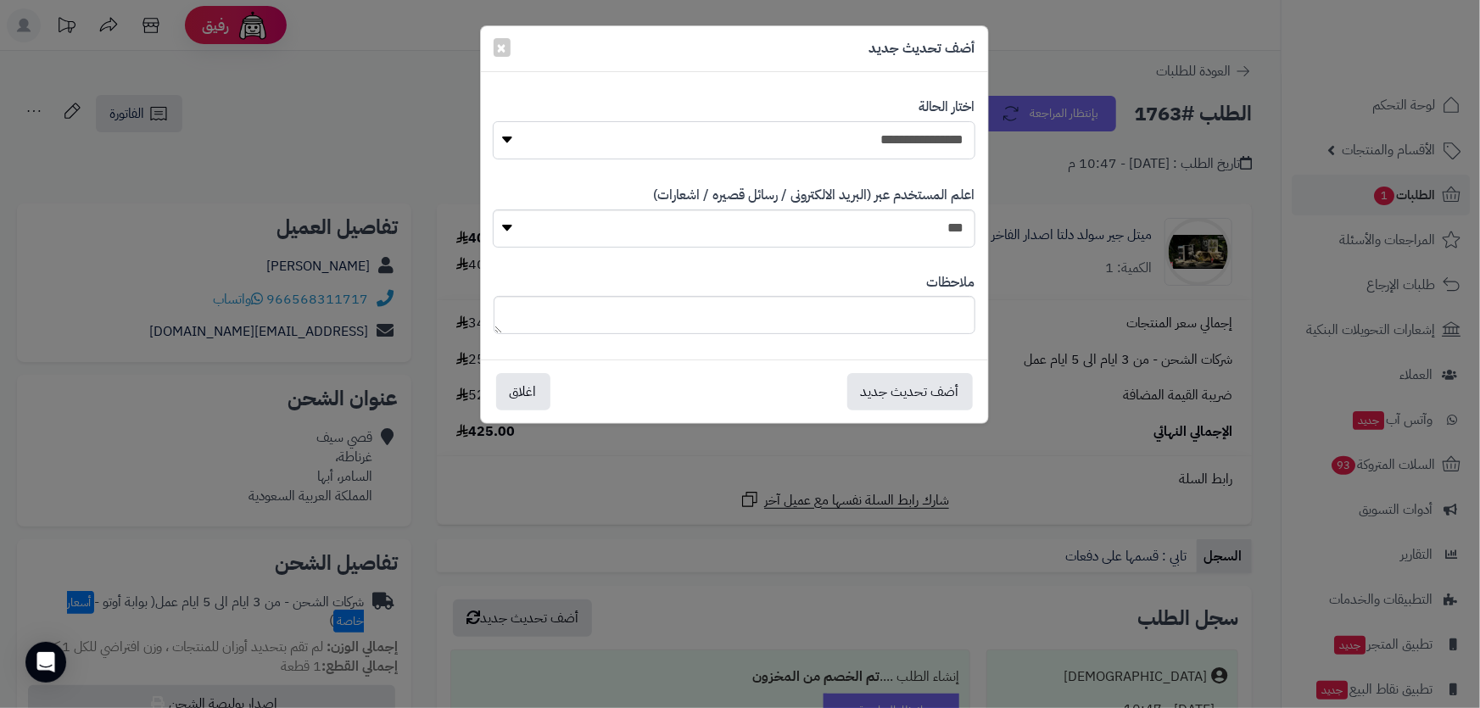
click at [915, 132] on select "**********" at bounding box center [734, 140] width 482 height 38
select select "**"
click at [493, 121] on select "**********" at bounding box center [734, 140] width 482 height 38
click at [881, 398] on button "أضف تحديث جديد" at bounding box center [910, 390] width 126 height 37
